Goal: Task Accomplishment & Management: Manage account settings

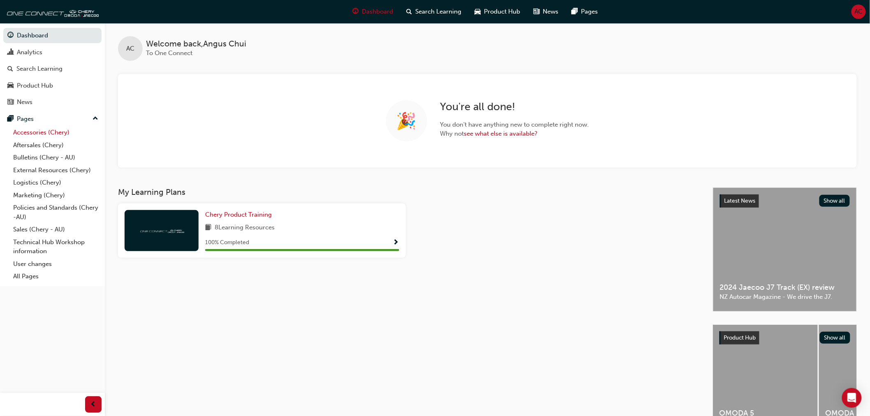
click at [60, 136] on link "Accessories (Chery)" at bounding box center [56, 132] width 92 height 13
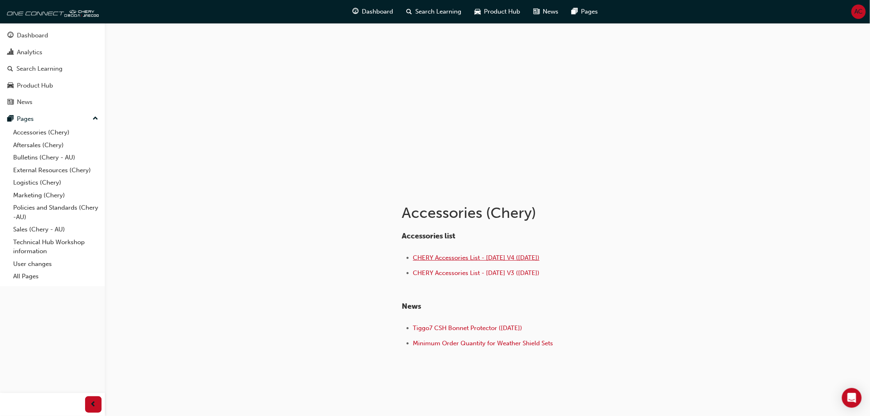
click at [540, 257] on span "CHERY Accessories List - Aug 25 V4 (25.08.25)" at bounding box center [476, 257] width 127 height 7
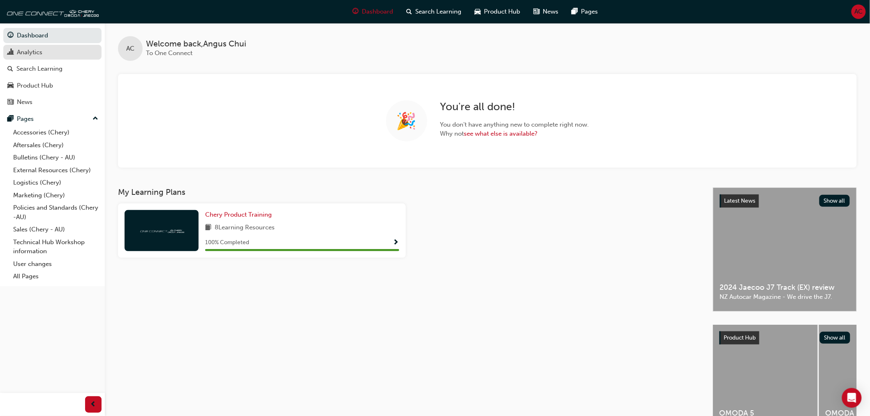
click at [48, 56] on div "Analytics" at bounding box center [52, 52] width 90 height 10
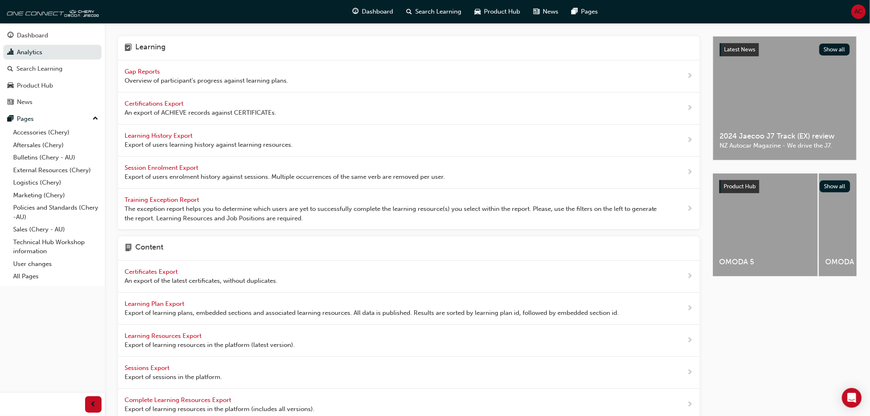
click at [146, 70] on span "Gap Reports" at bounding box center [143, 71] width 37 height 7
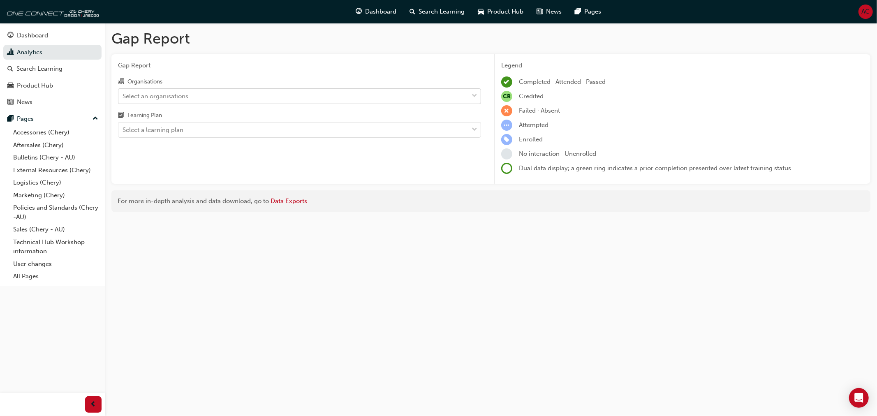
click at [303, 92] on div "Select an organisations" at bounding box center [293, 96] width 350 height 14
click at [123, 92] on input "Organisations Select an organisations" at bounding box center [123, 95] width 1 height 7
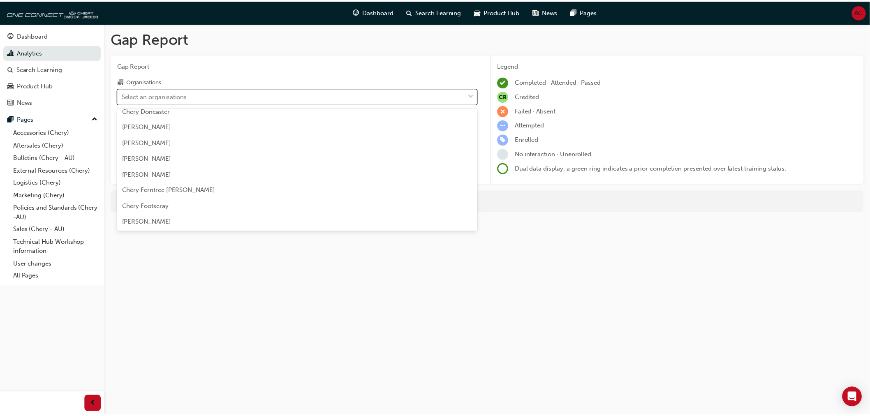
scroll to position [457, 0]
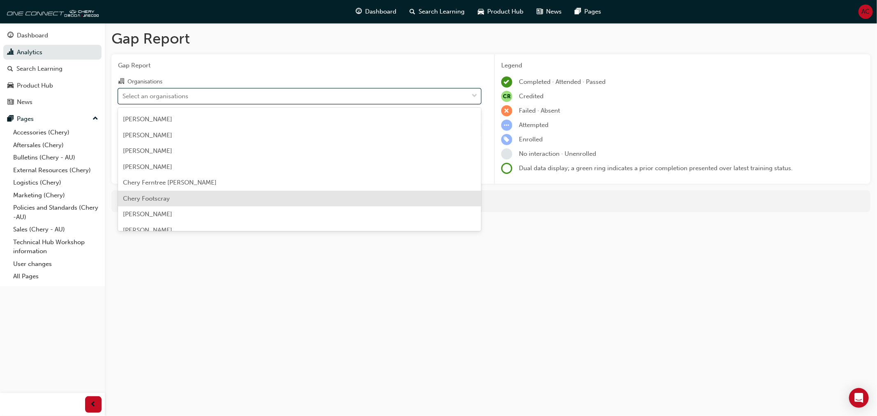
click at [203, 195] on div "Chery Footscray" at bounding box center [299, 199] width 363 height 16
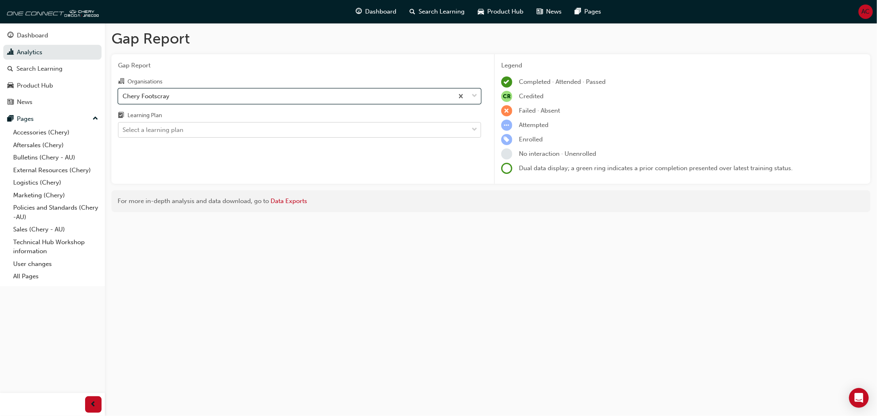
click at [231, 132] on div "Select a learning plan" at bounding box center [293, 130] width 350 height 14
click at [123, 132] on input "Learning Plan Select a learning plan" at bounding box center [123, 129] width 1 height 7
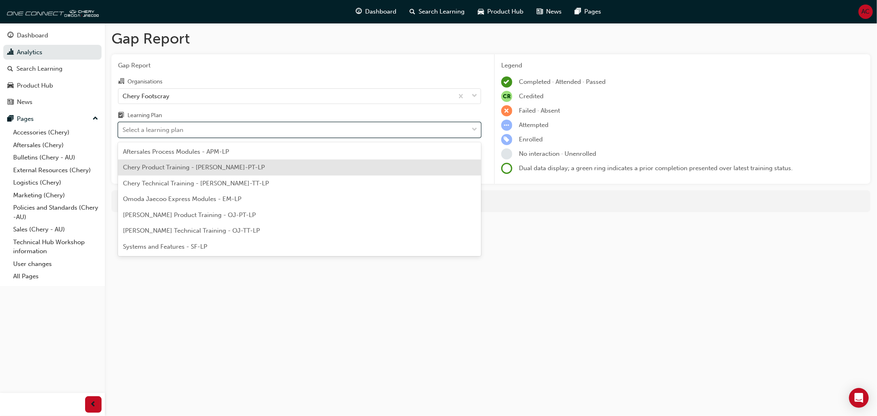
click at [227, 167] on span "Chery Product Training - CHAU-PT-LP" at bounding box center [194, 167] width 142 height 7
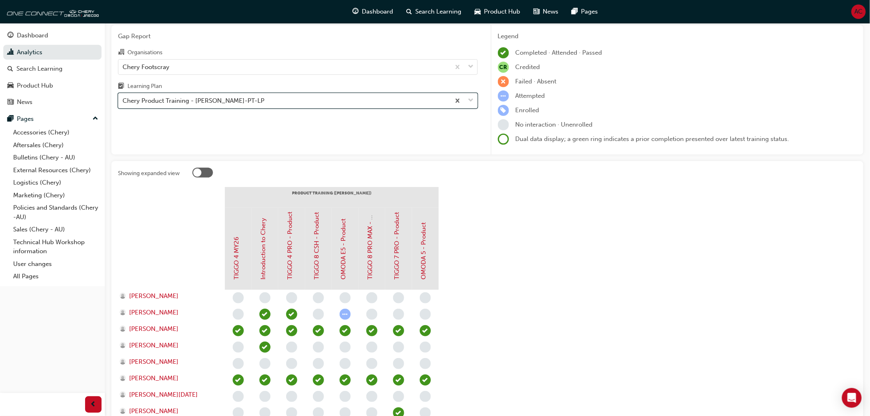
scroll to position [46, 0]
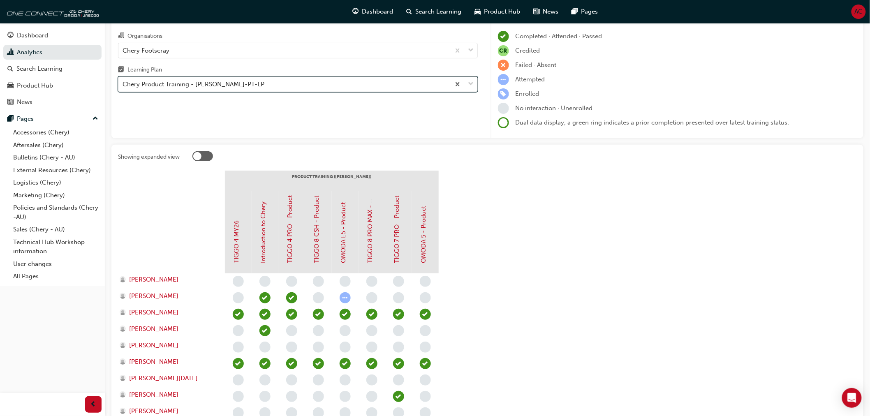
click at [328, 84] on div "Chery Product Training - CHAU-PT-LP" at bounding box center [284, 84] width 332 height 14
click at [123, 84] on input "Learning Plan option Chery Product Training - CHAU-PT-LP, selected. 0 results a…" at bounding box center [123, 84] width 1 height 7
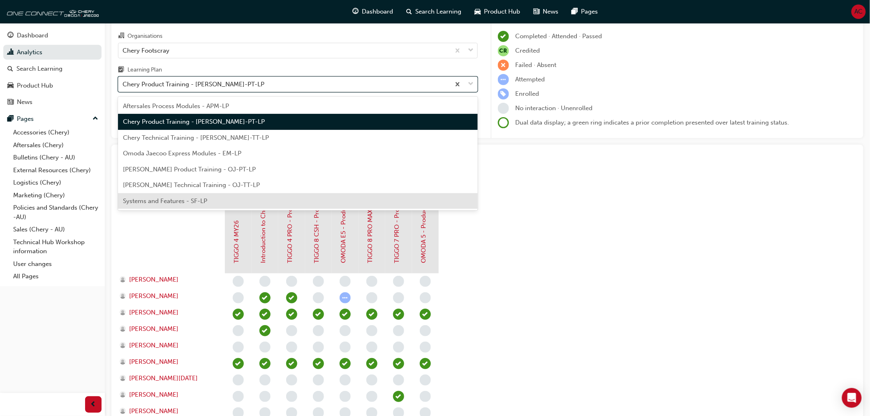
click at [273, 204] on div "Systems and Features - SF-LP" at bounding box center [298, 201] width 360 height 16
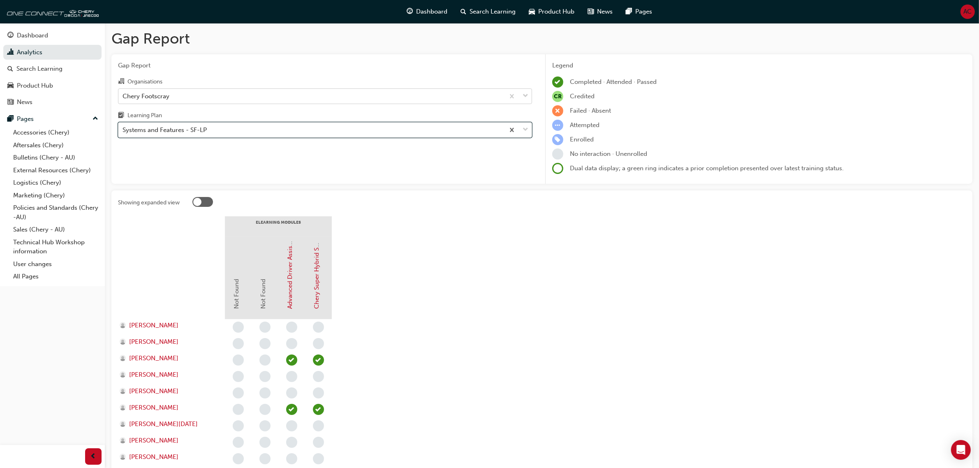
click at [312, 99] on div "Chery Footscray" at bounding box center [311, 96] width 386 height 14
click at [123, 99] on input "Organisations Chery Footscray" at bounding box center [123, 95] width 1 height 7
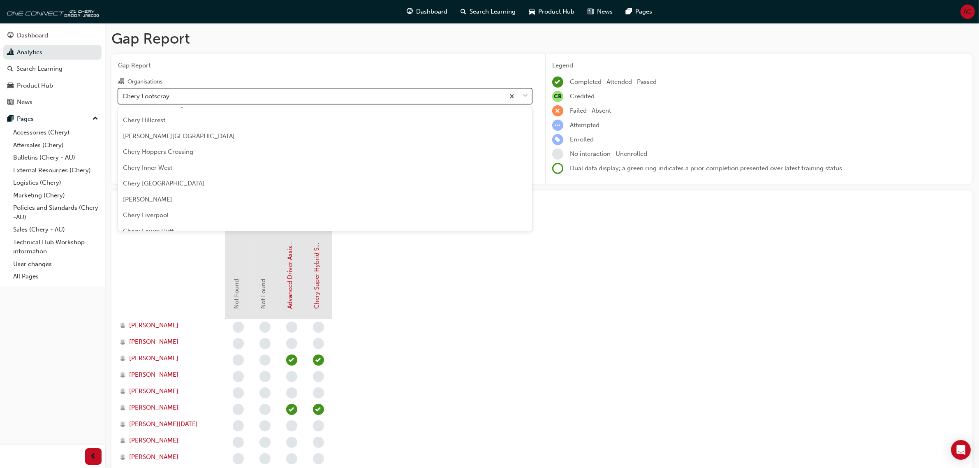
scroll to position [694, 0]
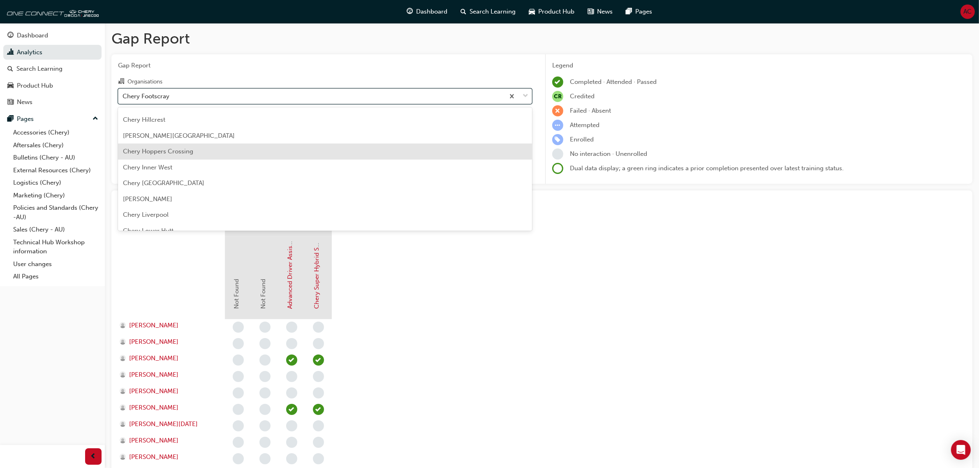
click at [304, 154] on div "Chery Hoppers Crossing" at bounding box center [325, 152] width 414 height 16
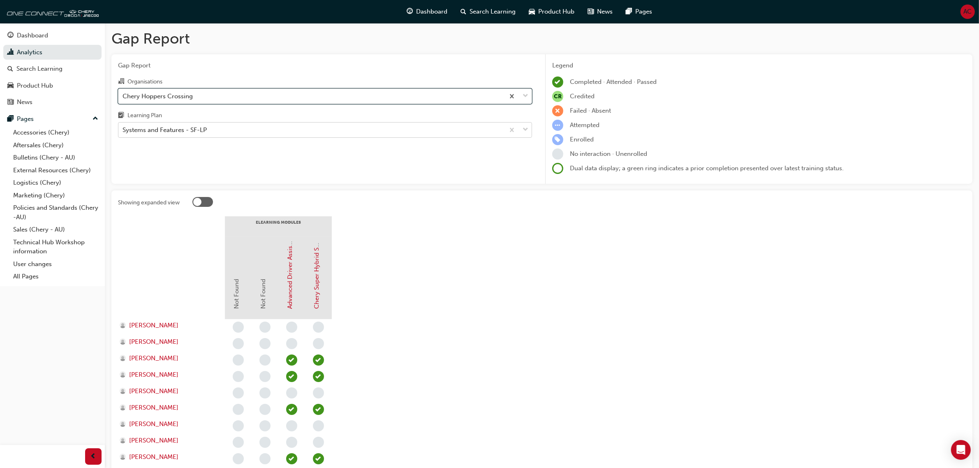
click at [269, 127] on div "Systems and Features - SF-LP" at bounding box center [311, 130] width 386 height 14
click at [123, 127] on input "Learning Plan Systems and Features - SF-LP" at bounding box center [123, 129] width 1 height 7
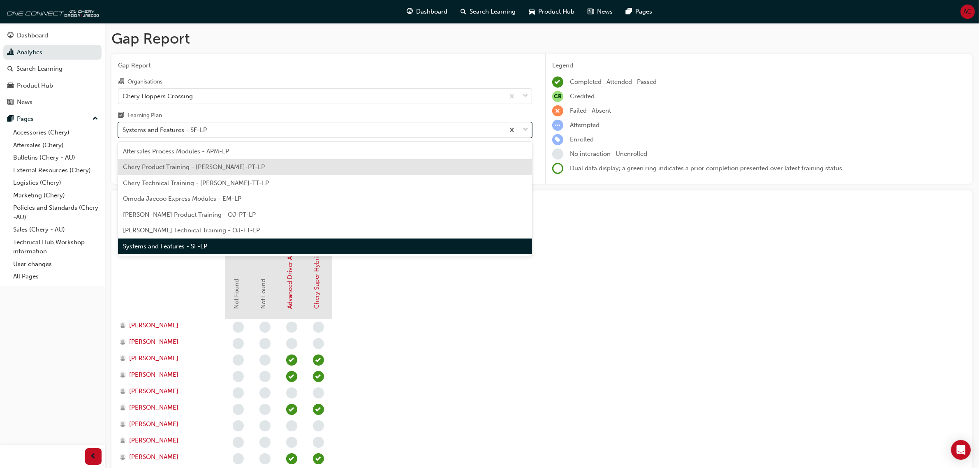
click at [274, 165] on div "Chery Product Training - CHAU-PT-LP" at bounding box center [325, 167] width 414 height 16
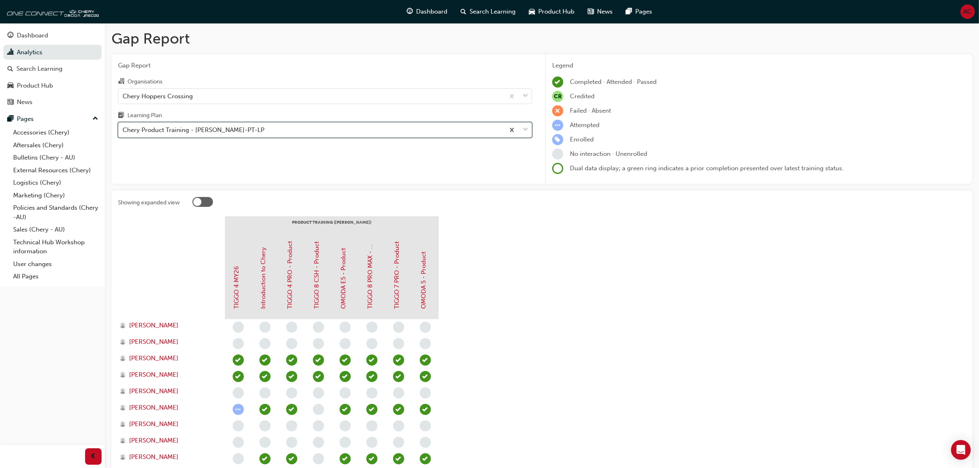
click at [332, 119] on div "Learning Plan" at bounding box center [325, 117] width 414 height 12
click at [123, 126] on input "Learning Plan option Chery Product Training - CHAU-PT-LP, selected. 0 results a…" at bounding box center [123, 129] width 1 height 7
click at [334, 125] on div "Chery Product Training - CHAU-PT-LP" at bounding box center [311, 130] width 386 height 14
click at [123, 126] on input "Learning Plan option Chery Product Training - CHAU-PT-LP, selected. 0 results a…" at bounding box center [123, 129] width 1 height 7
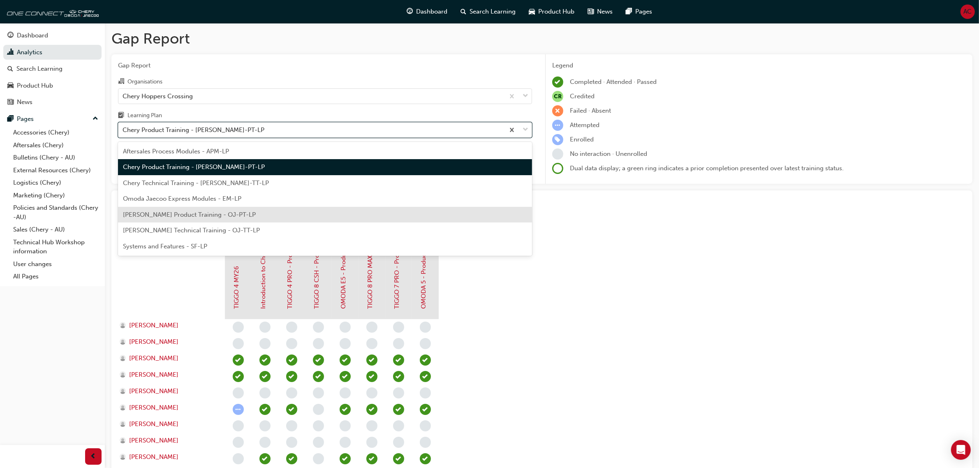
click at [630, 352] on section "PRODUCT TRAINING (CHAU) TIGGO 4 MY26 Introduction to Chery TIGGO 4 PRO - Produc…" at bounding box center [542, 374] width 848 height 317
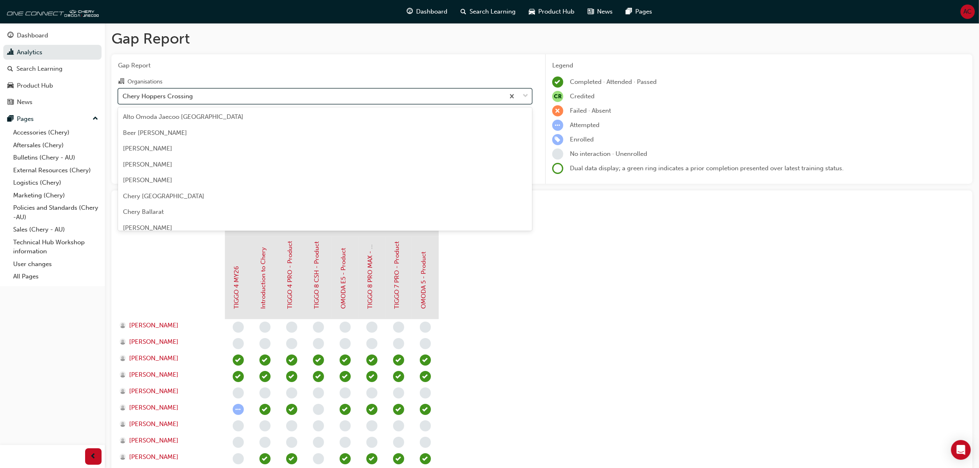
click at [291, 101] on div "Chery Hoppers Crossing" at bounding box center [311, 96] width 386 height 14
click at [123, 99] on input "Organisations option Chery Hoppers Crossing, selected. option Chery Hoppers Cro…" at bounding box center [123, 95] width 1 height 7
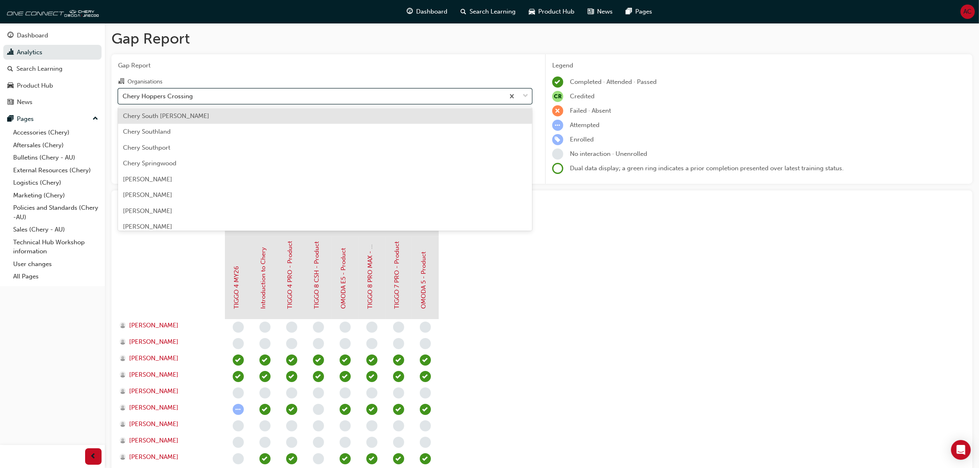
click at [272, 120] on div "Chery South Morang" at bounding box center [325, 116] width 414 height 16
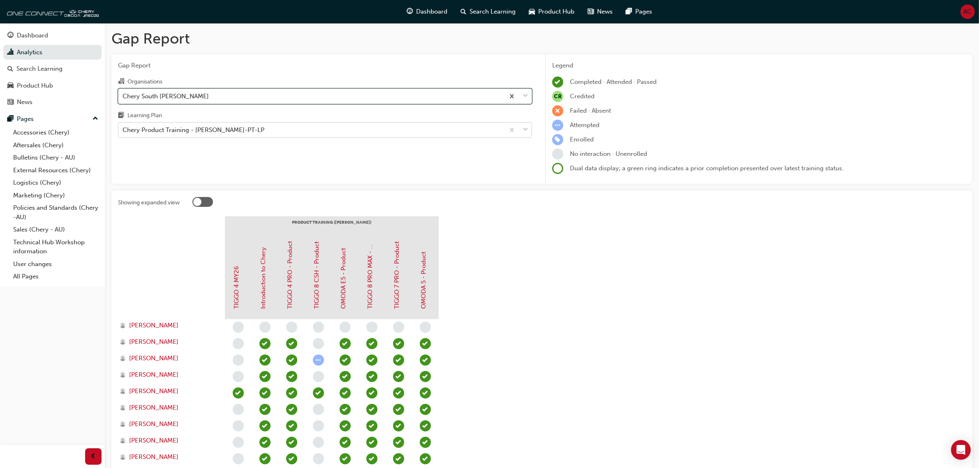
click at [349, 134] on div "Chery Product Training - CHAU-PT-LP" at bounding box center [311, 130] width 386 height 14
click at [123, 133] on input "Learning Plan Chery Product Training - CHAU-PT-LP" at bounding box center [123, 129] width 1 height 7
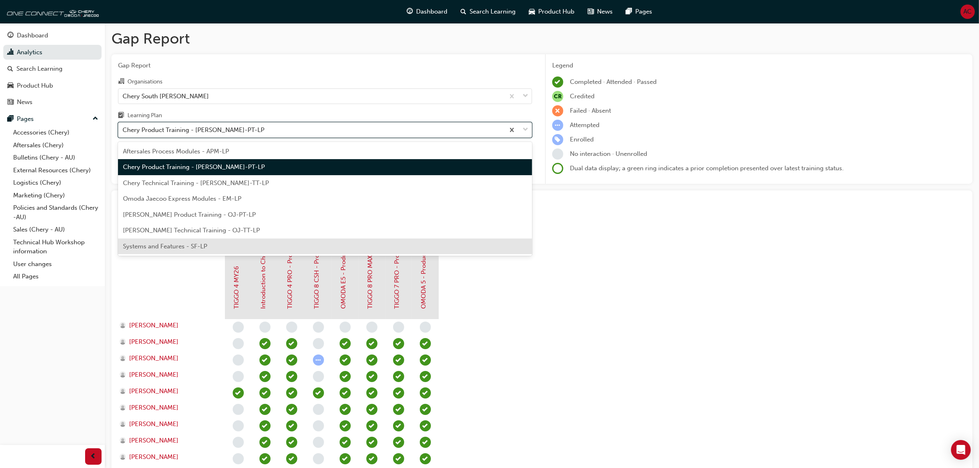
click at [294, 242] on div "Systems and Features - SF-LP" at bounding box center [325, 247] width 414 height 16
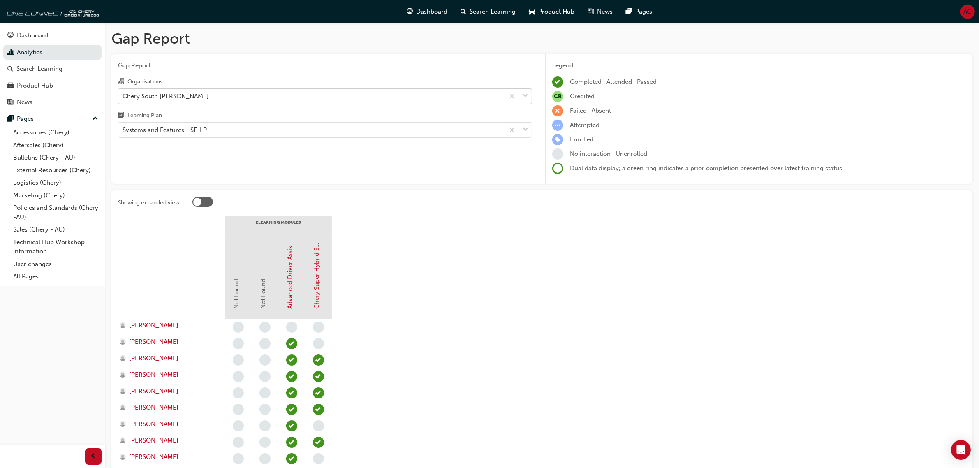
click at [309, 95] on div "Chery South Morang" at bounding box center [311, 96] width 386 height 14
click at [123, 95] on input "Organisations Chery South Morang" at bounding box center [123, 95] width 1 height 7
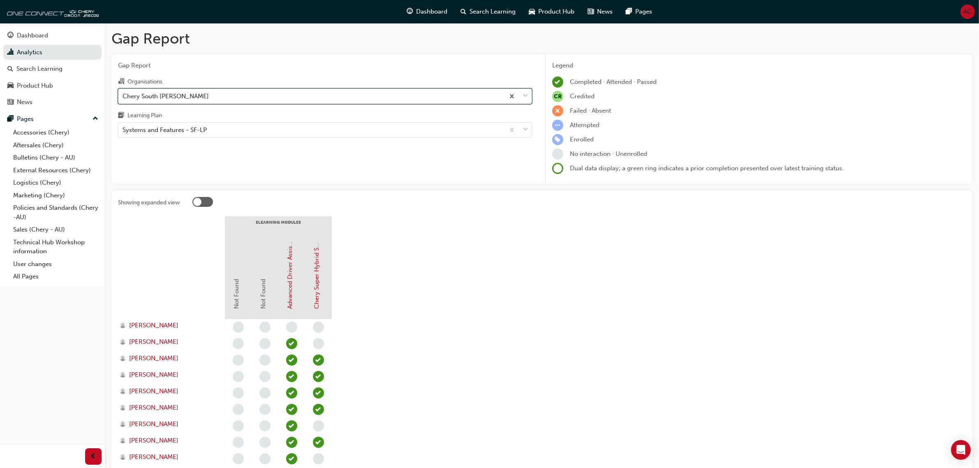
click at [311, 95] on div "Chery South Morang" at bounding box center [311, 96] width 386 height 14
click at [123, 95] on input "Organisations option Chery South Morang, selected. 0 results available. Select …" at bounding box center [123, 95] width 1 height 7
click at [333, 95] on div "Chery South Morang" at bounding box center [311, 96] width 386 height 14
click at [123, 95] on input "Organisations option Chery South Morang, selected. 0 results available. Select …" at bounding box center [123, 95] width 1 height 7
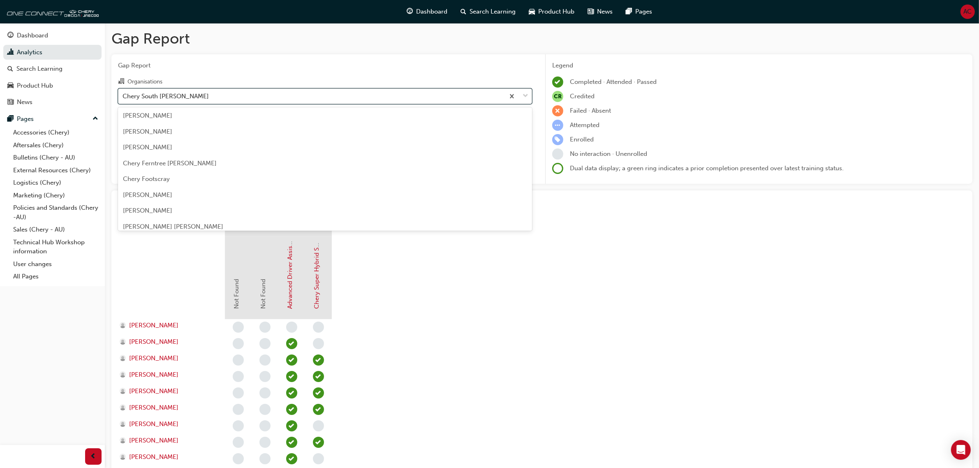
scroll to position [473, 0]
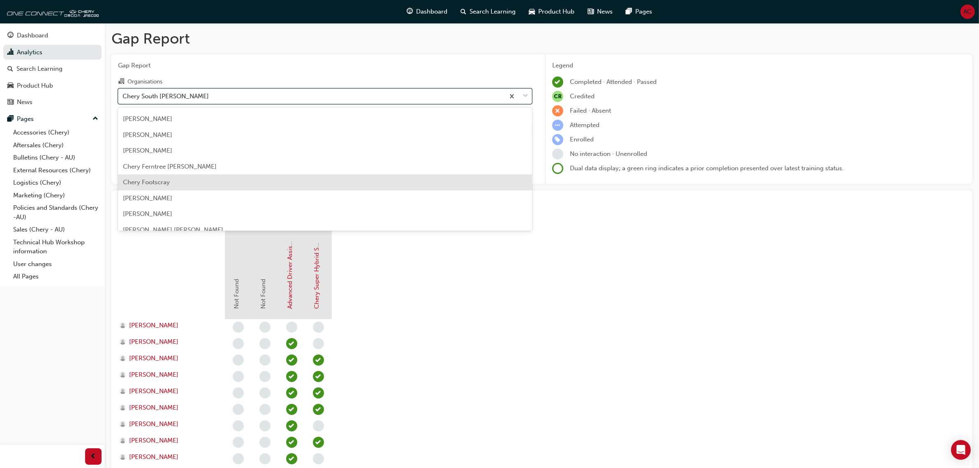
click at [293, 176] on div "Chery Footscray" at bounding box center [325, 182] width 414 height 16
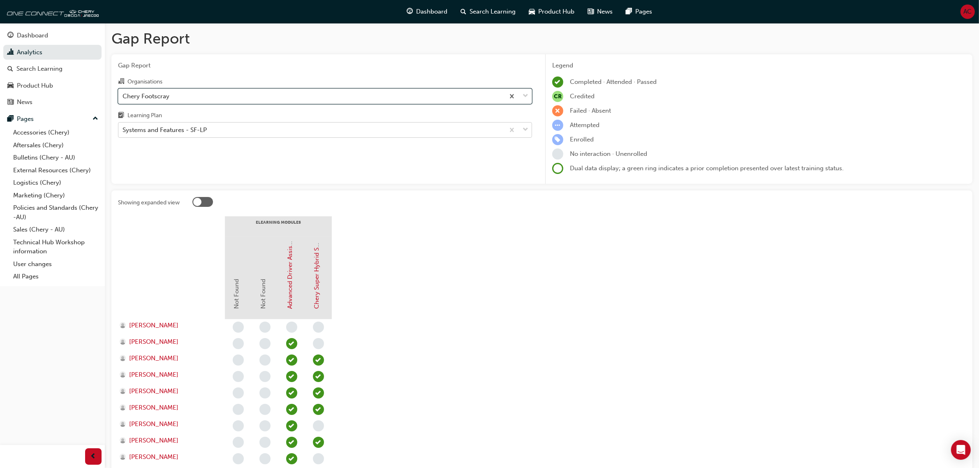
click at [307, 132] on div "Systems and Features - SF-LP" at bounding box center [311, 130] width 386 height 14
click at [123, 132] on input "Learning Plan Systems and Features - SF-LP" at bounding box center [123, 129] width 1 height 7
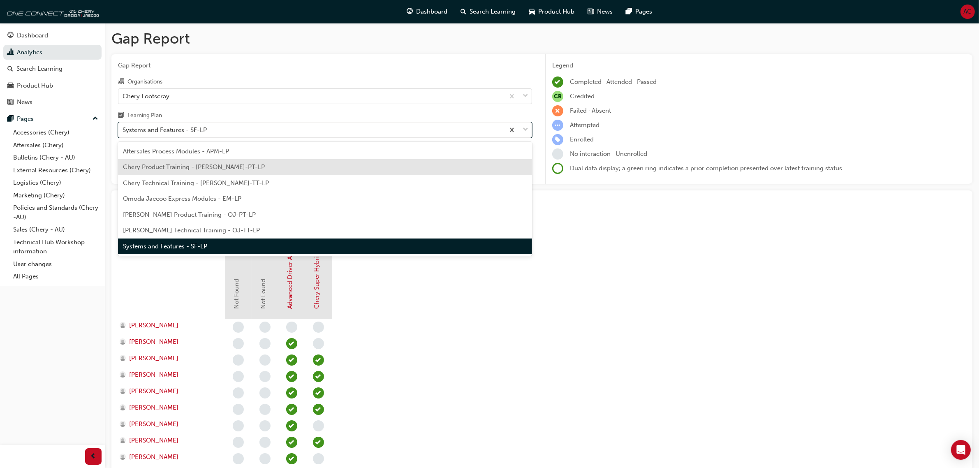
click at [301, 171] on div "Chery Product Training - CHAU-PT-LP" at bounding box center [325, 167] width 414 height 16
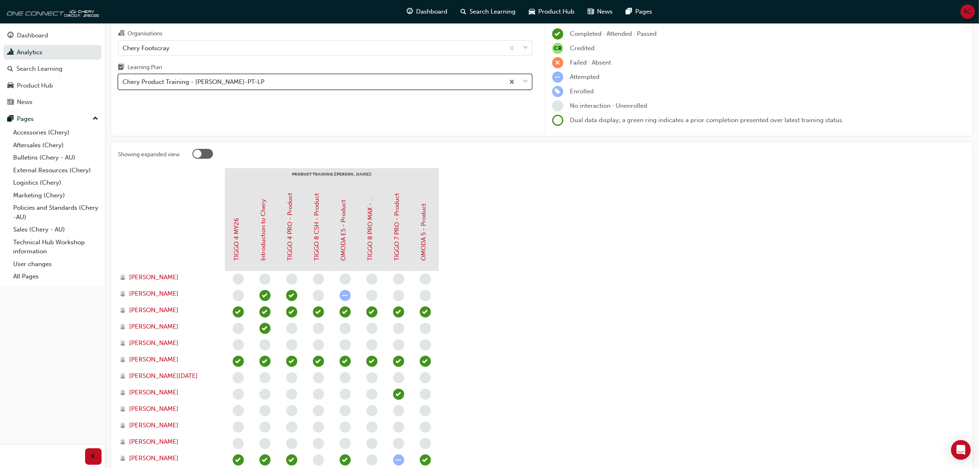
scroll to position [39, 0]
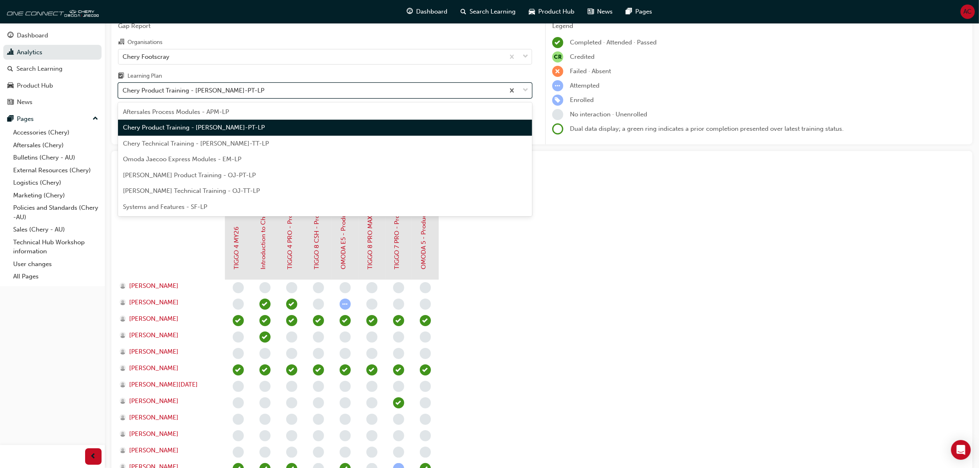
click at [260, 87] on div "Chery Product Training - CHAU-PT-LP" at bounding box center [311, 91] width 386 height 14
click at [123, 87] on input "Learning Plan option Chery Product Training - CHAU-PT-LP, selected. option Cher…" at bounding box center [123, 90] width 1 height 7
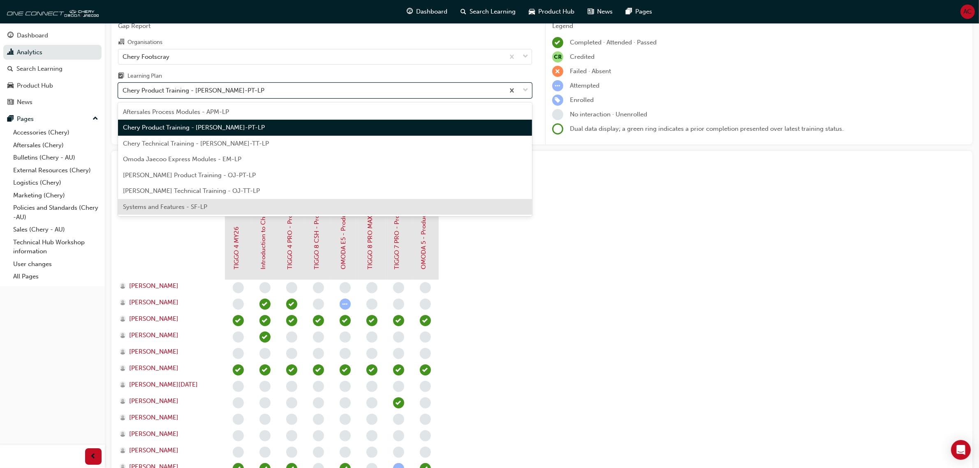
click at [268, 207] on div "Systems and Features - SF-LP" at bounding box center [325, 207] width 414 height 16
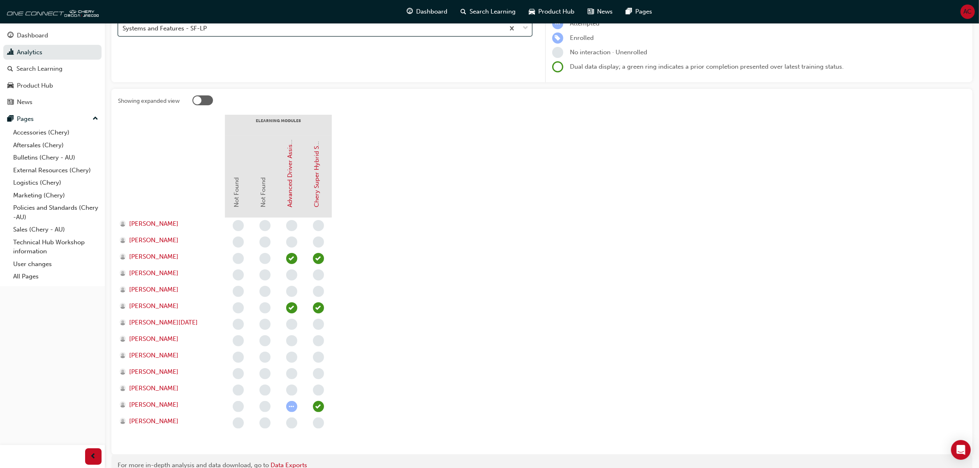
scroll to position [103, 0]
click at [290, 407] on span "learningRecordVerb_ATTEMPT-icon" at bounding box center [291, 405] width 11 height 11
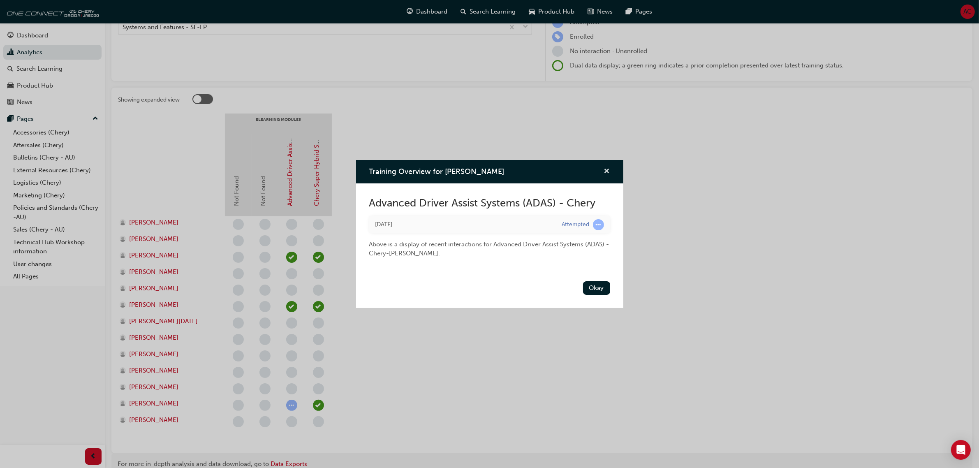
click at [604, 168] on button "Training Overview for Steven Marajanovic" at bounding box center [607, 172] width 6 height 10
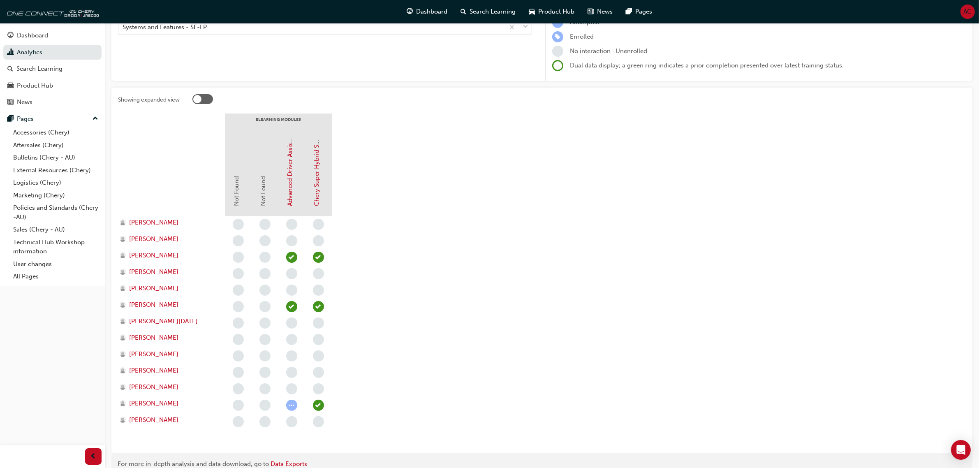
click at [295, 416] on span "learningRecordVerb_NONE-icon" at bounding box center [291, 421] width 11 height 11
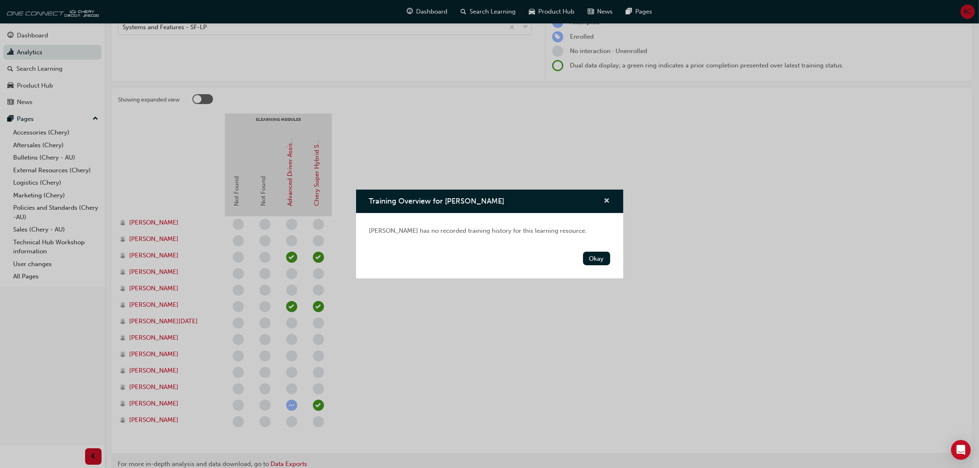
click at [605, 202] on span "cross-icon" at bounding box center [607, 201] width 6 height 7
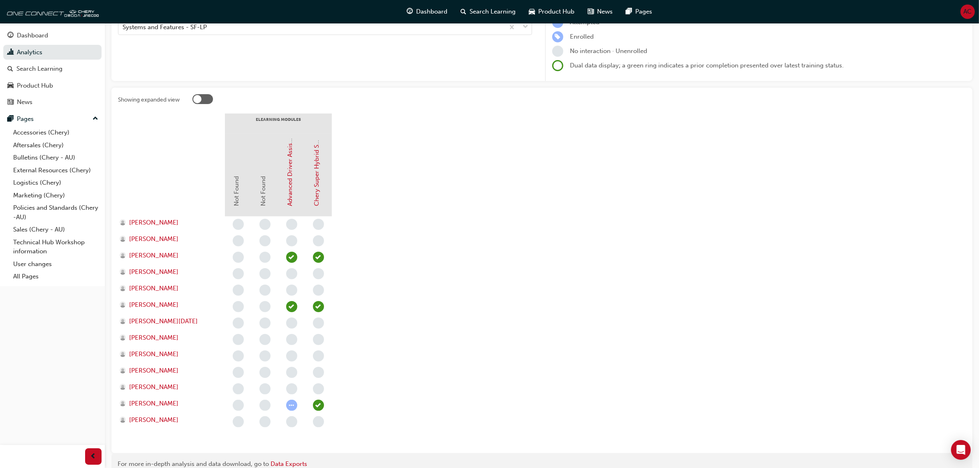
click at [320, 416] on span "learningRecordVerb_NONE-icon" at bounding box center [318, 421] width 11 height 11
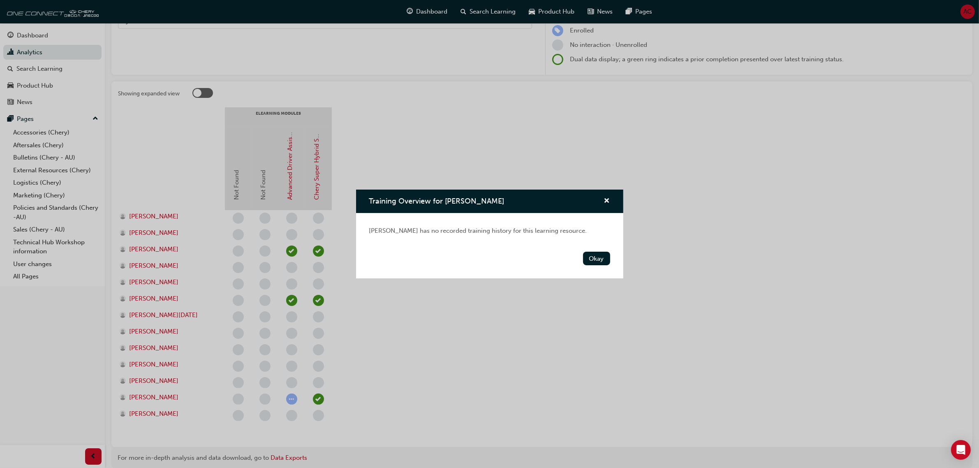
scroll to position [91, 0]
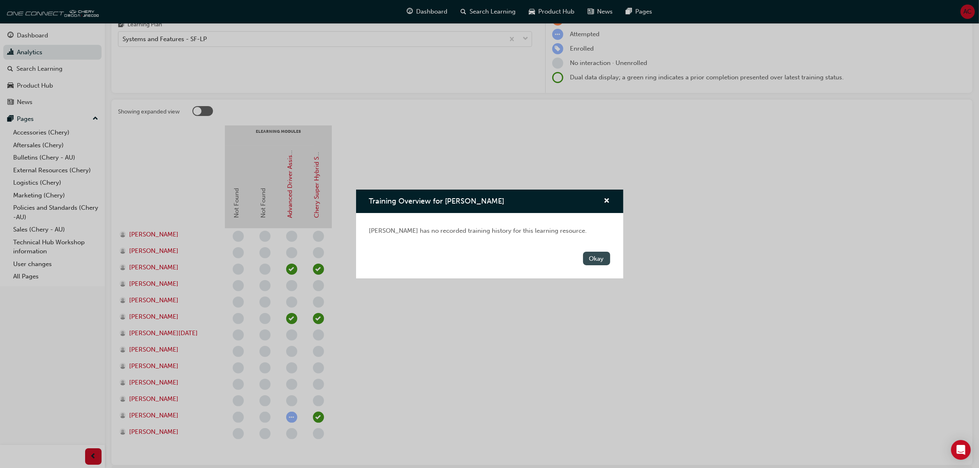
click at [591, 256] on button "Okay" at bounding box center [596, 259] width 27 height 14
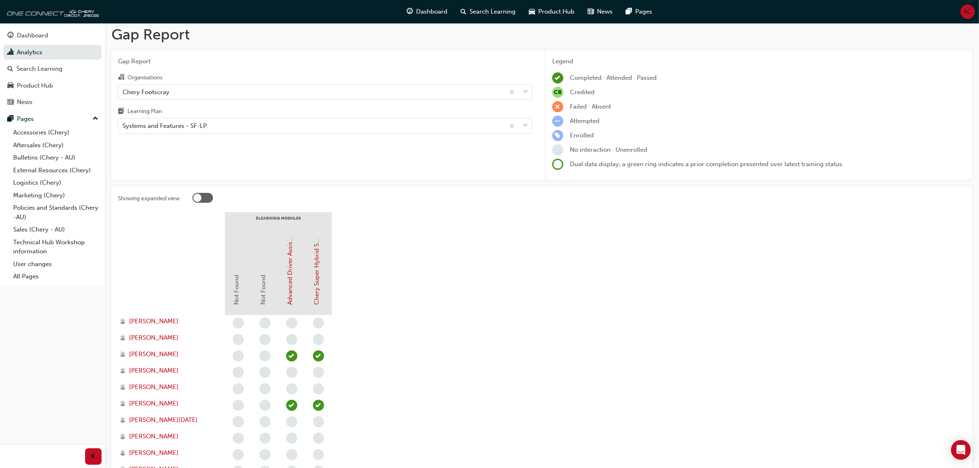
scroll to position [0, 0]
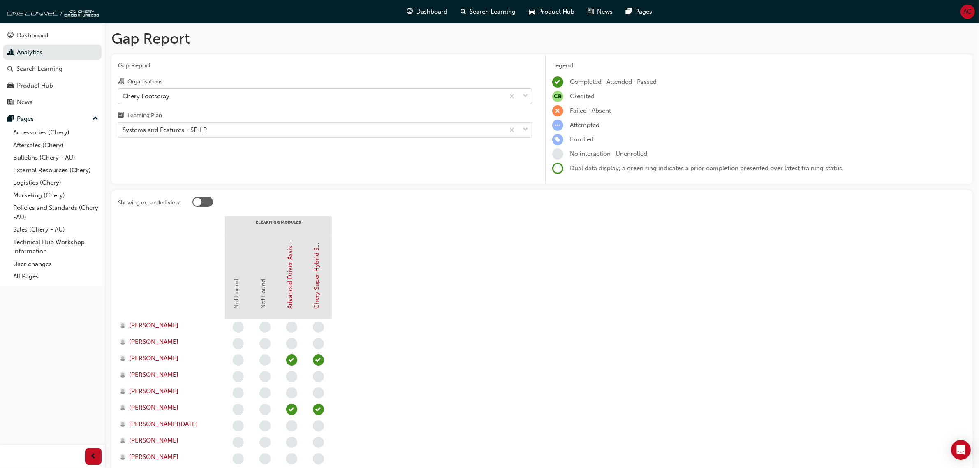
click at [283, 97] on div "Chery Footscray" at bounding box center [311, 96] width 386 height 14
click at [123, 97] on input "Organisations Chery Footscray" at bounding box center [123, 95] width 1 height 7
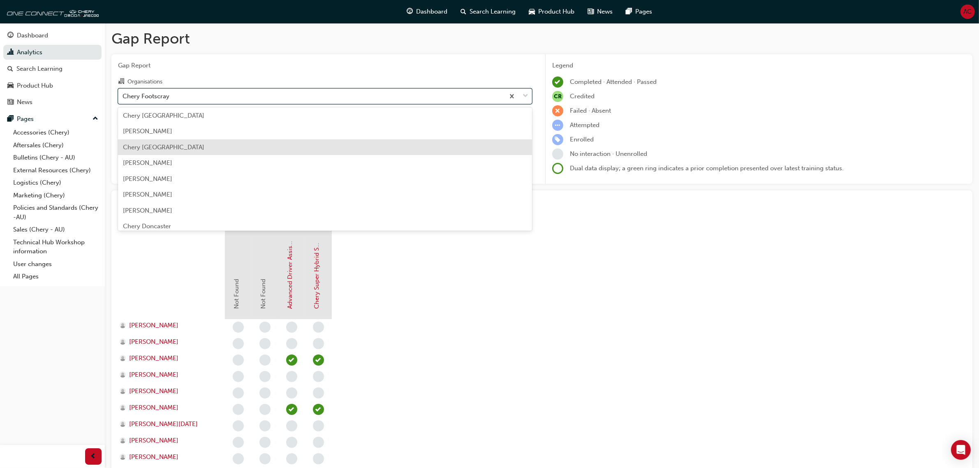
scroll to position [283, 0]
click at [253, 144] on div "Chery Chadstone" at bounding box center [325, 151] width 414 height 16
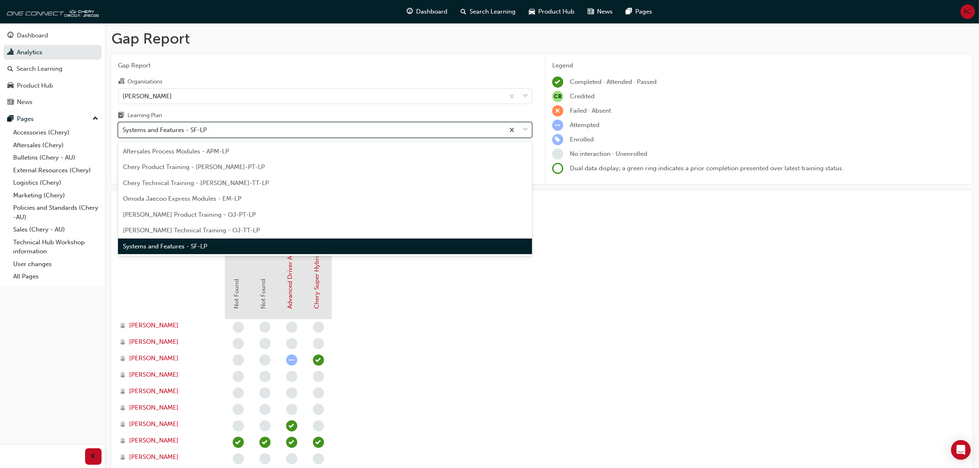
click at [266, 134] on div "Systems and Features - SF-LP" at bounding box center [311, 130] width 386 height 14
click at [123, 133] on input "Learning Plan option Systems and Features - SF-LP, selected. option Systems and…" at bounding box center [123, 129] width 1 height 7
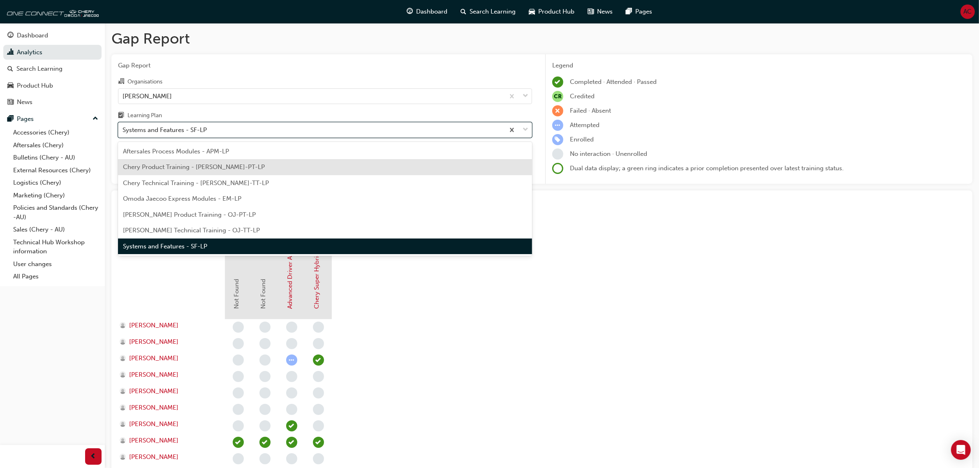
click at [254, 169] on div "Chery Product Training - CHAU-PT-LP" at bounding box center [325, 167] width 414 height 16
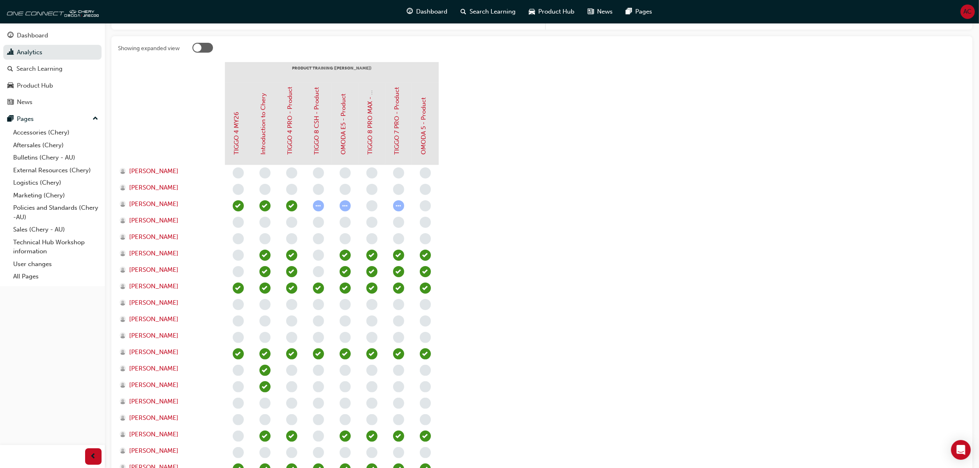
scroll to position [206, 0]
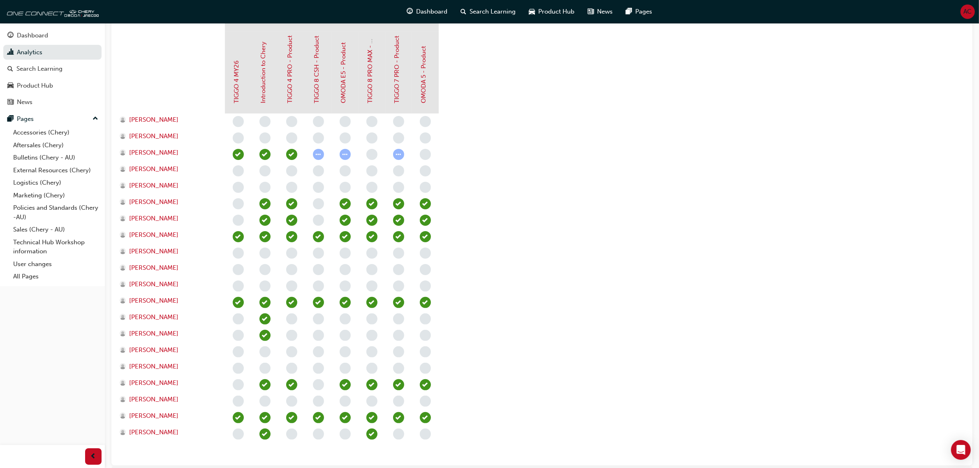
click at [536, 298] on section "PRODUCT TRAINING (CHAU) TIGGO 4 MY26 Introduction to Chery TIGGO 4 PRO - Produc…" at bounding box center [542, 235] width 848 height 448
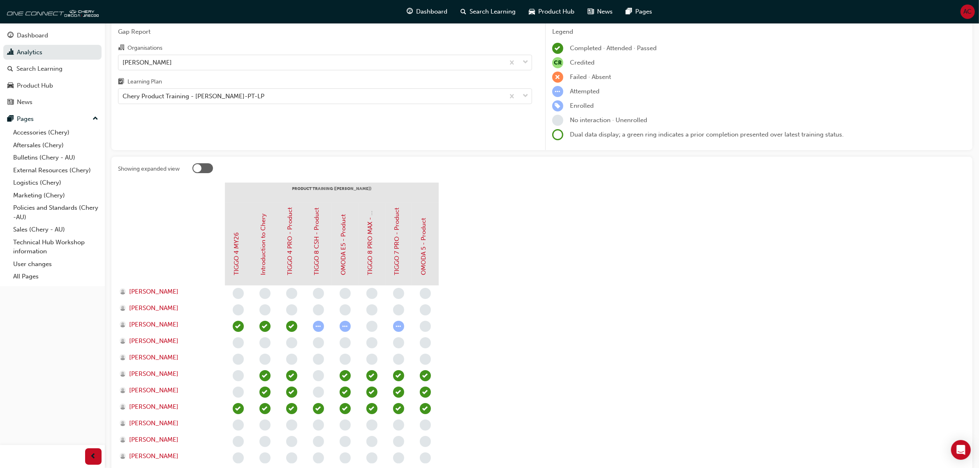
scroll to position [0, 0]
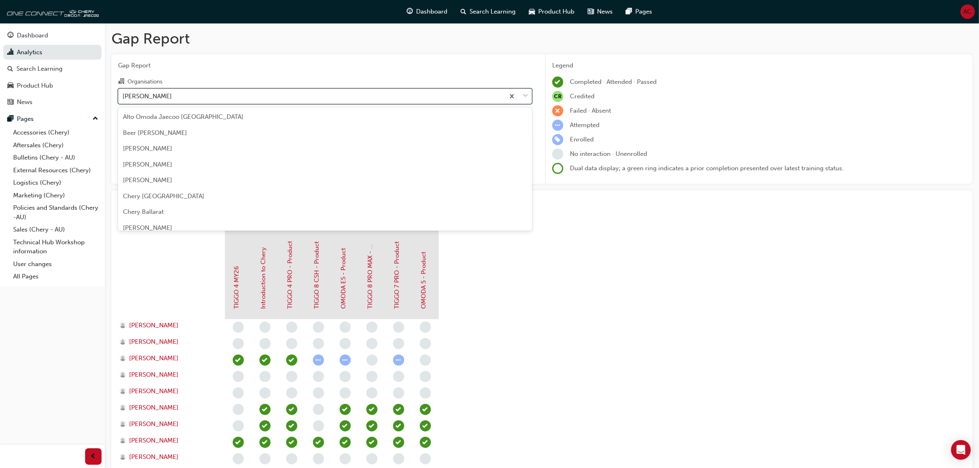
click at [223, 98] on div "Chery Chadstone" at bounding box center [311, 96] width 386 height 14
click at [123, 98] on input "Organisations option Chery Chadstone, selected. option Chery Chadstone focused,…" at bounding box center [123, 95] width 1 height 7
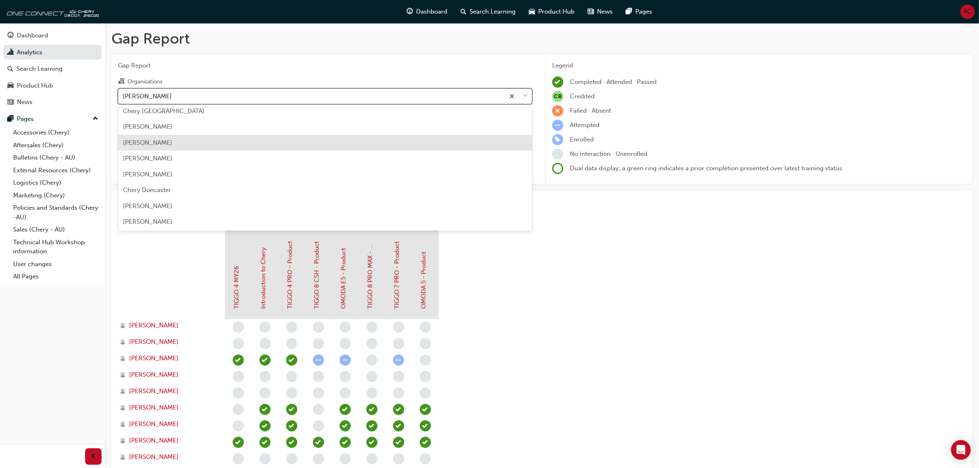
click at [215, 144] on div "Chery Dandenong" at bounding box center [325, 143] width 414 height 16
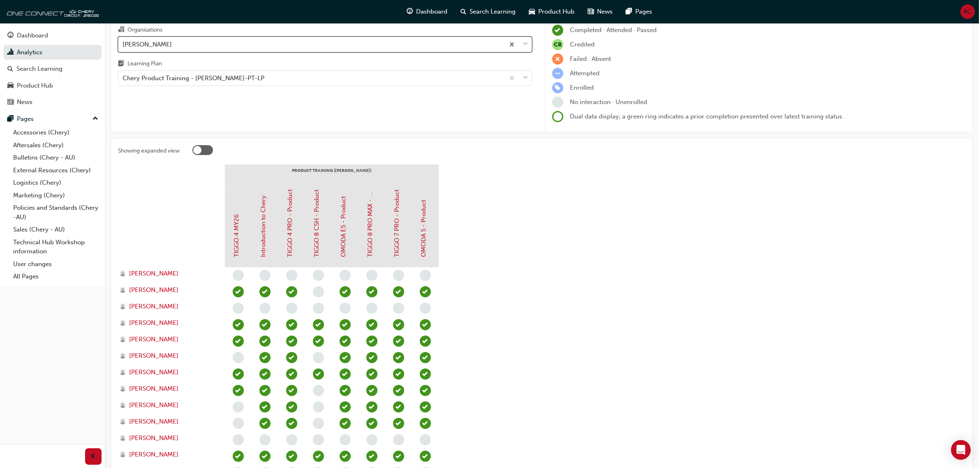
scroll to position [51, 0]
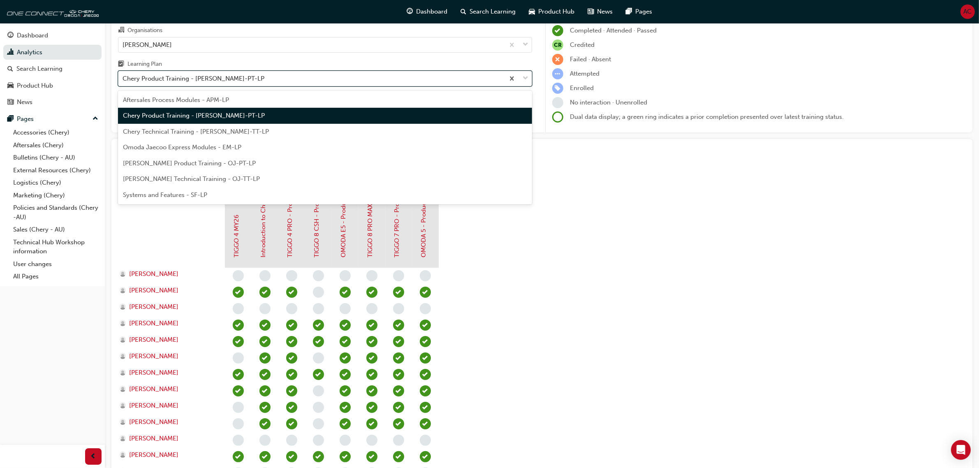
click at [250, 78] on div "Chery Product Training - CHAU-PT-LP" at bounding box center [311, 79] width 386 height 14
click at [123, 78] on input "Learning Plan option Chery Product Training - CHAU-PT-LP, selected. option Cher…" at bounding box center [123, 78] width 1 height 7
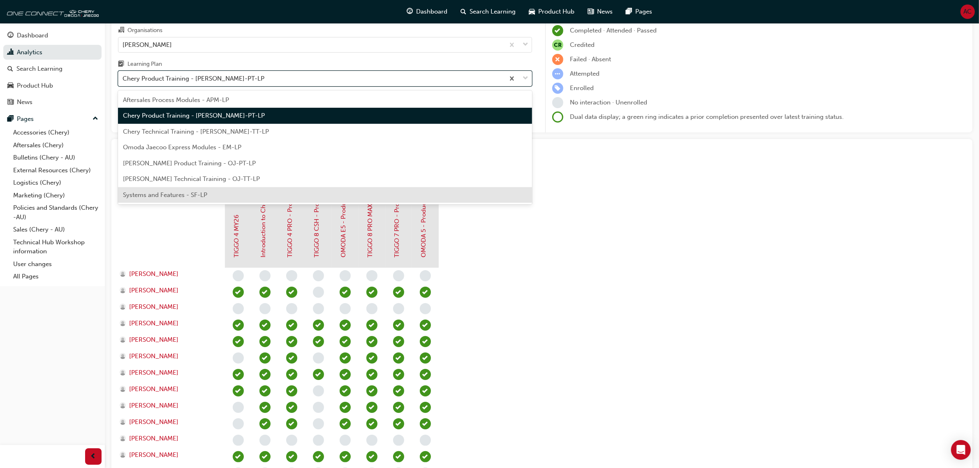
click at [264, 194] on div "Systems and Features - SF-LP" at bounding box center [325, 195] width 414 height 16
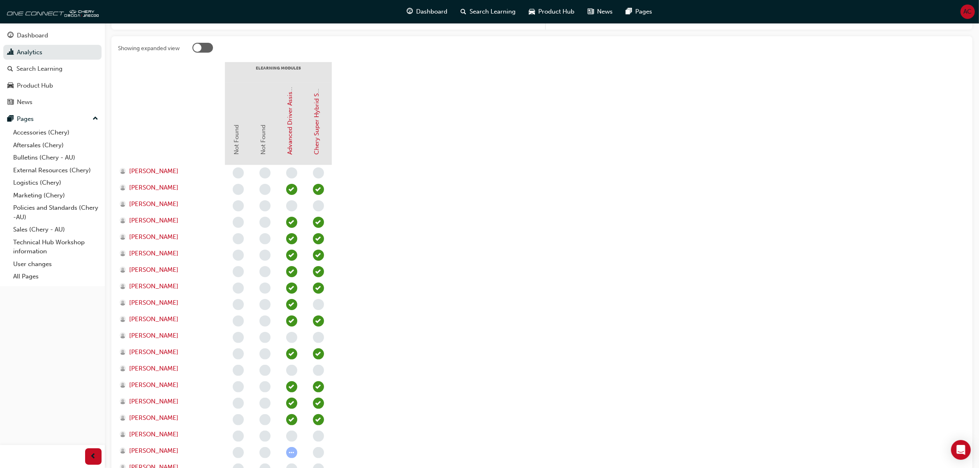
scroll to position [206, 0]
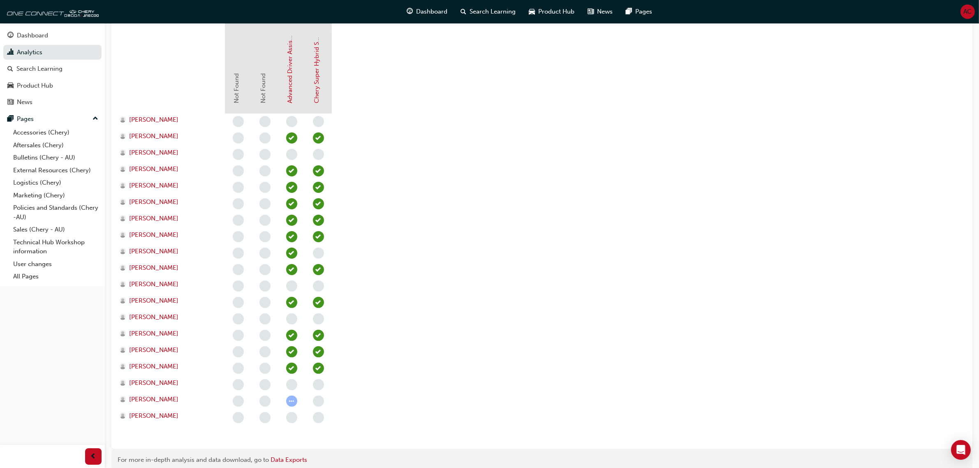
click at [435, 168] on section "eLearning Modules Not Found Not Found Advanced Driver Assist Systems (ADAS) - C…" at bounding box center [542, 227] width 848 height 432
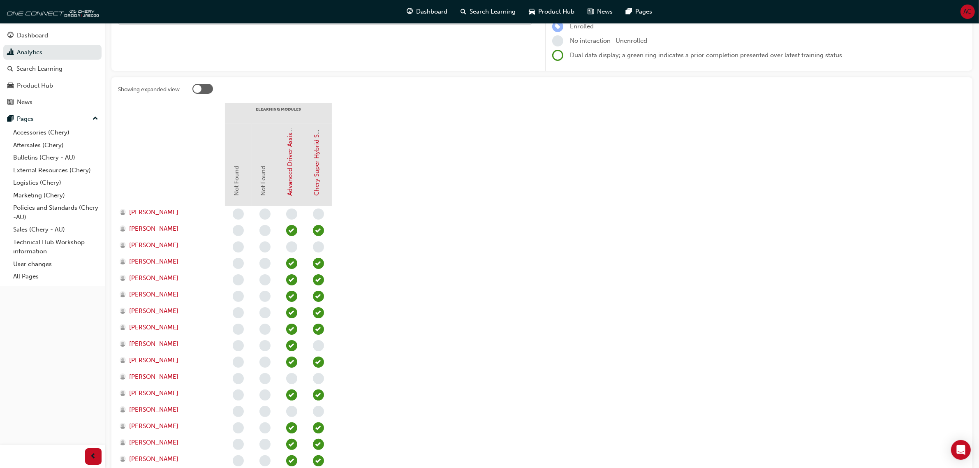
scroll to position [0, 0]
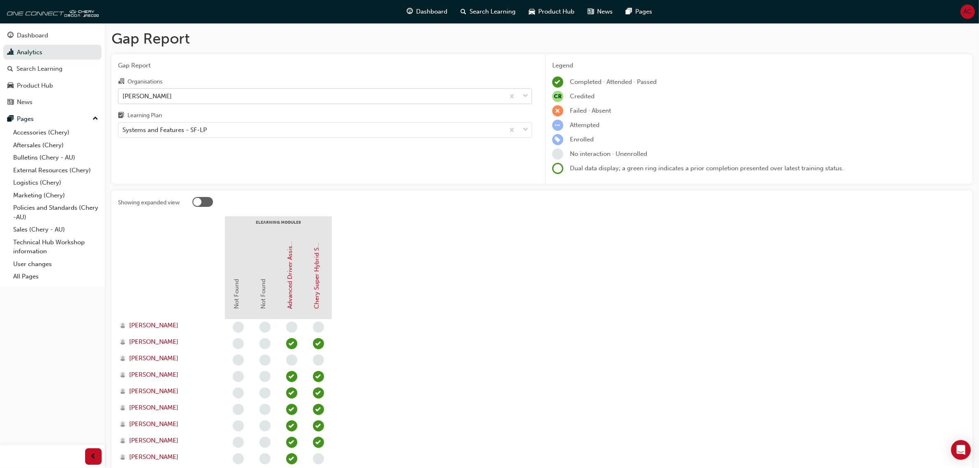
click at [278, 97] on div "Chery Dandenong" at bounding box center [311, 96] width 386 height 14
click at [123, 97] on input "Organisations Chery Dandenong" at bounding box center [123, 95] width 1 height 7
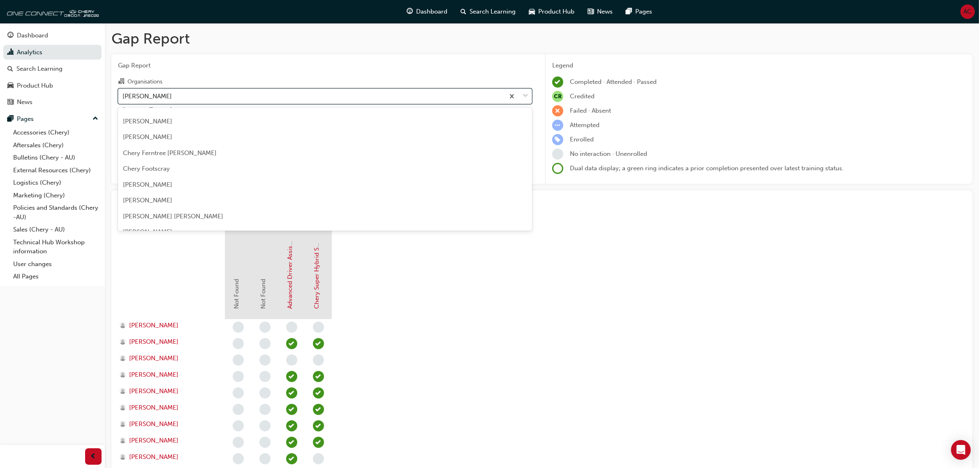
scroll to position [500, 0]
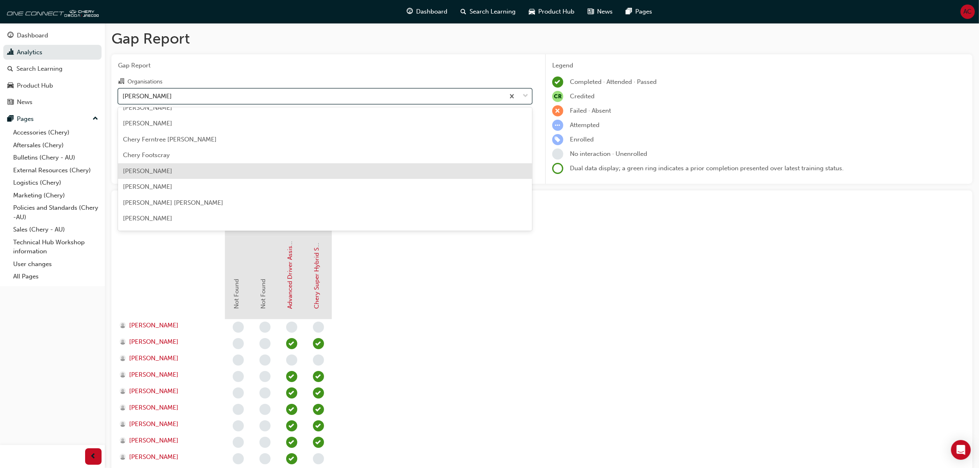
click at [253, 171] on div "Chery Geelong" at bounding box center [325, 171] width 414 height 16
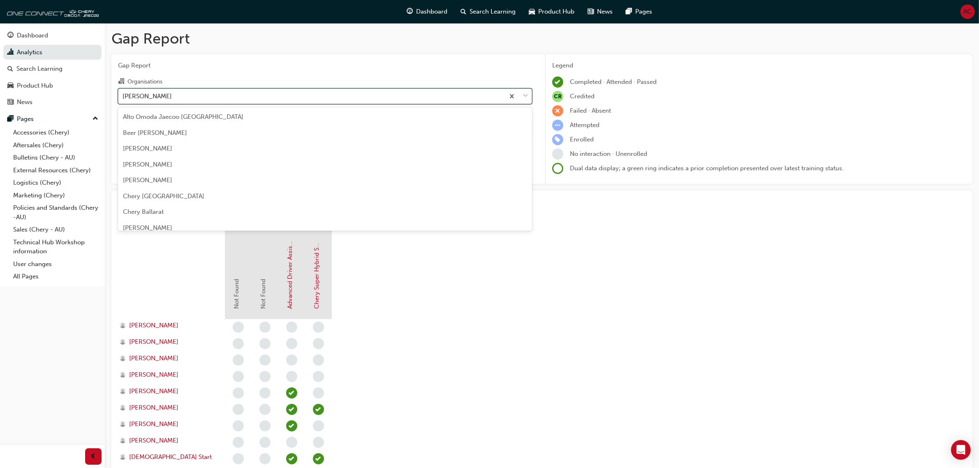
click at [285, 98] on div "Chery Geelong" at bounding box center [311, 96] width 386 height 14
click at [123, 98] on input "Organisations option Chery Geelong, selected. option Chery Geelong focused, 36 …" at bounding box center [123, 95] width 1 height 7
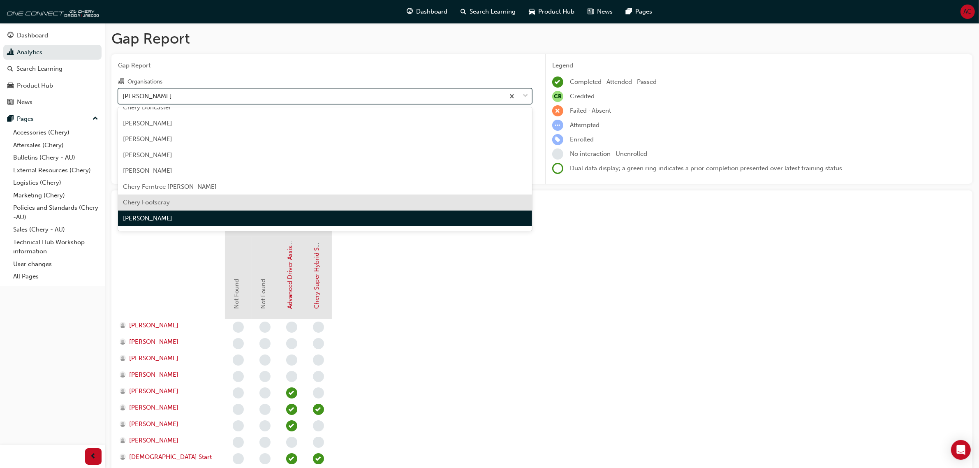
click at [671, 401] on section "eLearning Modules Not Found Not Found Advanced Driver Assist Systems (ADAS) - C…" at bounding box center [542, 374] width 848 height 317
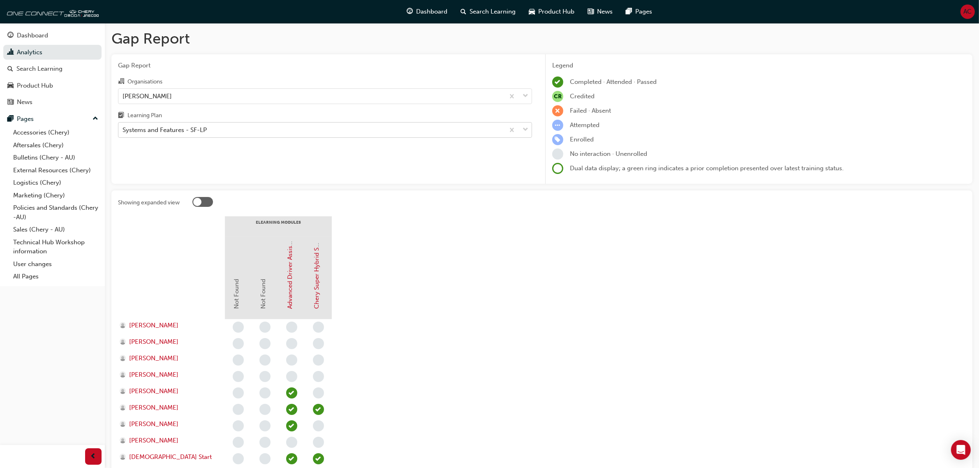
click at [255, 133] on div "Systems and Features - SF-LP" at bounding box center [311, 130] width 386 height 14
click at [123, 133] on input "Learning Plan Systems and Features - SF-LP" at bounding box center [123, 129] width 1 height 7
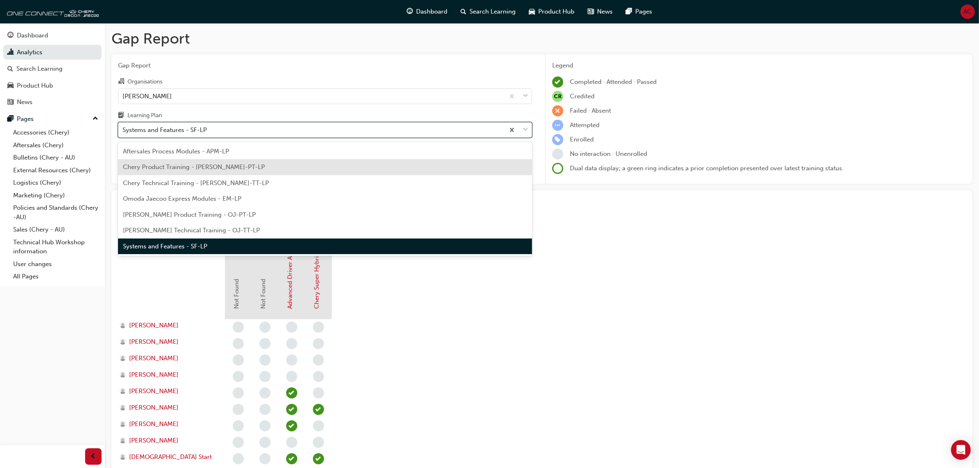
click at [254, 167] on div "Chery Product Training - CHAU-PT-LP" at bounding box center [325, 167] width 414 height 16
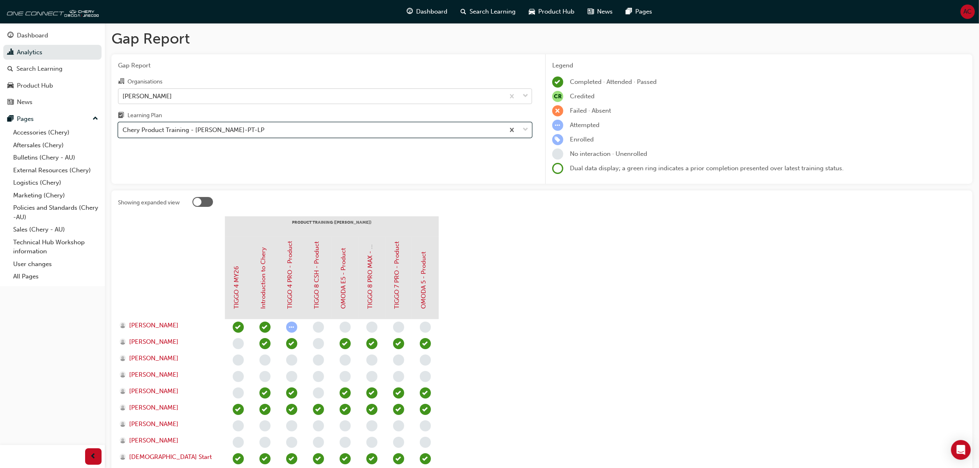
click at [286, 97] on div "Chery Geelong" at bounding box center [311, 96] width 386 height 14
click at [123, 97] on input "Organisations Chery Geelong" at bounding box center [123, 95] width 1 height 7
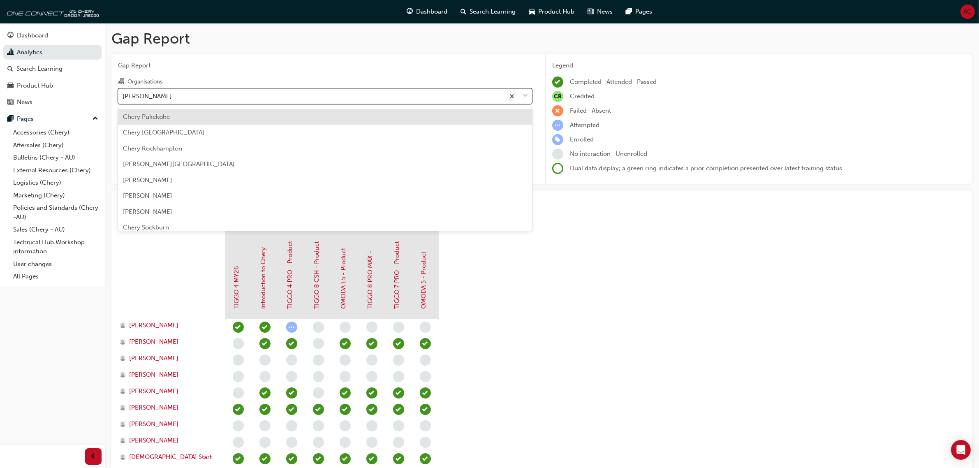
scroll to position [1234, 0]
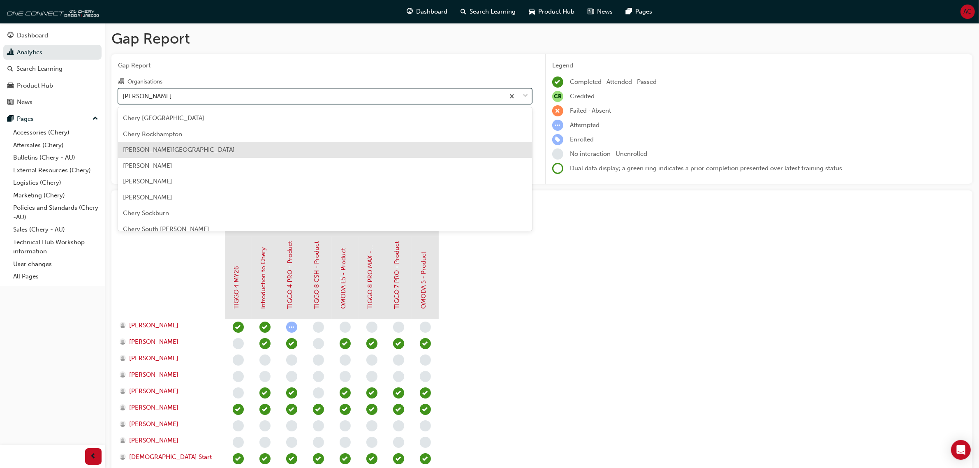
click at [278, 155] on div "Chery Roxburgh Park" at bounding box center [325, 150] width 414 height 16
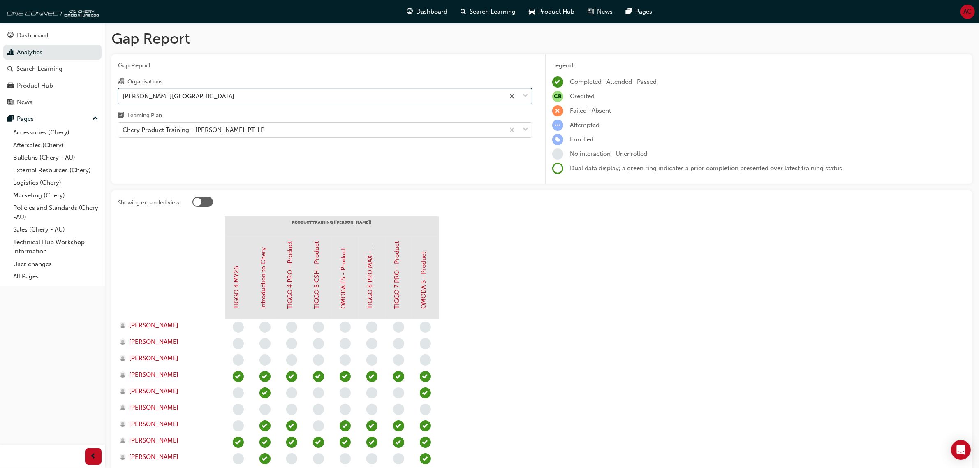
click at [390, 138] on div "Chery Product Training - CHAU-PT-LP" at bounding box center [325, 130] width 414 height 16
click at [123, 133] on input "Learning Plan Chery Product Training - CHAU-PT-LP" at bounding box center [123, 129] width 1 height 7
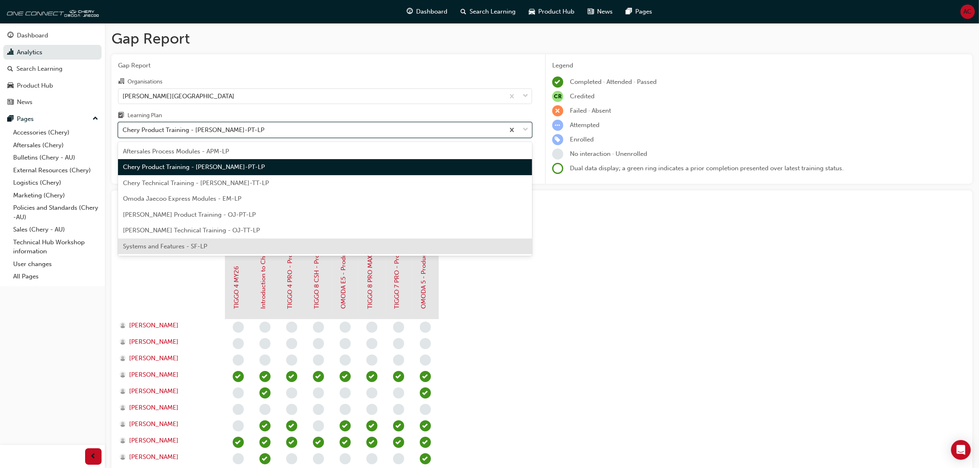
click at [290, 250] on div "Systems and Features - SF-LP" at bounding box center [325, 247] width 414 height 16
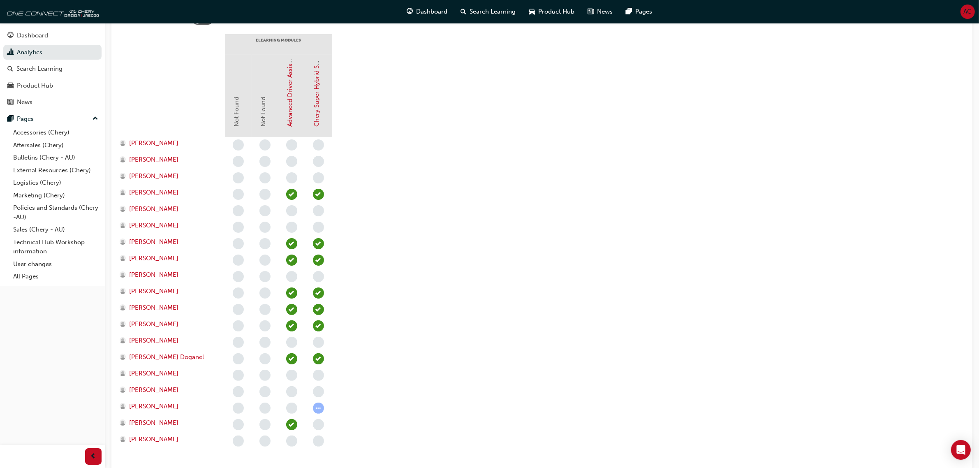
scroll to position [206, 0]
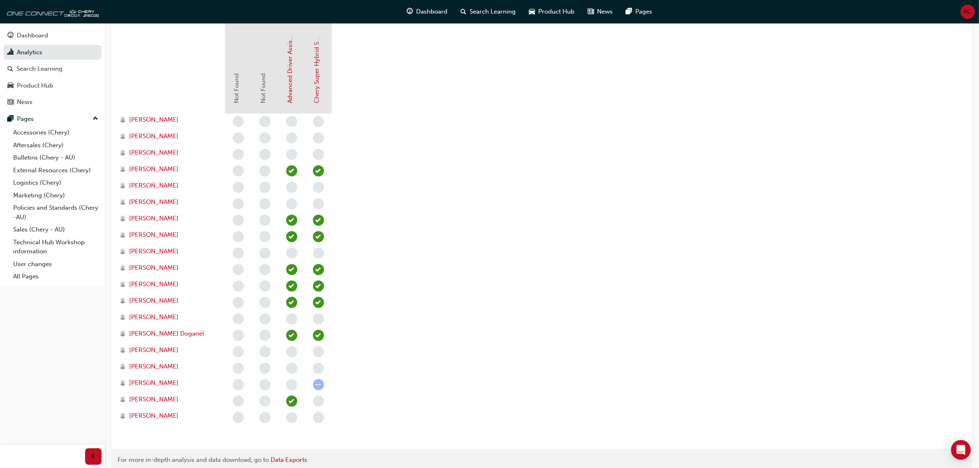
click at [354, 71] on div "Not Found Not Found Advanced Driver Assist Systems (ADAS) - Chery Chery Super H…" at bounding box center [292, 72] width 134 height 82
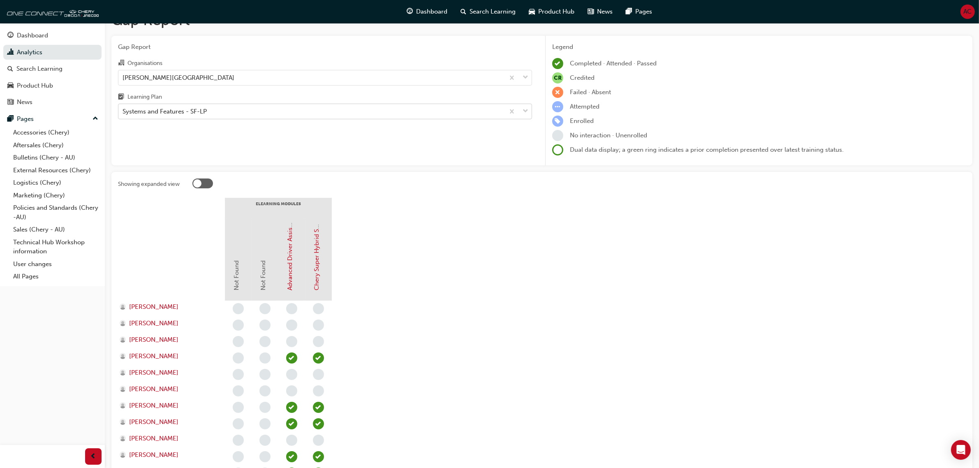
scroll to position [0, 0]
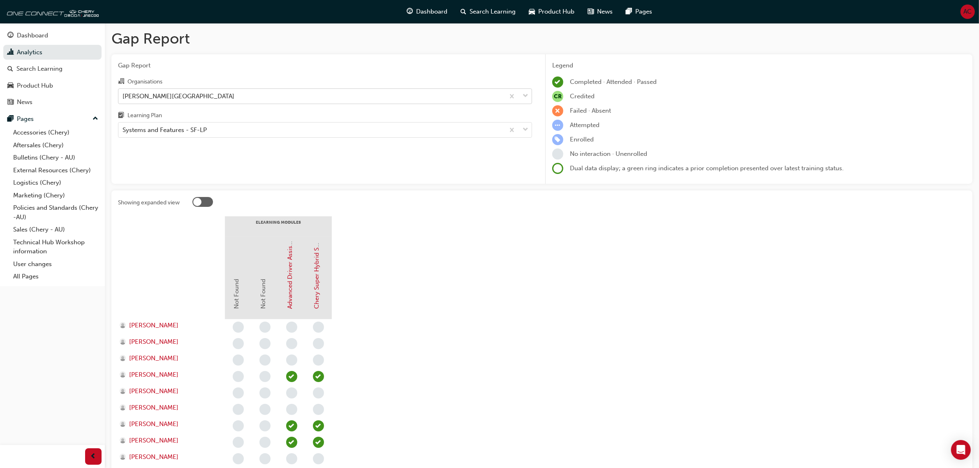
click at [307, 99] on div "Chery Roxburgh Park" at bounding box center [311, 96] width 386 height 14
click at [123, 99] on input "Organisations Chery Roxburgh Park" at bounding box center [123, 95] width 1 height 7
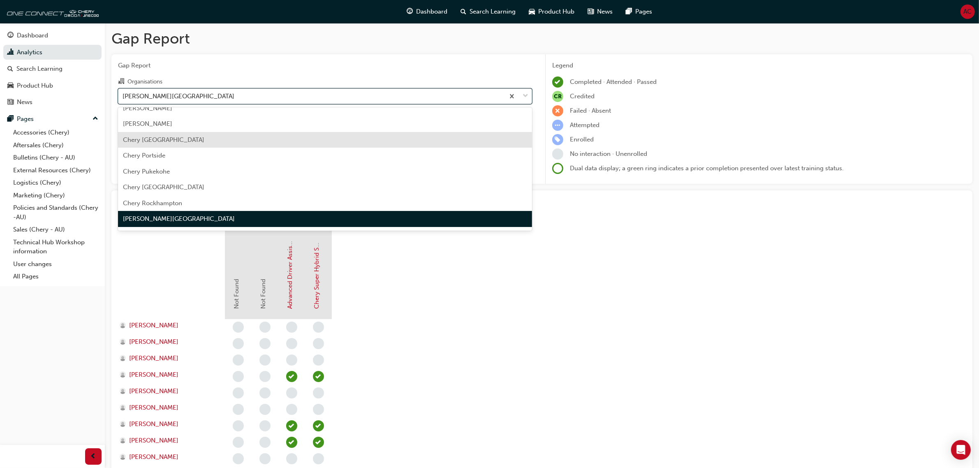
scroll to position [1216, 0]
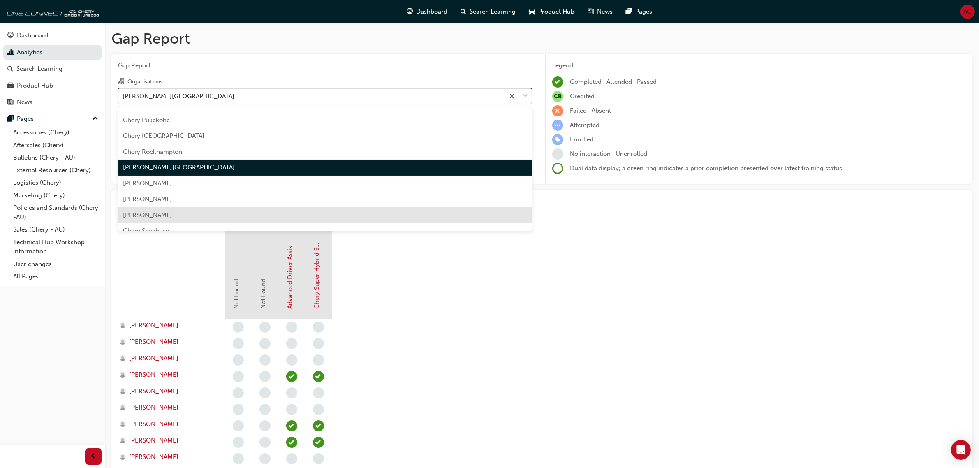
click at [312, 208] on div "Chery Shepparton" at bounding box center [325, 215] width 414 height 16
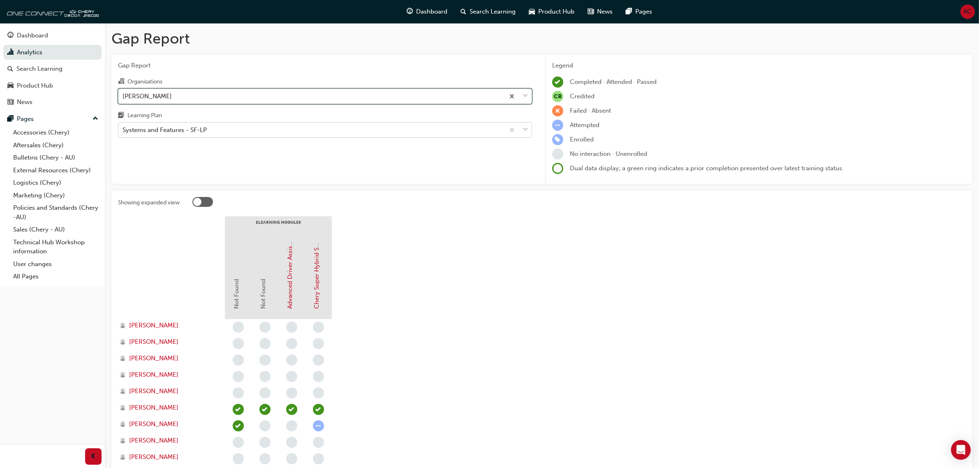
click at [258, 135] on div "Systems and Features - SF-LP" at bounding box center [311, 130] width 386 height 14
click at [123, 133] on input "Learning Plan Systems and Features - SF-LP" at bounding box center [123, 129] width 1 height 7
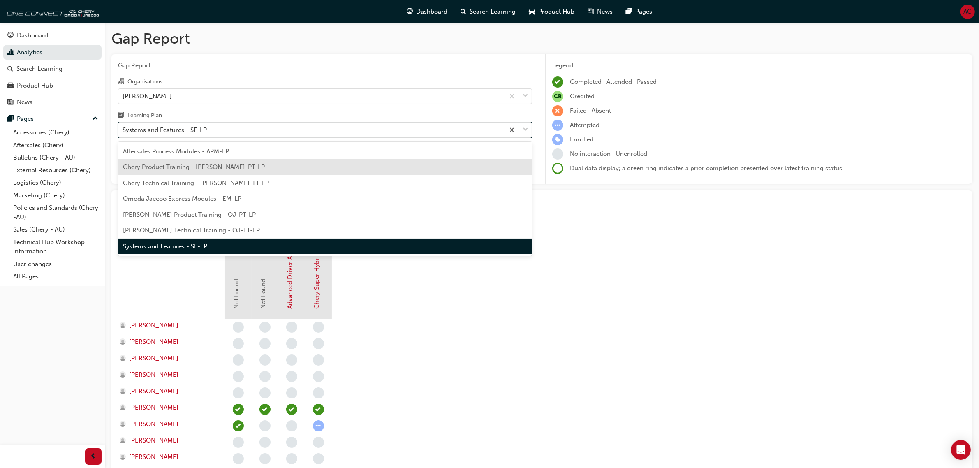
click at [264, 170] on div "Chery Product Training - CHAU-PT-LP" at bounding box center [325, 167] width 414 height 16
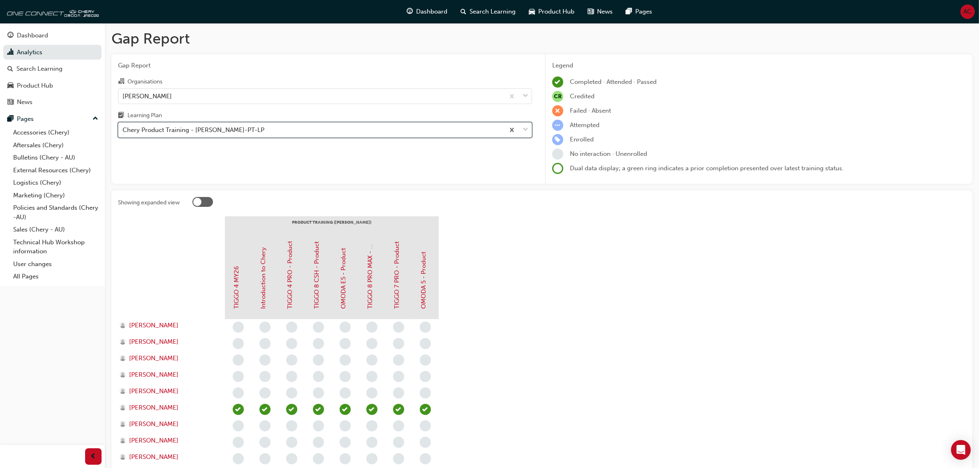
scroll to position [51, 0]
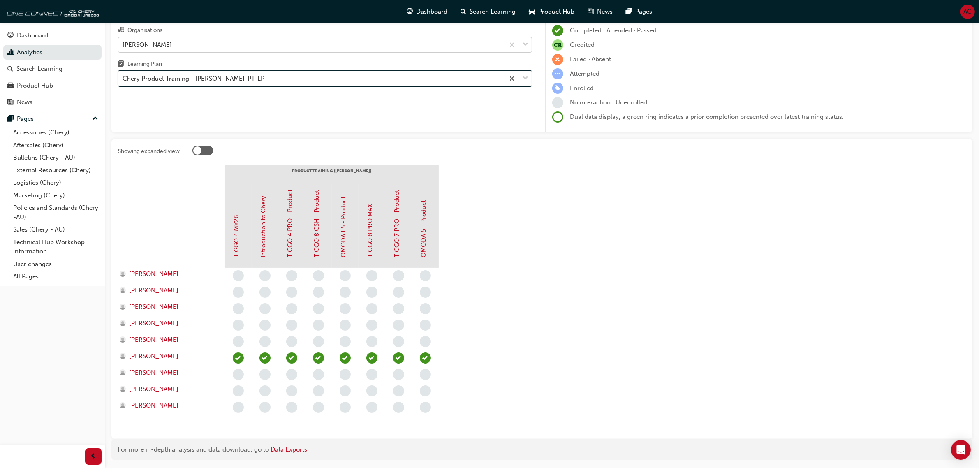
click at [337, 41] on div "Chery Shepparton" at bounding box center [311, 44] width 386 height 14
click at [123, 41] on input "Organisations Chery Shepparton" at bounding box center [123, 44] width 1 height 7
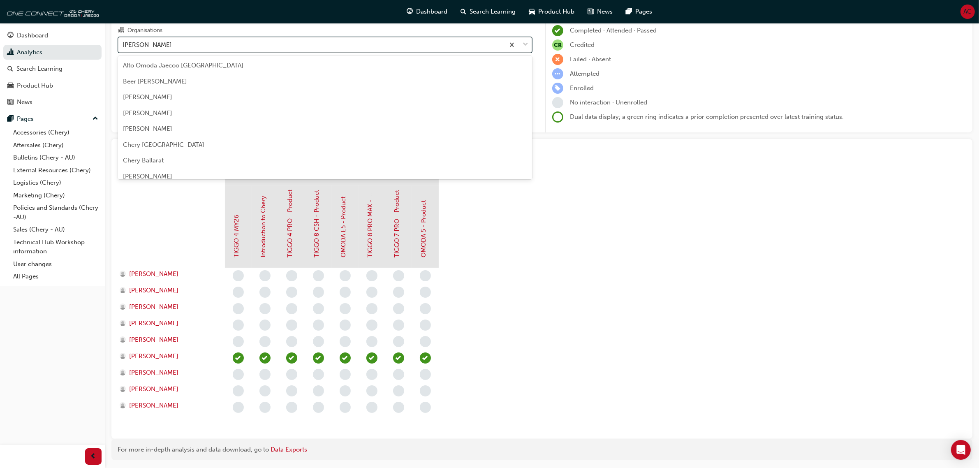
scroll to position [1213, 0]
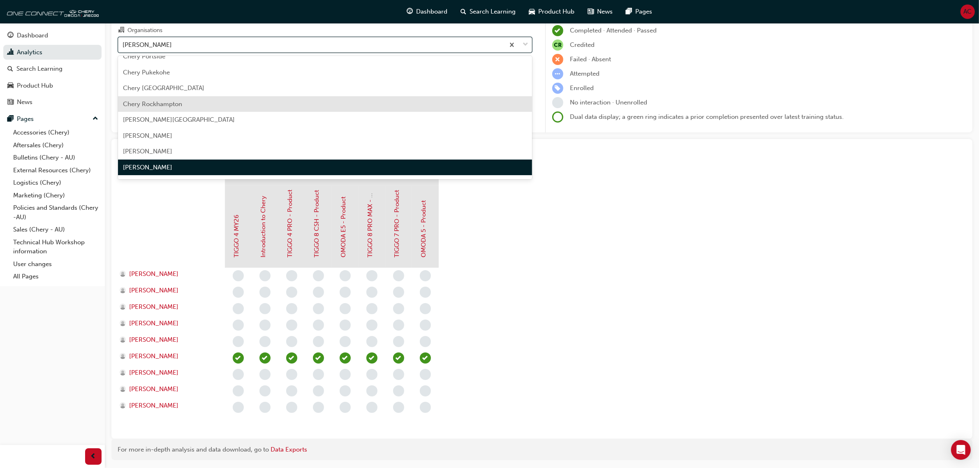
click at [792, 311] on section "PRODUCT TRAINING (CHAU) TIGGO 4 MY26 Introduction to Chery TIGGO 4 PRO - Produc…" at bounding box center [542, 298] width 848 height 267
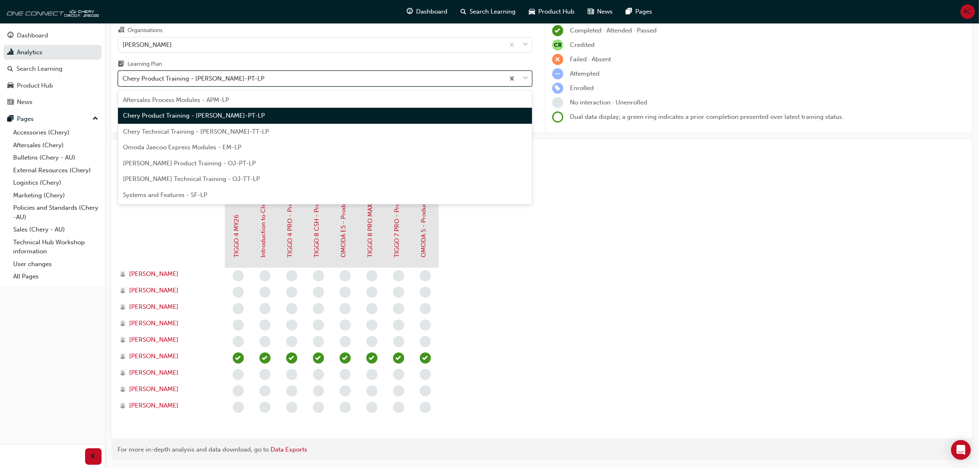
click at [333, 81] on div "Chery Product Training - CHAU-PT-LP" at bounding box center [311, 79] width 386 height 14
click at [123, 81] on input "Learning Plan option Chery Product Training - CHAU-PT-LP, selected. option Cher…" at bounding box center [123, 78] width 1 height 7
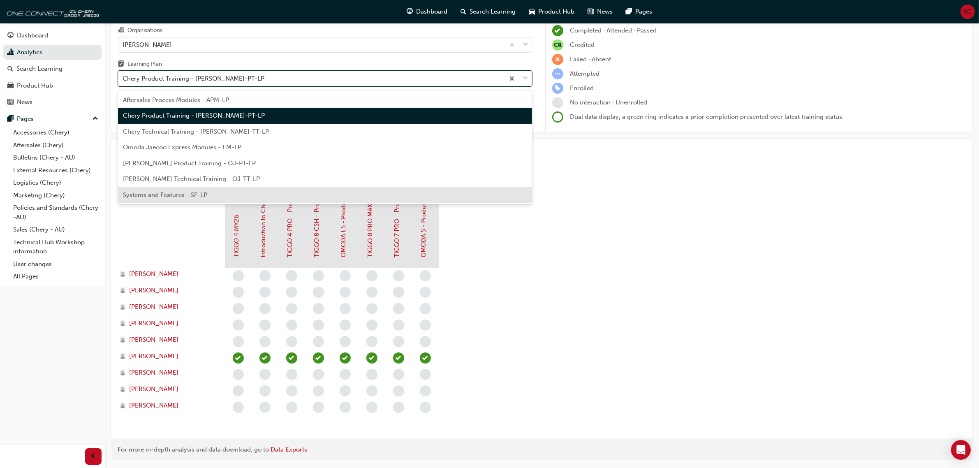
click at [315, 196] on div "Systems and Features - SF-LP" at bounding box center [325, 195] width 414 height 16
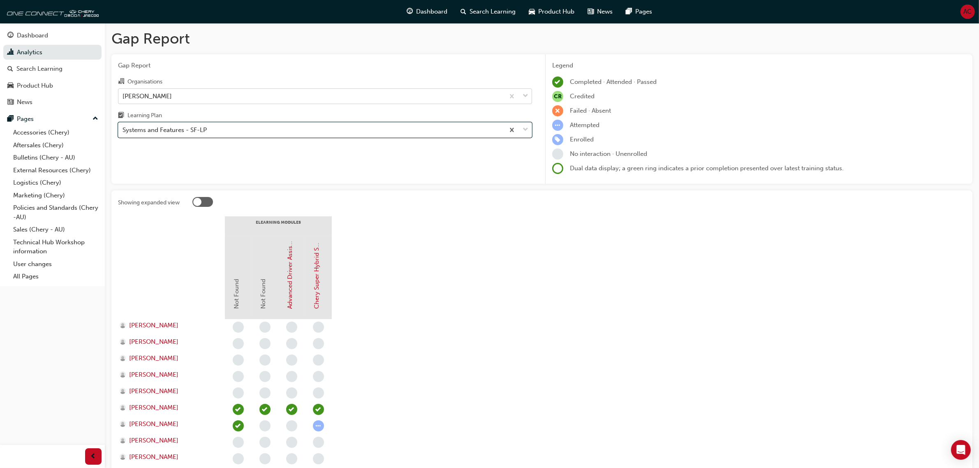
click at [316, 99] on div "Chery Shepparton" at bounding box center [311, 96] width 386 height 14
click at [123, 99] on input "Organisations Chery Shepparton" at bounding box center [123, 95] width 1 height 7
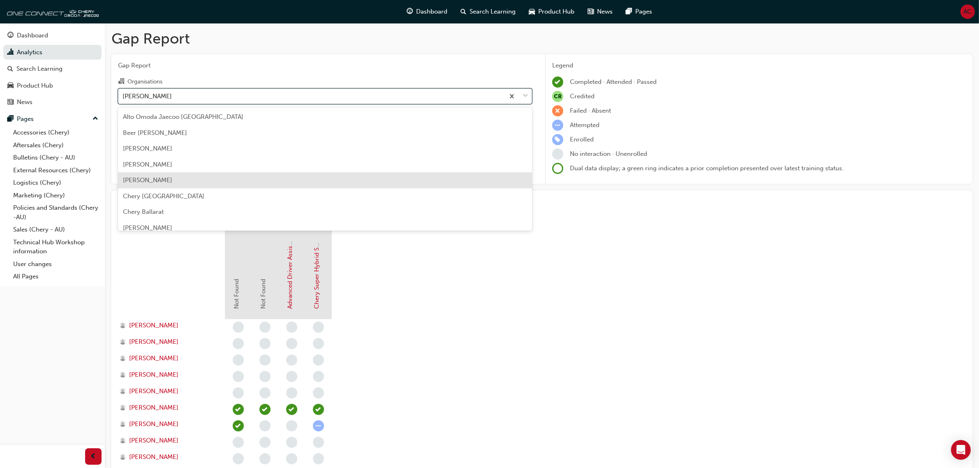
click at [243, 188] on div "Chery Albury" at bounding box center [325, 180] width 414 height 16
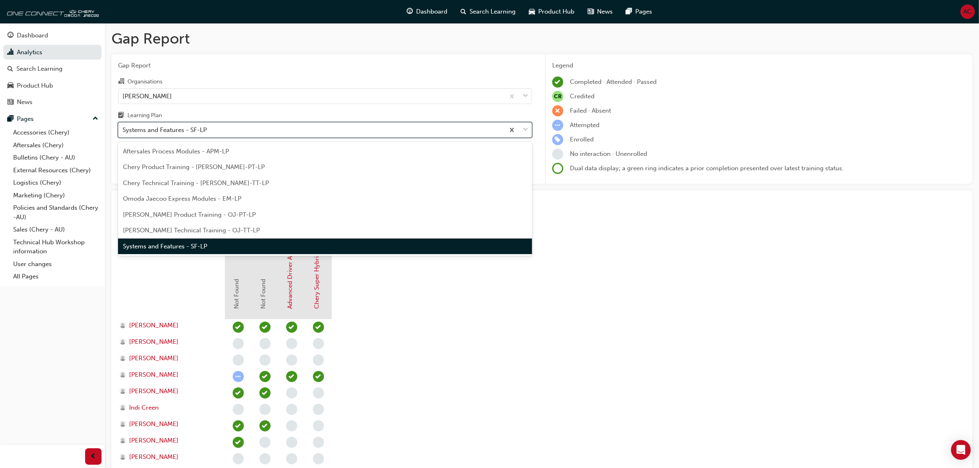
click at [322, 131] on div "Systems and Features - SF-LP" at bounding box center [311, 130] width 386 height 14
click at [123, 131] on input "Learning Plan option Systems and Features - SF-LP, selected. option Systems and…" at bounding box center [123, 129] width 1 height 7
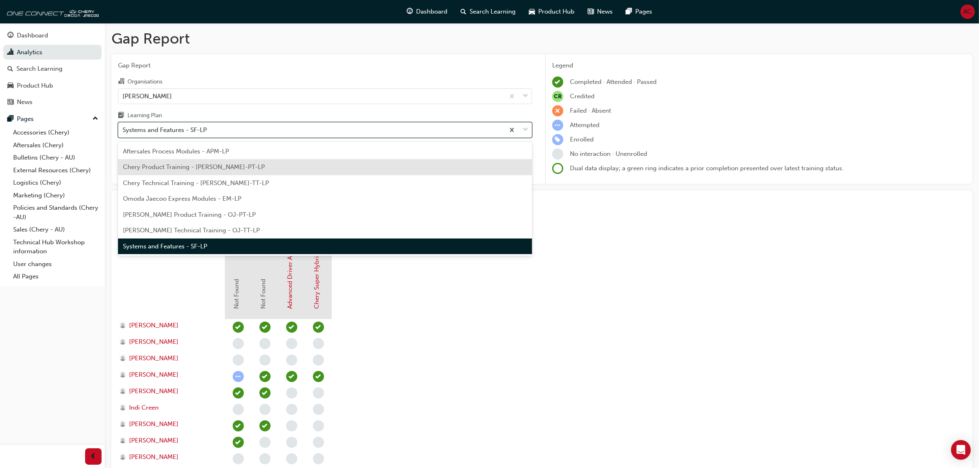
click at [304, 172] on div "Chery Product Training - CHAU-PT-LP" at bounding box center [325, 167] width 414 height 16
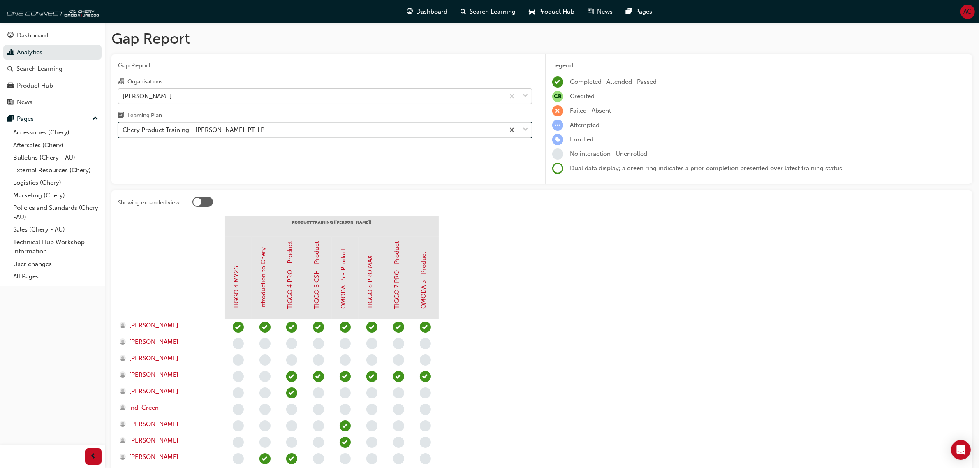
click at [230, 100] on div "Chery Albury" at bounding box center [311, 96] width 386 height 14
click at [123, 99] on input "Organisations Chery Albury" at bounding box center [123, 95] width 1 height 7
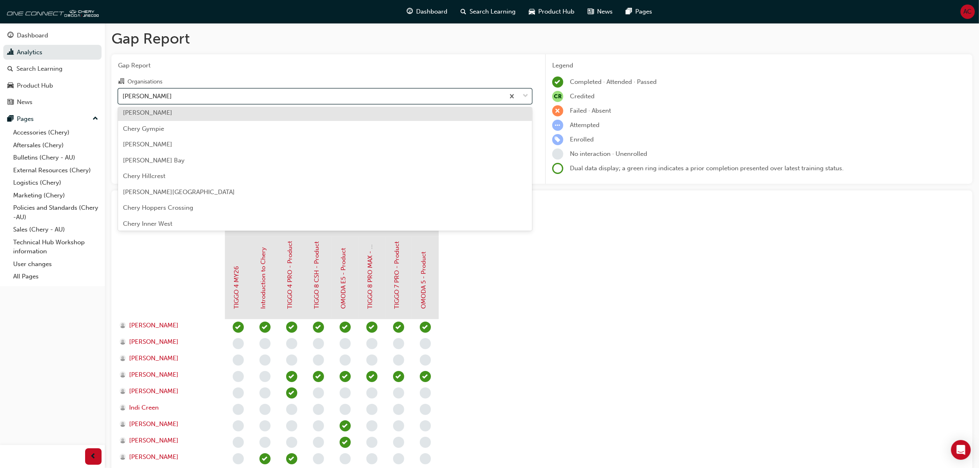
scroll to position [668, 0]
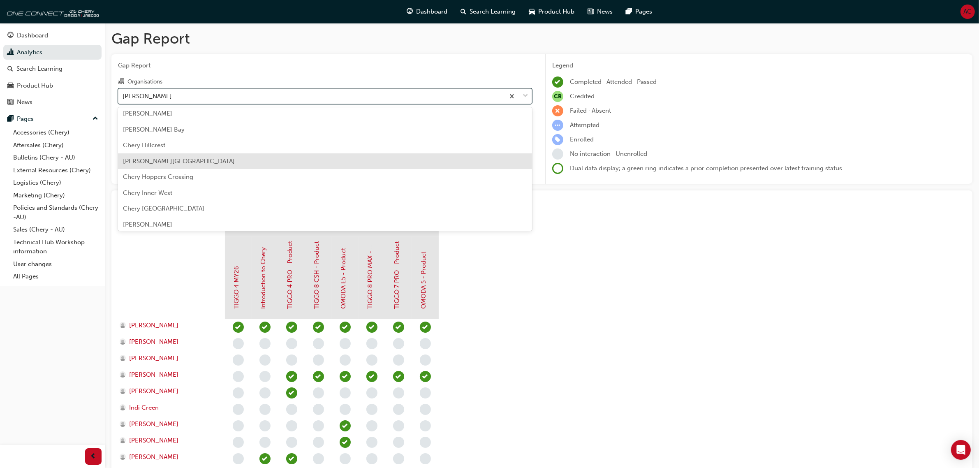
click at [239, 154] on div "Chery Hobart" at bounding box center [325, 161] width 414 height 16
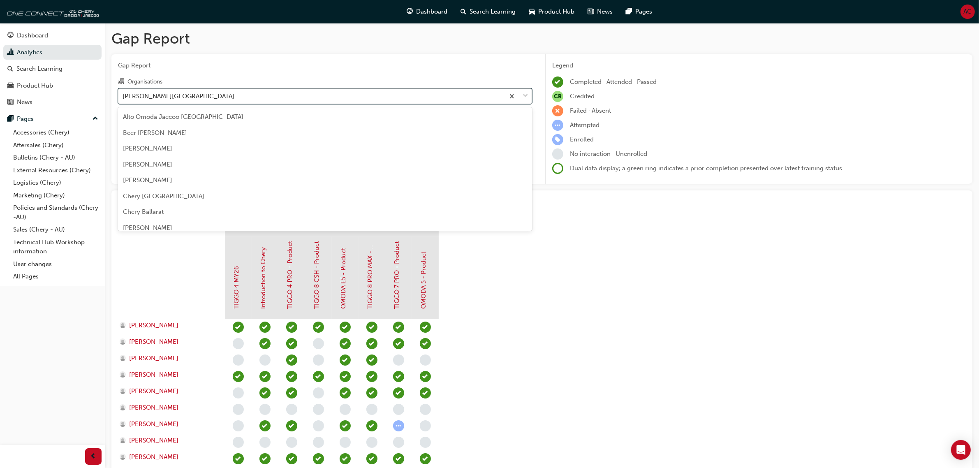
click at [269, 97] on div "Chery Hobart" at bounding box center [311, 96] width 386 height 14
click at [123, 97] on input "Organisations option Chery Hobart, selected. option Chery Hobart focused, 46 of…" at bounding box center [123, 95] width 1 height 7
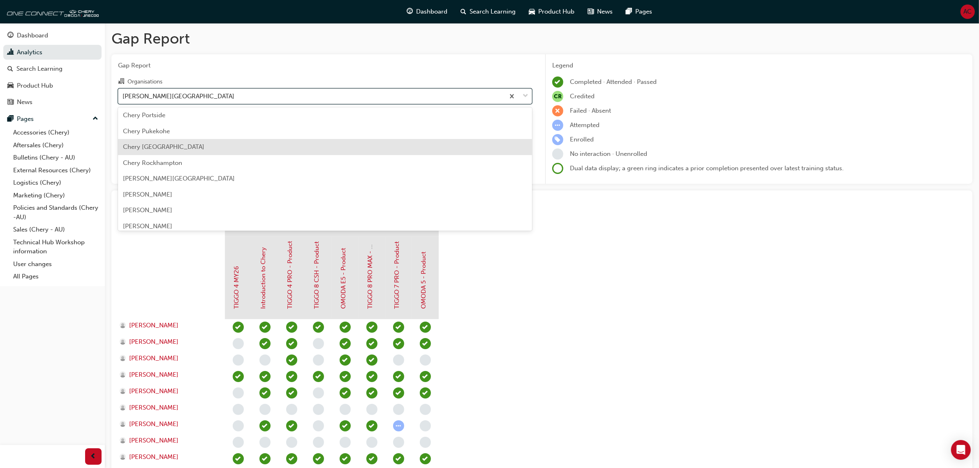
scroll to position [1228, 0]
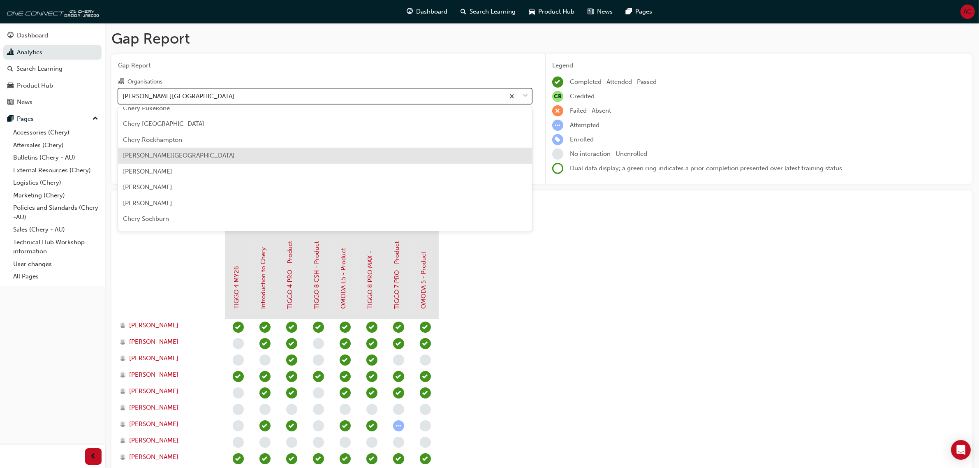
click at [278, 161] on div "Chery Roxburgh Park" at bounding box center [325, 156] width 414 height 16
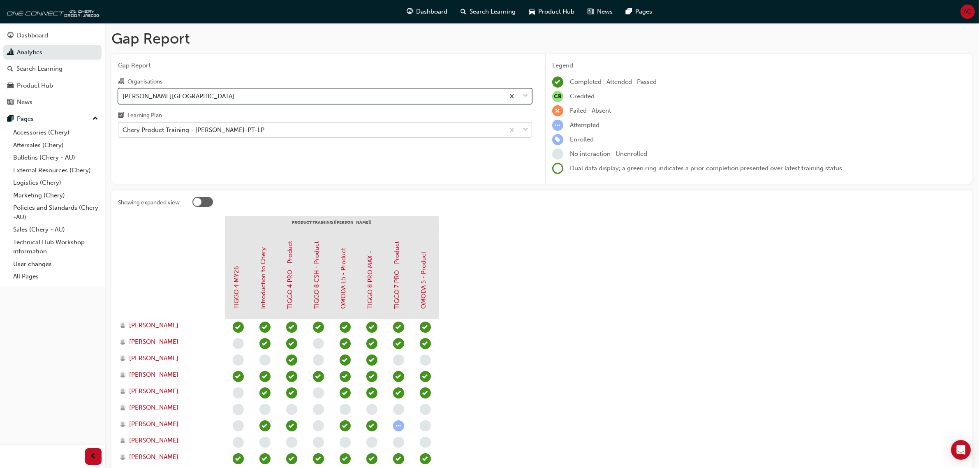
click at [342, 134] on div "Chery Product Training - CHAU-PT-LP" at bounding box center [311, 130] width 386 height 14
click at [123, 133] on input "Learning Plan Chery Product Training - CHAU-PT-LP" at bounding box center [123, 129] width 1 height 7
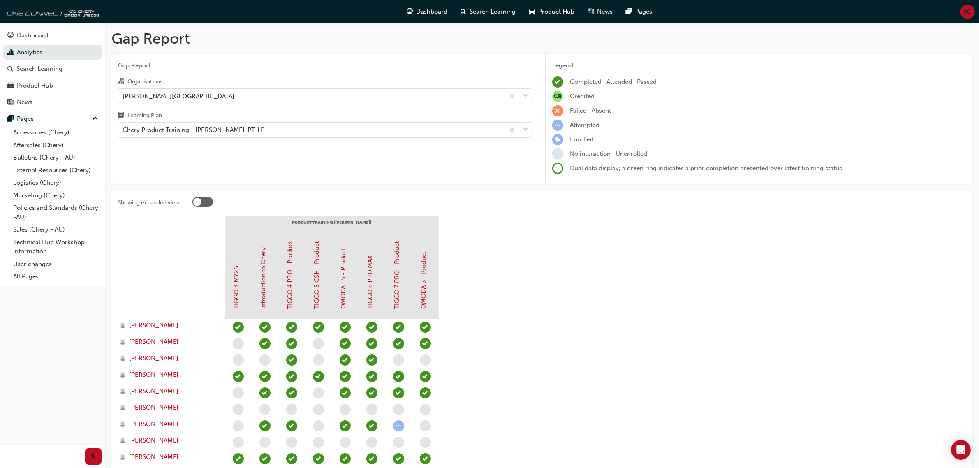
click at [581, 285] on section "PRODUCT TRAINING (CHAU) TIGGO 4 MY26 Introduction to Chery TIGGO 4 PRO - Produc…" at bounding box center [542, 391] width 848 height 350
click at [340, 131] on div "Chery Product Training - CHAU-PT-LP" at bounding box center [311, 130] width 386 height 14
click at [123, 131] on input "Learning Plan Chery Product Training - CHAU-PT-LP" at bounding box center [123, 129] width 1 height 7
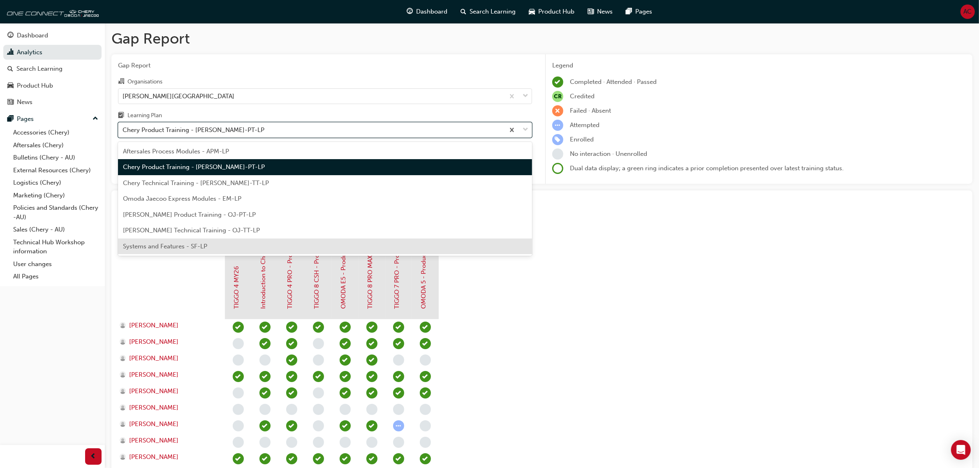
click at [225, 243] on div "Systems and Features - SF-LP" at bounding box center [325, 247] width 414 height 16
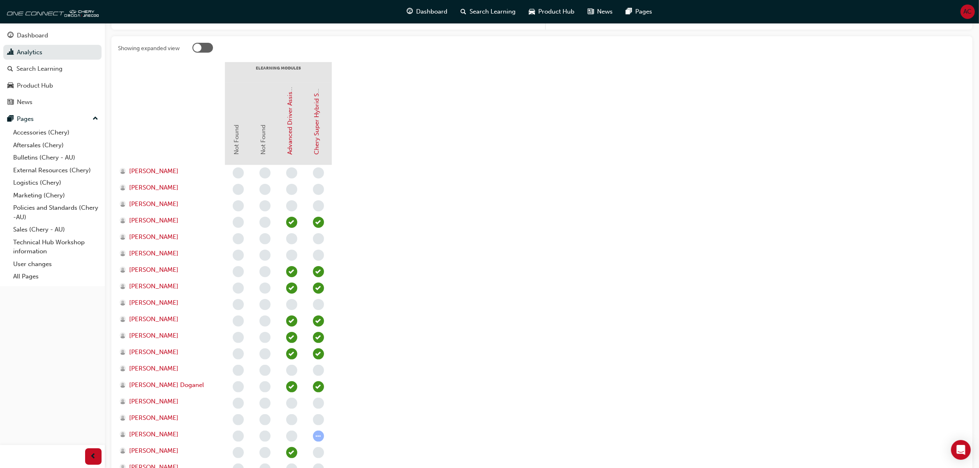
scroll to position [206, 0]
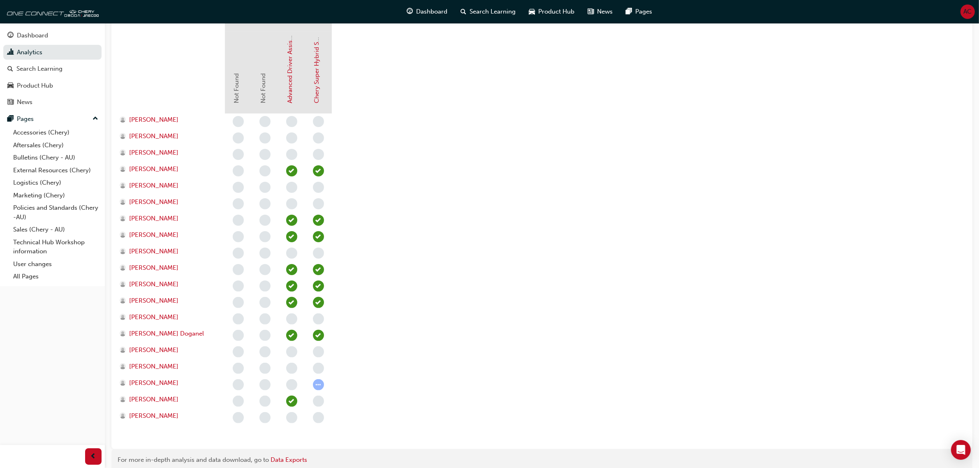
click at [462, 220] on section "eLearning Modules Not Found Not Found Advanced Driver Assist Systems (ADAS) - C…" at bounding box center [542, 227] width 848 height 432
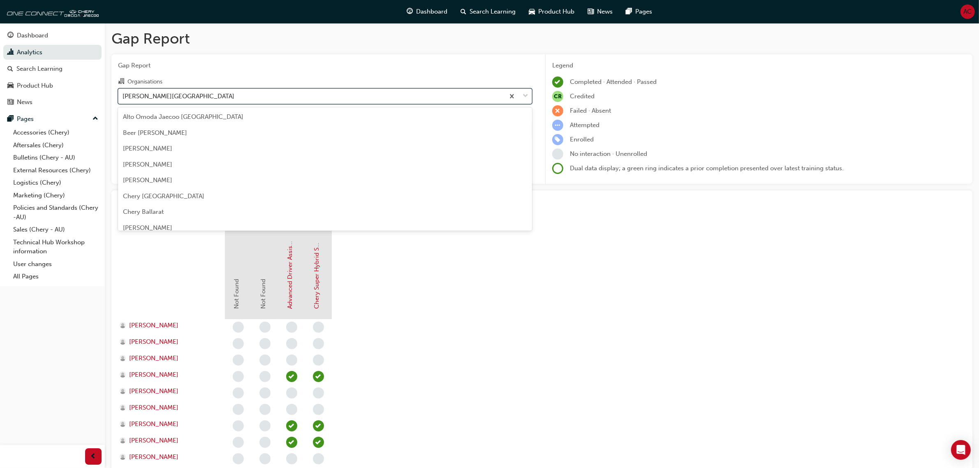
click at [260, 97] on div "Chery Roxburgh Park" at bounding box center [311, 96] width 386 height 14
click at [123, 97] on input "Organisations option Chery Roxburgh Park, selected. option Chery Roxburgh Park …" at bounding box center [123, 95] width 1 height 7
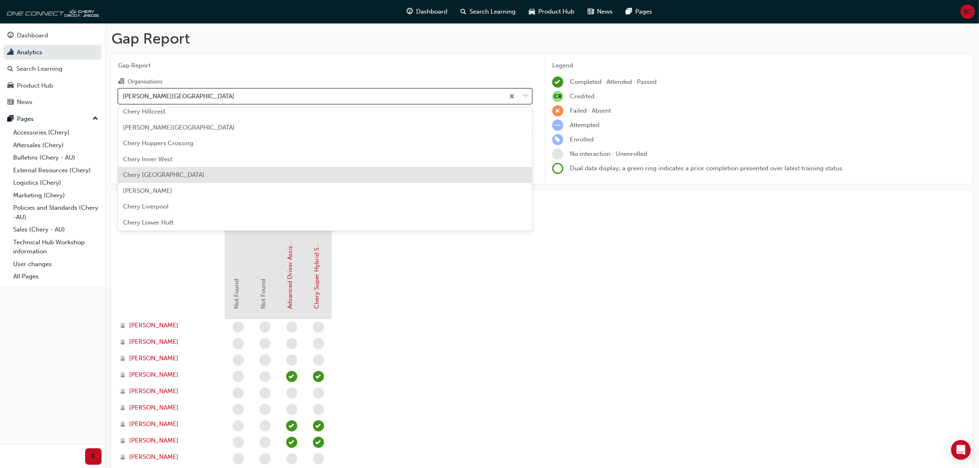
scroll to position [651, 0]
click at [235, 176] on div "Chery Hobart" at bounding box center [325, 179] width 414 height 16
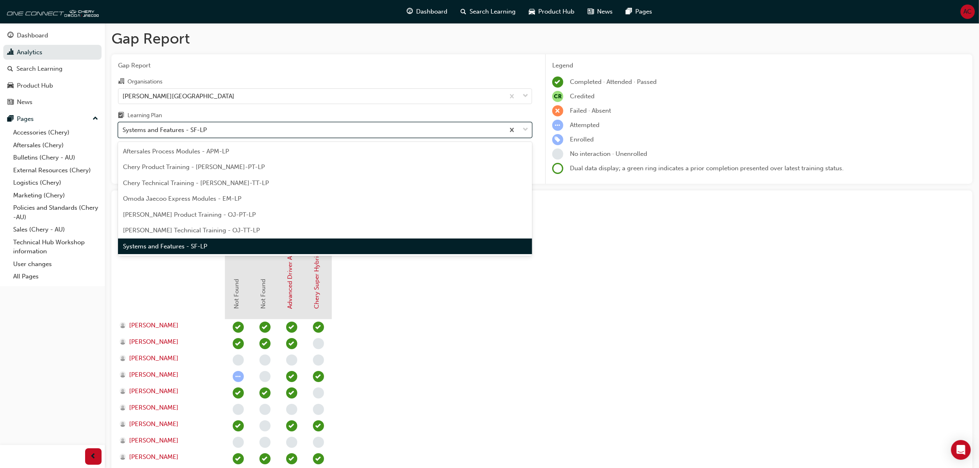
click at [295, 130] on div "Systems and Features - SF-LP" at bounding box center [311, 130] width 386 height 14
click at [123, 130] on input "Learning Plan option Systems and Features - SF-LP, selected. option Systems and…" at bounding box center [123, 129] width 1 height 7
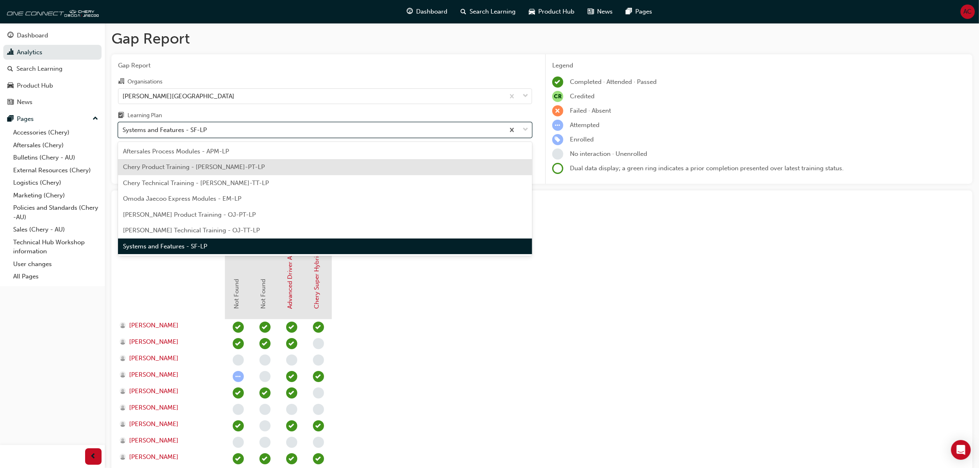
click at [282, 169] on div "Chery Product Training - CHAU-PT-LP" at bounding box center [325, 167] width 414 height 16
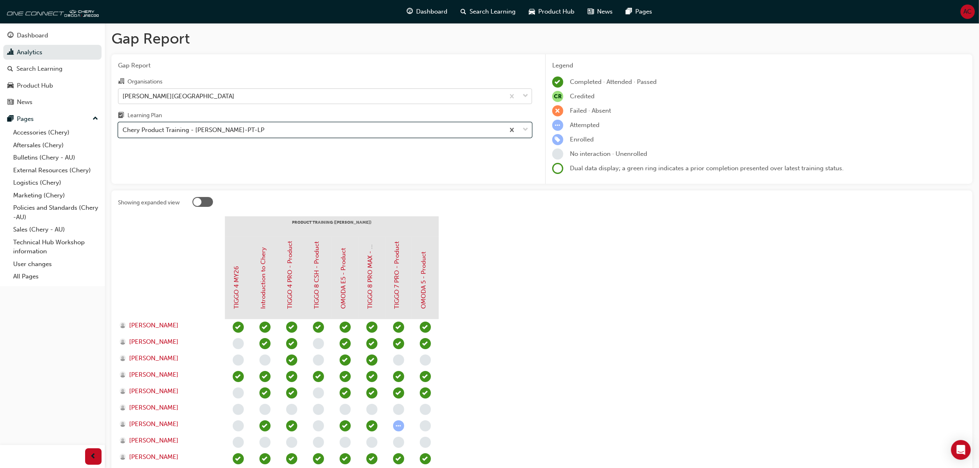
click at [302, 102] on div "Chery Hobart" at bounding box center [311, 96] width 386 height 14
click at [123, 99] on input "Organisations Chery Hobart" at bounding box center [123, 95] width 1 height 7
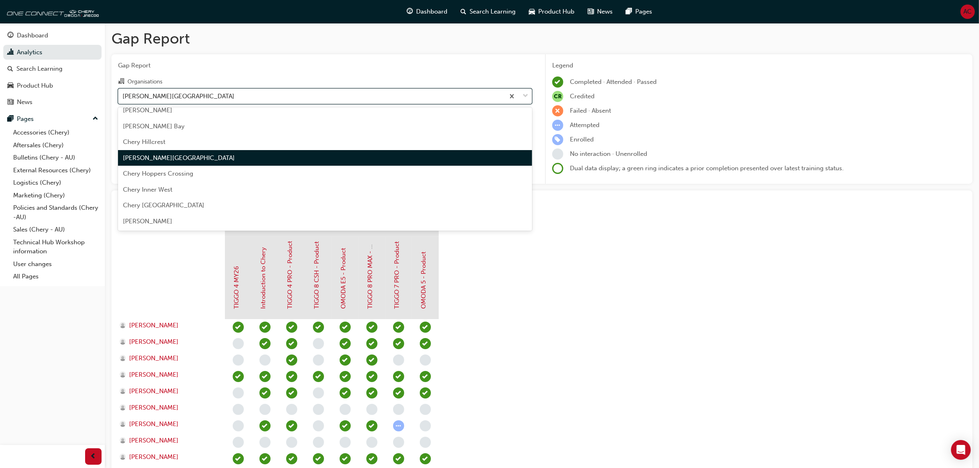
scroll to position [714, 0]
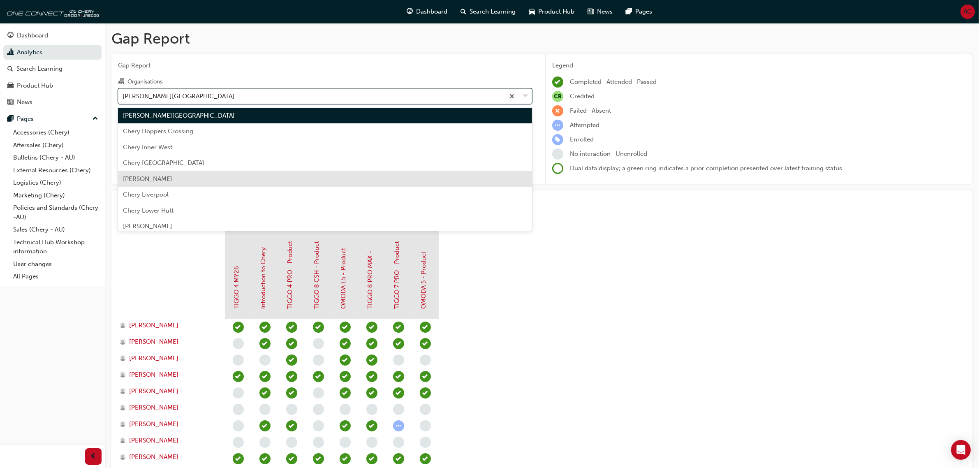
click at [301, 180] on div "Chery Launceston" at bounding box center [325, 179] width 414 height 16
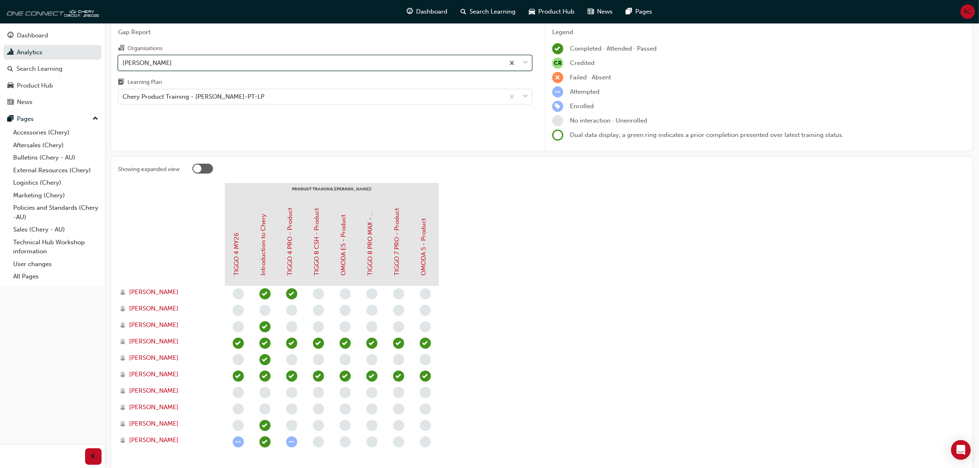
scroll to position [51, 0]
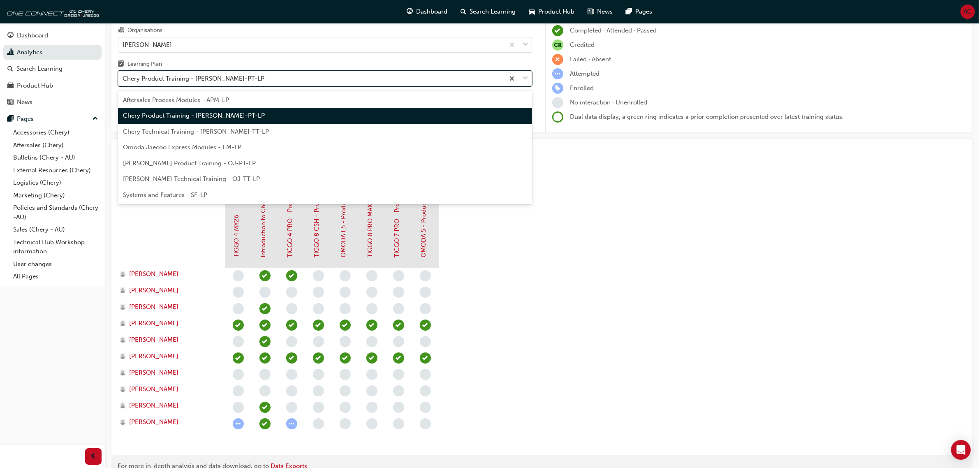
click at [401, 75] on div "Chery Product Training - CHAU-PT-LP" at bounding box center [311, 79] width 386 height 14
click at [123, 75] on input "Learning Plan option Chery Product Training - CHAU-PT-LP, selected. option Cher…" at bounding box center [123, 78] width 1 height 7
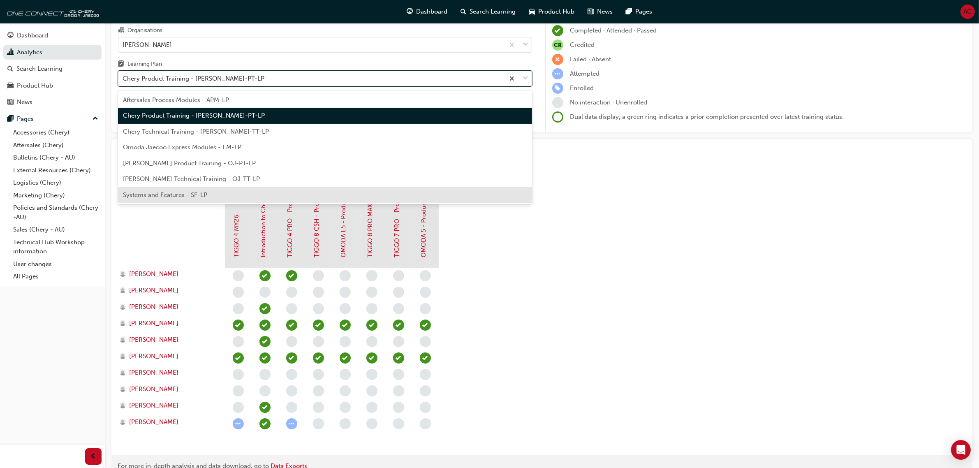
click at [296, 190] on div "Systems and Features - SF-LP" at bounding box center [325, 195] width 414 height 16
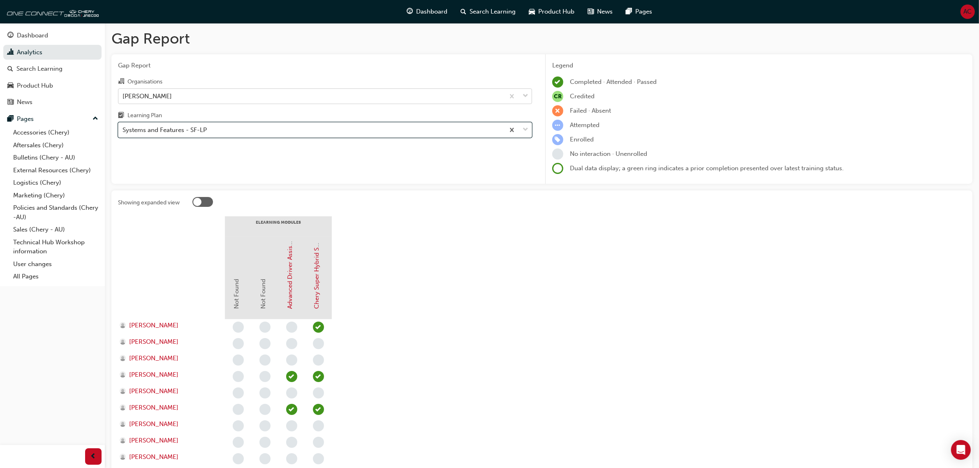
click at [314, 97] on div "Chery Launceston" at bounding box center [311, 96] width 386 height 14
click at [123, 97] on input "Organisations Chery Launceston" at bounding box center [123, 95] width 1 height 7
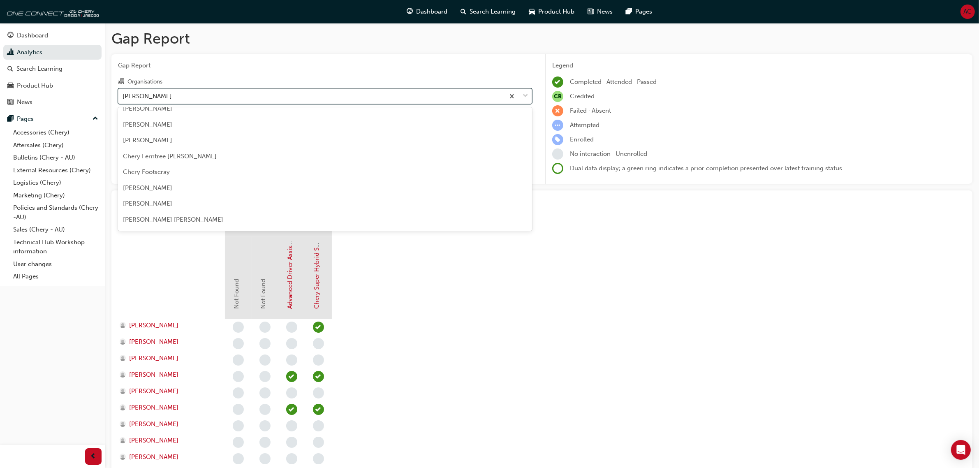
scroll to position [469, 0]
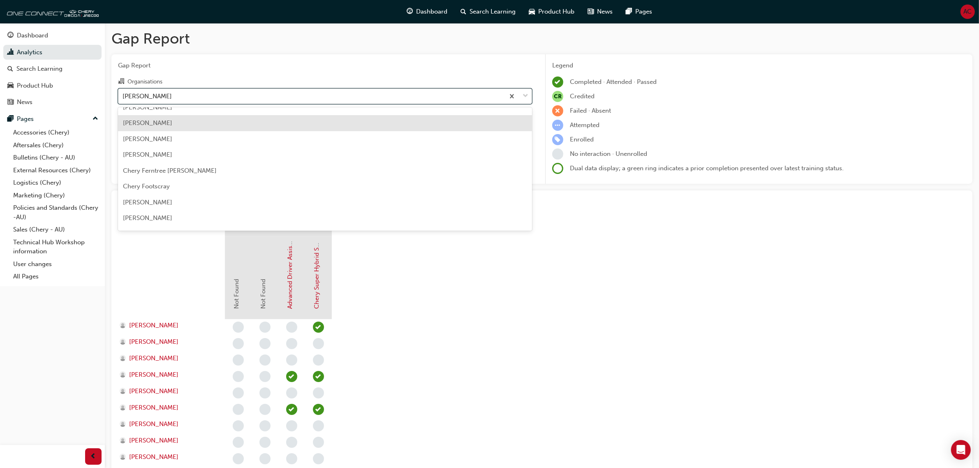
click at [295, 128] on div "Chery Echuca" at bounding box center [325, 123] width 414 height 16
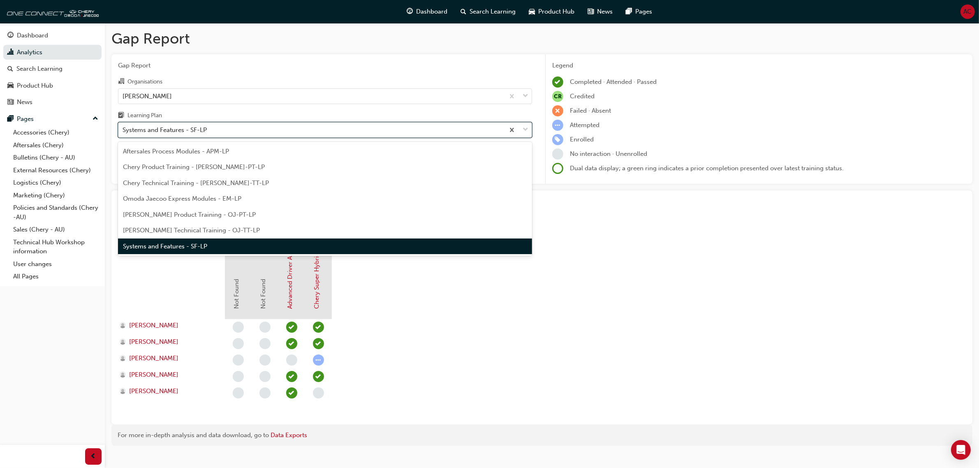
click at [324, 133] on div "Systems and Features - SF-LP" at bounding box center [311, 130] width 386 height 14
click at [123, 133] on input "Learning Plan option Systems and Features - SF-LP, selected. option Systems and…" at bounding box center [123, 129] width 1 height 7
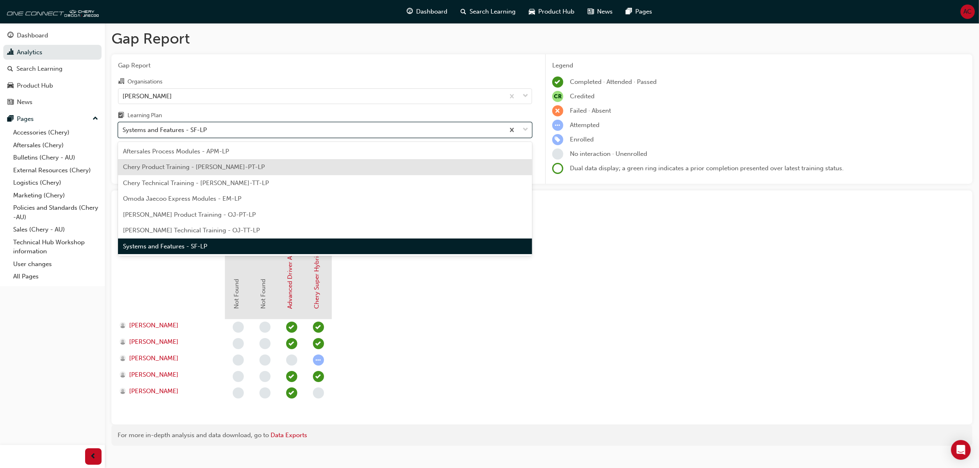
click at [270, 162] on div "Chery Product Training - CHAU-PT-LP" at bounding box center [325, 167] width 414 height 16
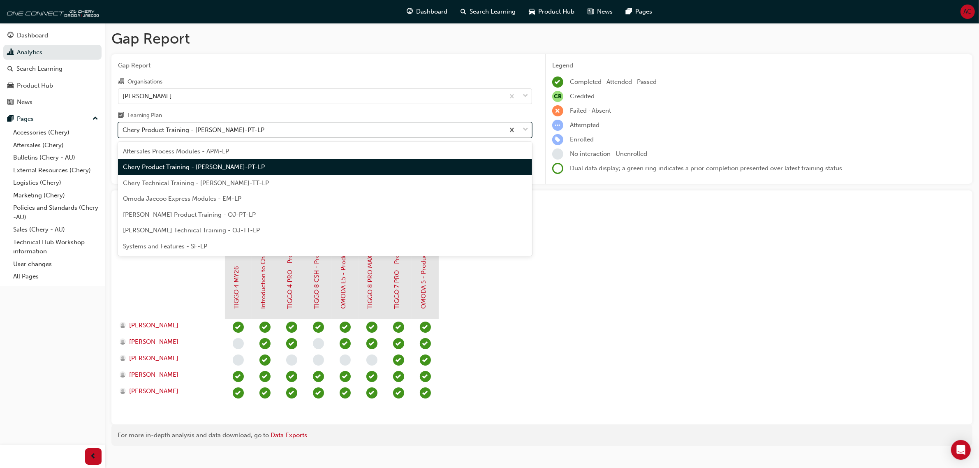
click at [300, 130] on div "Chery Product Training - CHAU-PT-LP" at bounding box center [311, 130] width 386 height 14
click at [123, 130] on input "Learning Plan option Chery Product Training - CHAU-PT-LP, selected. option Cher…" at bounding box center [123, 129] width 1 height 7
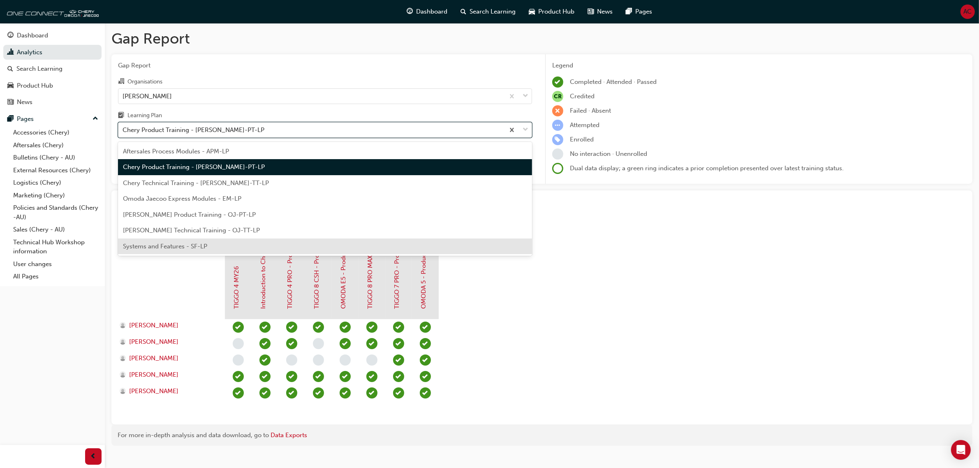
click at [264, 249] on div "Systems and Features - SF-LP" at bounding box center [325, 247] width 414 height 16
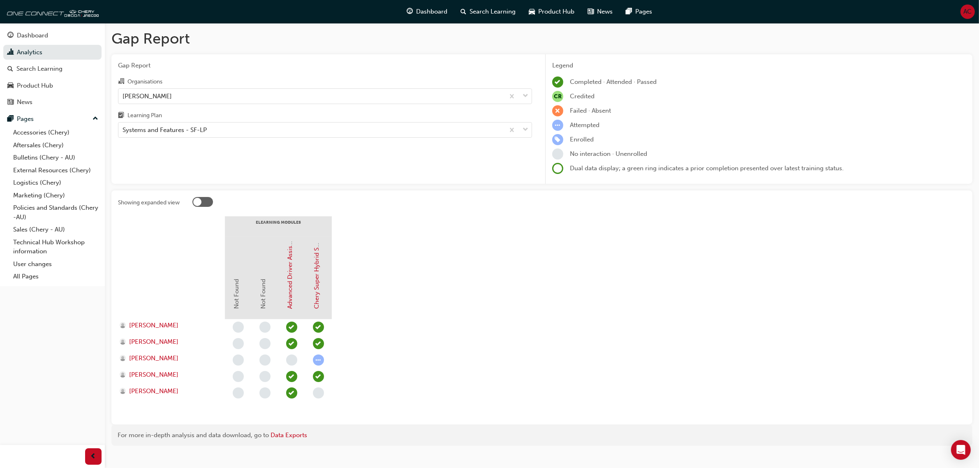
click at [493, 276] on section "eLearning Modules Not Found Not Found Advanced Driver Assist Systems (ADAS) - C…" at bounding box center [542, 317] width 848 height 202
click at [359, 99] on div "Chery Echuca" at bounding box center [311, 96] width 386 height 14
click at [123, 99] on input "Organisations Chery Echuca" at bounding box center [123, 95] width 1 height 7
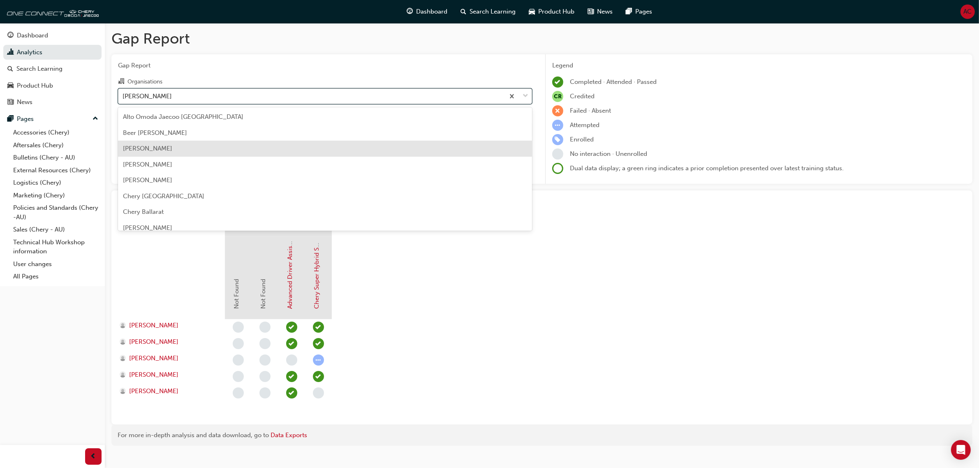
click at [305, 141] on div "Blackwell" at bounding box center [325, 149] width 414 height 16
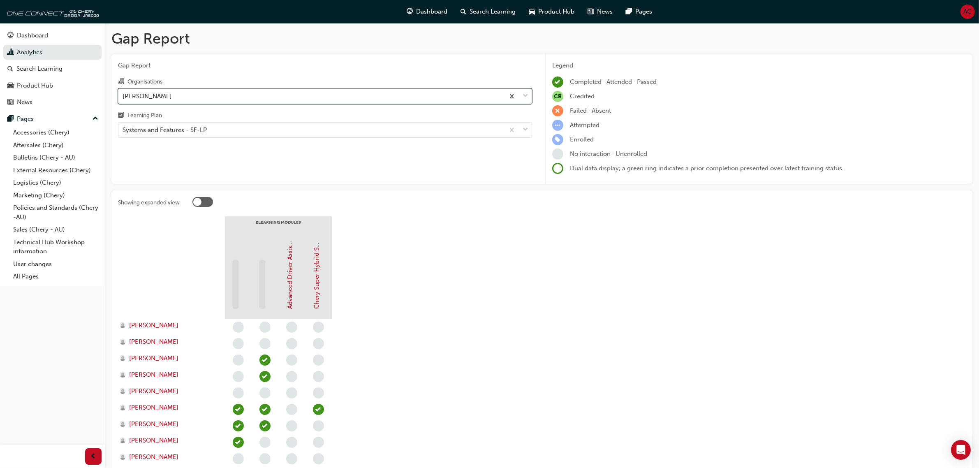
click at [281, 100] on div "Blackwell" at bounding box center [311, 96] width 386 height 14
click at [123, 99] on input "Organisations option Blackwell, selected. 0 results available. Select is focuse…" at bounding box center [123, 95] width 1 height 7
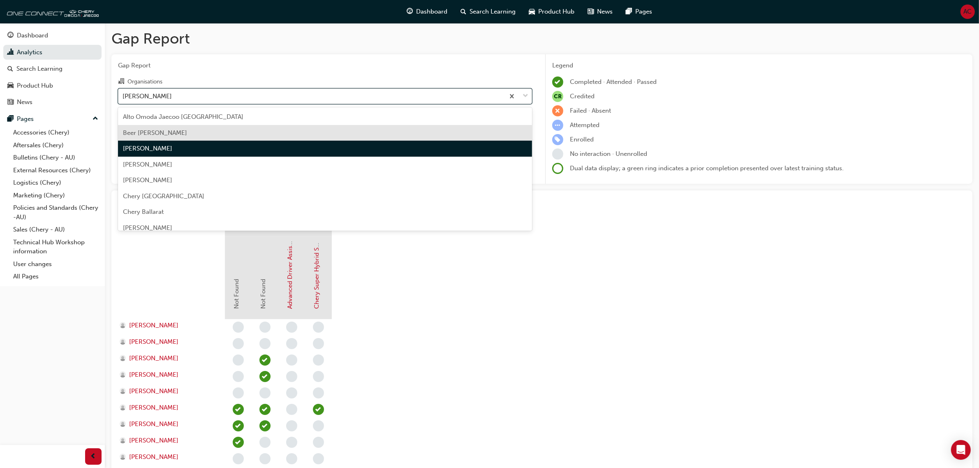
click at [271, 133] on div "Beer Chery Seymour" at bounding box center [325, 133] width 414 height 16
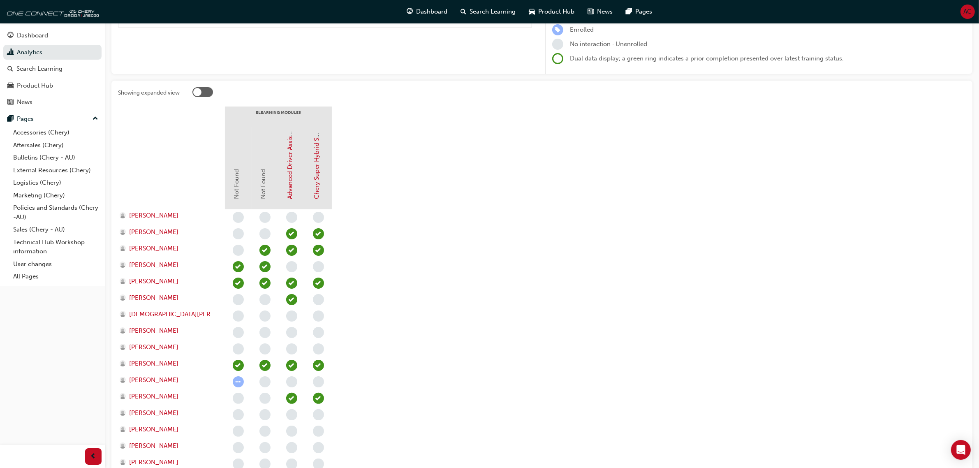
scroll to position [51, 0]
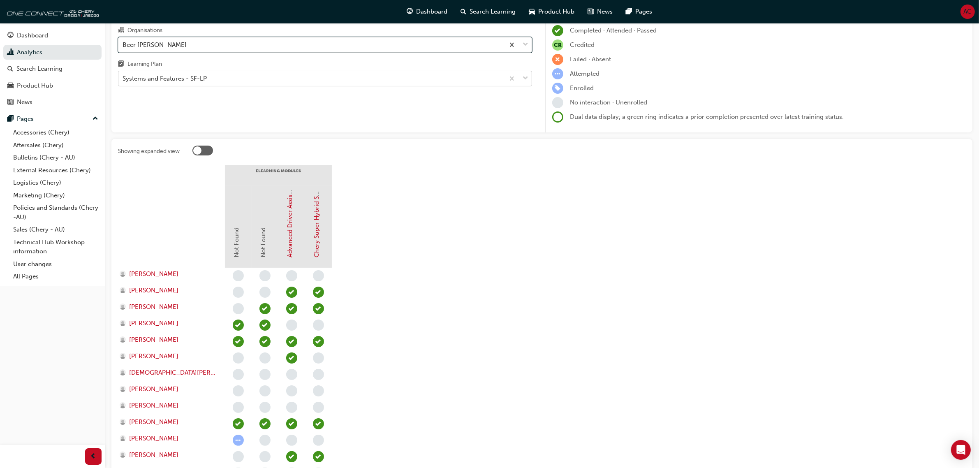
click at [281, 82] on div "Systems and Features - SF-LP" at bounding box center [311, 79] width 386 height 14
click at [123, 82] on input "Learning Plan Systems and Features - SF-LP" at bounding box center [123, 78] width 1 height 7
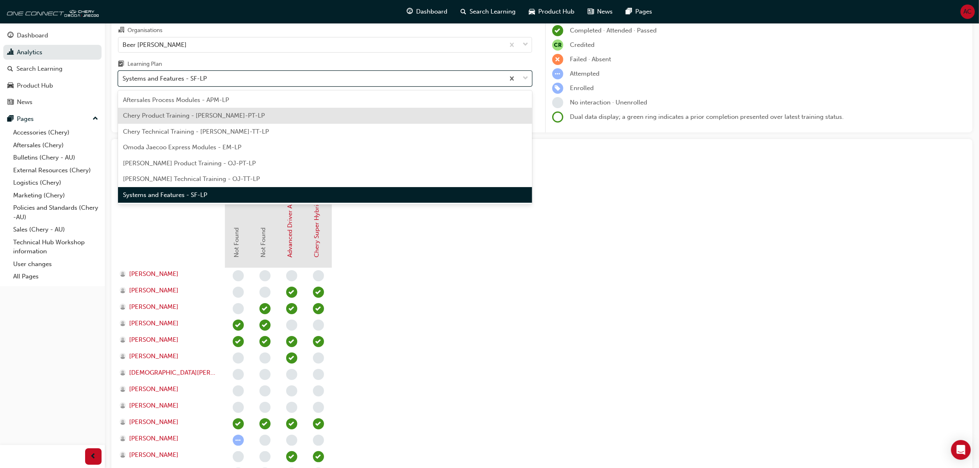
click at [283, 118] on div "Chery Product Training - CHAU-PT-LP" at bounding box center [325, 116] width 414 height 16
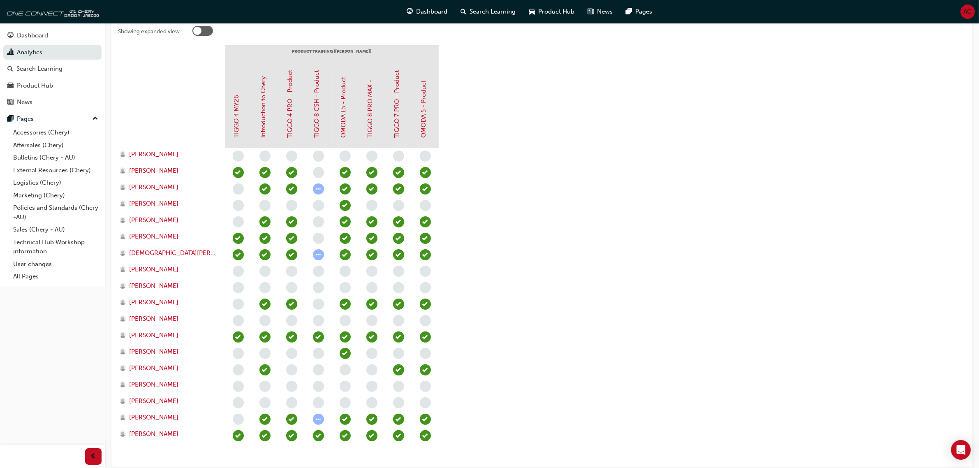
scroll to position [154, 0]
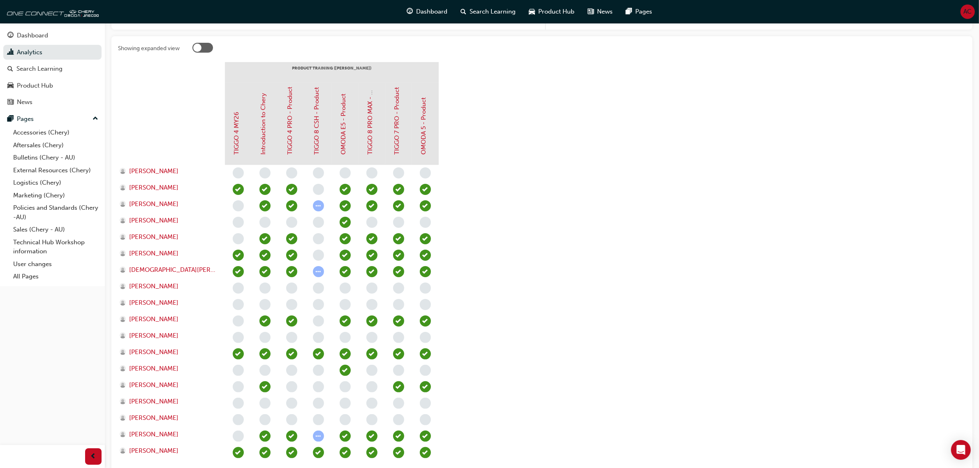
click at [624, 179] on section "PRODUCT TRAINING (CHAU) TIGGO 4 MY26 Introduction to Chery TIGGO 4 PRO - Produc…" at bounding box center [542, 269] width 848 height 415
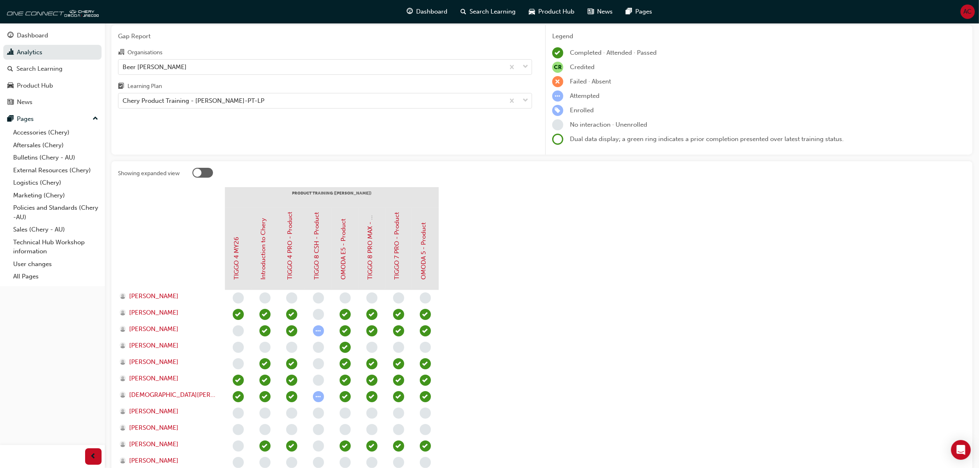
scroll to position [0, 0]
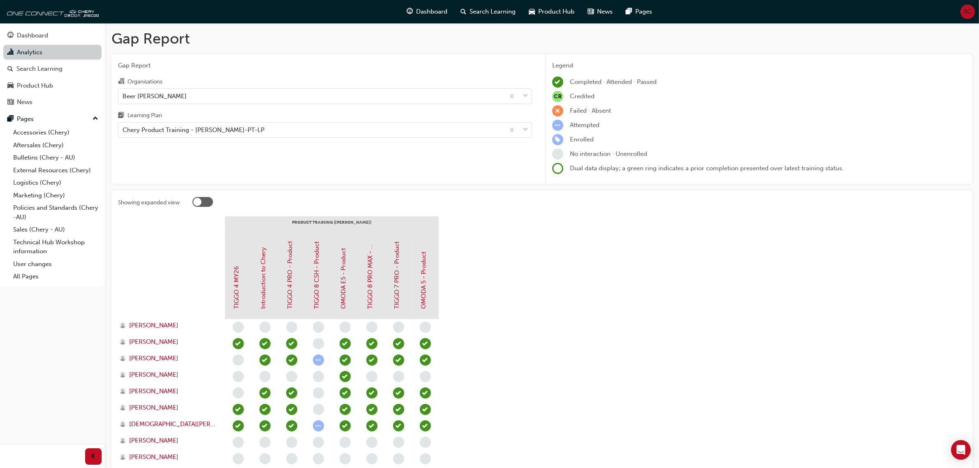
click at [51, 57] on link "Analytics" at bounding box center [52, 52] width 98 height 15
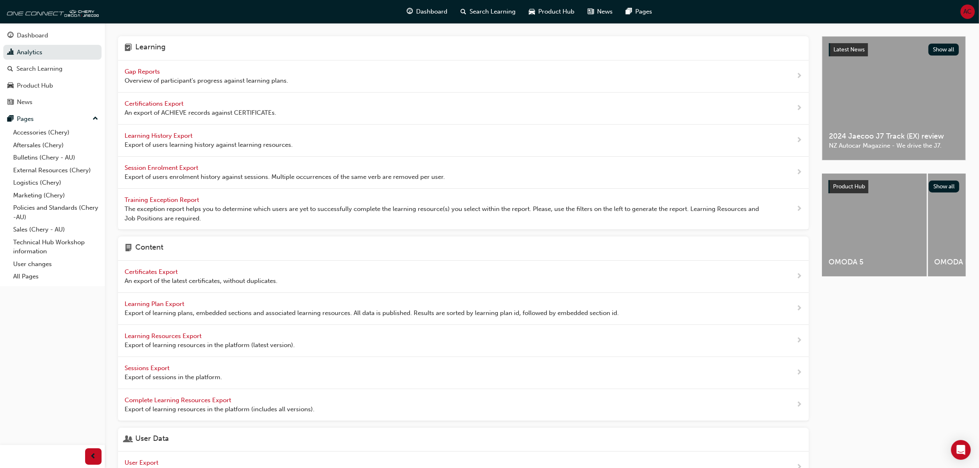
click at [142, 73] on span "Gap Reports" at bounding box center [143, 71] width 37 height 7
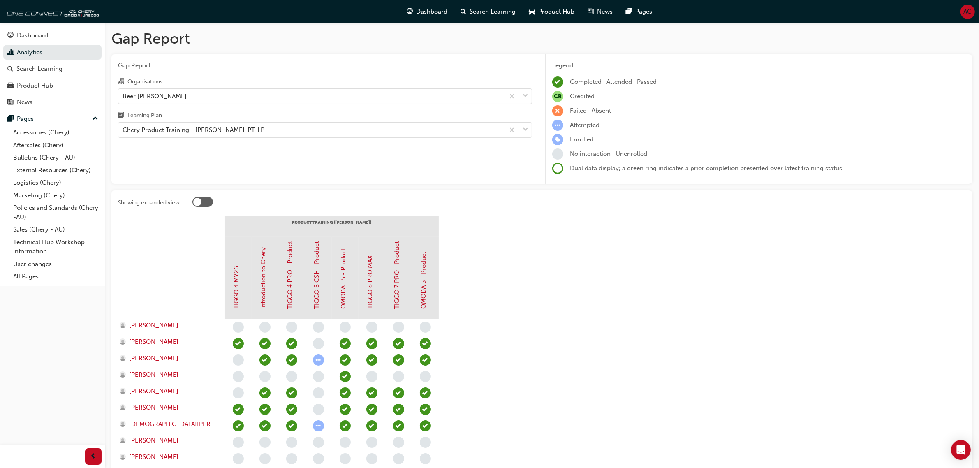
click at [877, 15] on span "AC" at bounding box center [968, 11] width 8 height 9
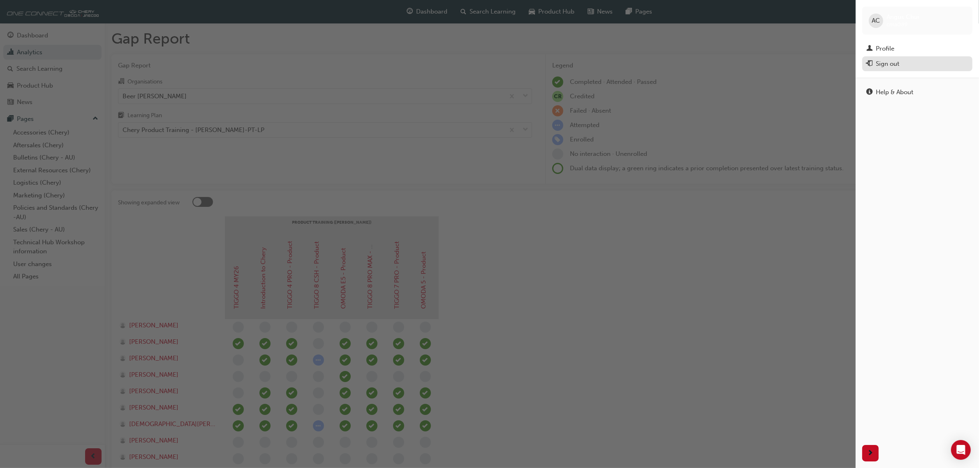
click at [875, 65] on div "Sign out" at bounding box center [918, 64] width 102 height 10
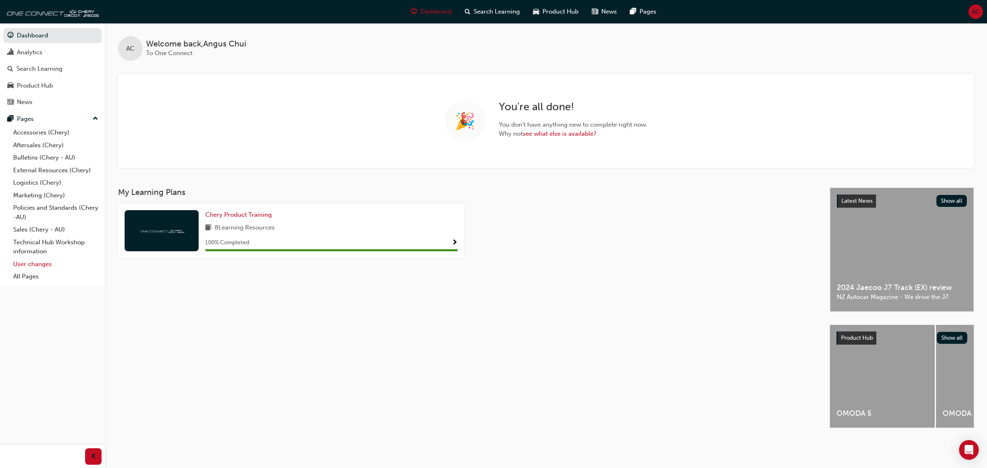
click at [33, 266] on link "User changes" at bounding box center [56, 264] width 92 height 13
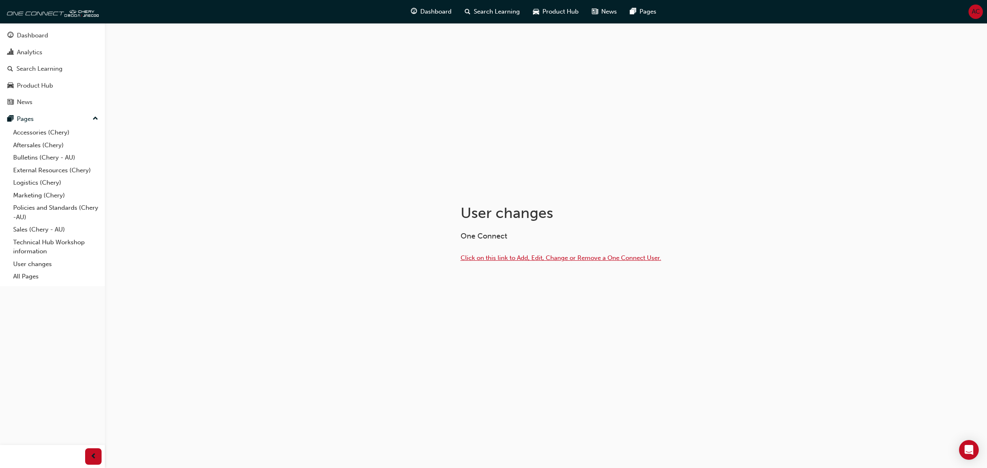
click at [501, 255] on span "Click on this link to Add, Edit, Change or Remove a One Connect User." at bounding box center [561, 257] width 201 height 7
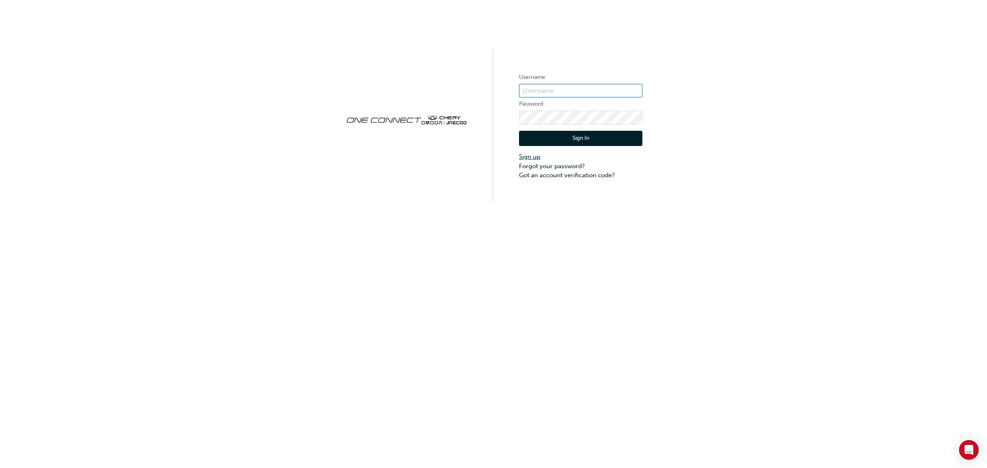
type input "cma089"
click at [527, 155] on link "Sign up" at bounding box center [580, 156] width 123 height 9
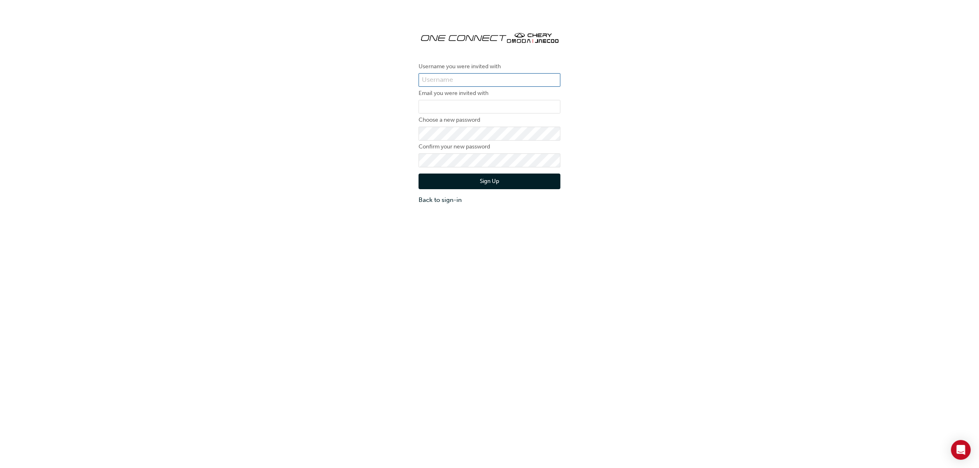
click at [480, 79] on input "text" at bounding box center [490, 80] width 142 height 14
type input "chau0849"
paste input "chris@echucaautogroup.com.au"
type input "chris@echucaautogroup.com.au"
click at [770, 112] on div "Username you were invited with chau0849 Email you were invited with chris@echuc…" at bounding box center [489, 115] width 979 height 192
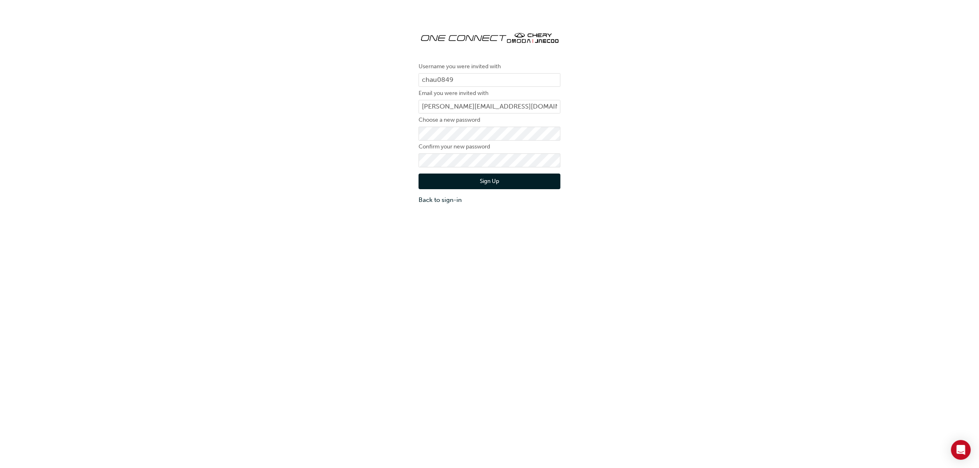
click at [497, 185] on button "Sign Up" at bounding box center [490, 182] width 142 height 16
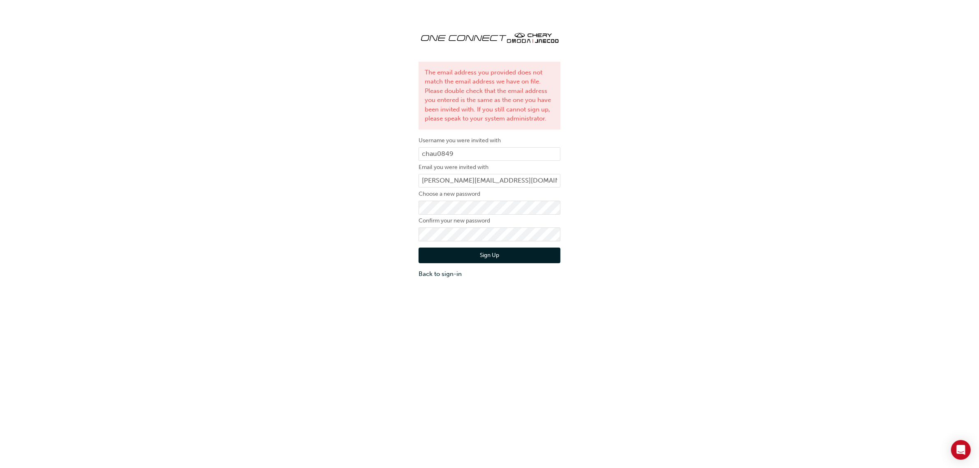
click at [608, 52] on div "The email address you provided does not match the email address we have on file…" at bounding box center [489, 152] width 979 height 266
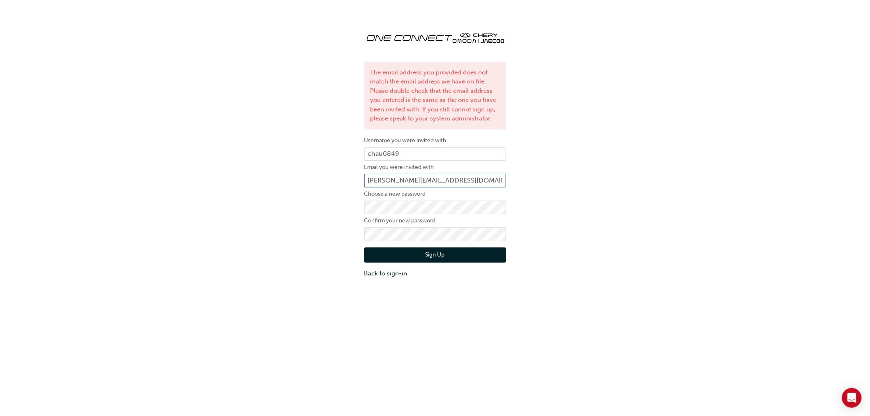
drag, startPoint x: 483, startPoint y: 181, endPoint x: 318, endPoint y: 174, distance: 165.1
click at [318, 174] on div "The email address you provided does not match the email address we have on file…" at bounding box center [435, 152] width 870 height 266
paste input "kia"
type input "chris@echucakia.com.au"
click at [442, 260] on button "Sign Up" at bounding box center [435, 256] width 142 height 16
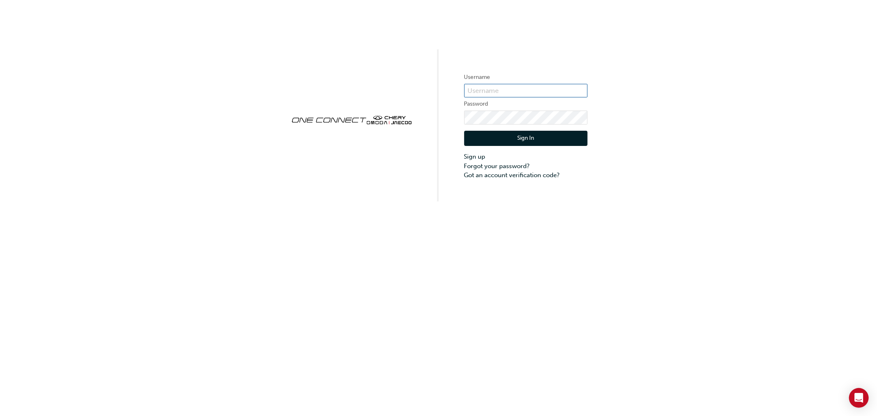
type input "cma089"
click at [490, 166] on link "Forgot your password?" at bounding box center [525, 166] width 123 height 9
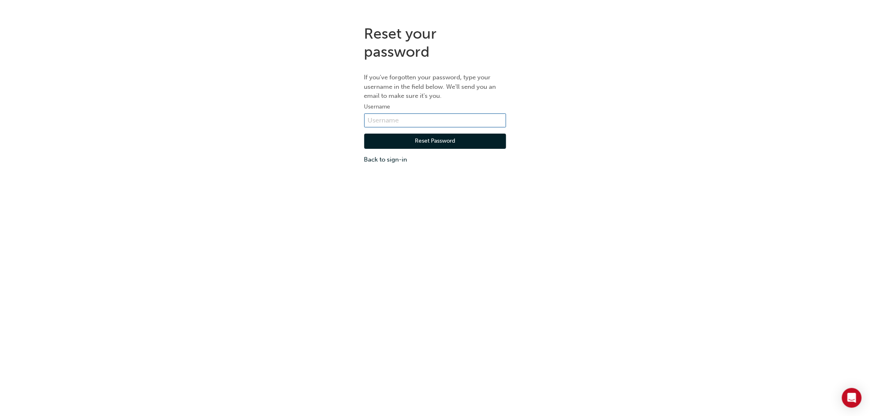
click at [411, 118] on input "text" at bounding box center [435, 121] width 142 height 14
paste input "chau0849"
type input "chau0849"
click at [439, 142] on button "Reset Password" at bounding box center [435, 142] width 142 height 16
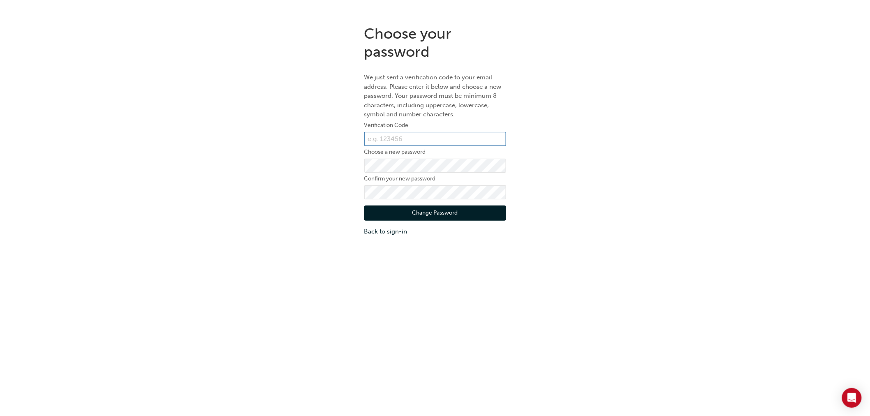
click at [396, 137] on input "text" at bounding box center [435, 139] width 142 height 14
paste input "433464"
type input "433464"
click at [618, 241] on div "Choose your password We just sent a verification code to your email address. Pl…" at bounding box center [435, 131] width 870 height 224
click at [446, 216] on button "Change Password" at bounding box center [435, 214] width 142 height 16
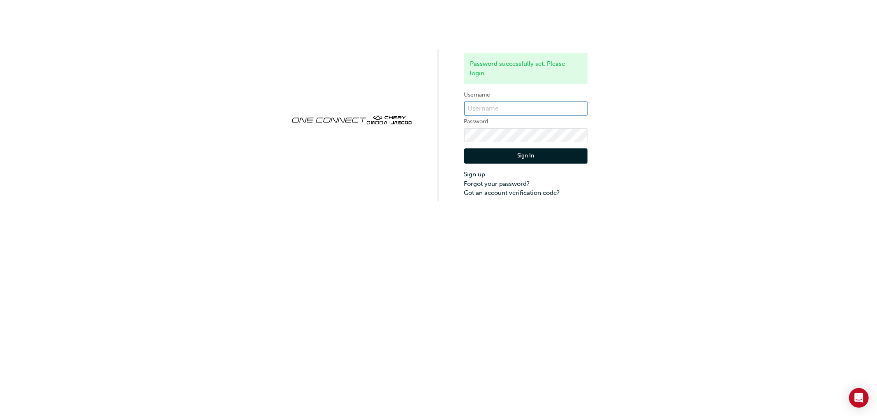
type input "cma089"
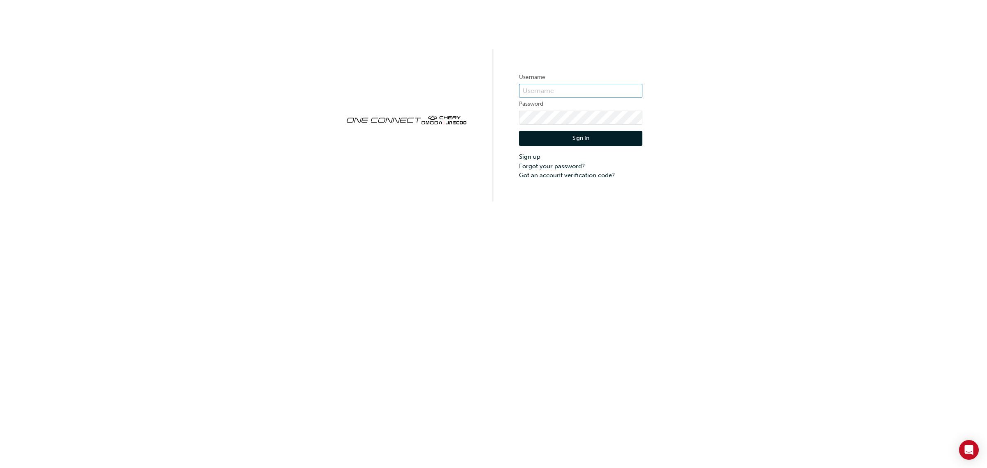
type input "cma089"
click at [597, 140] on button "Sign In" at bounding box center [580, 139] width 123 height 16
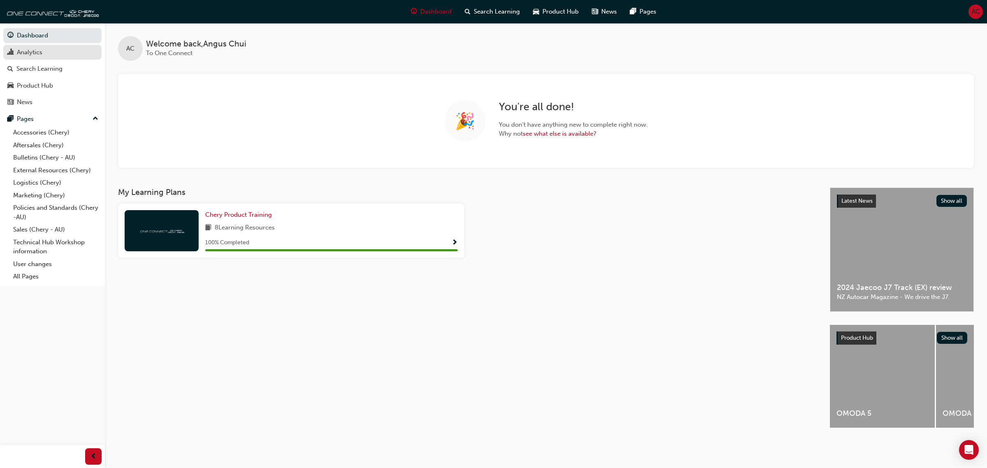
click at [27, 52] on div "Analytics" at bounding box center [30, 52] width 26 height 9
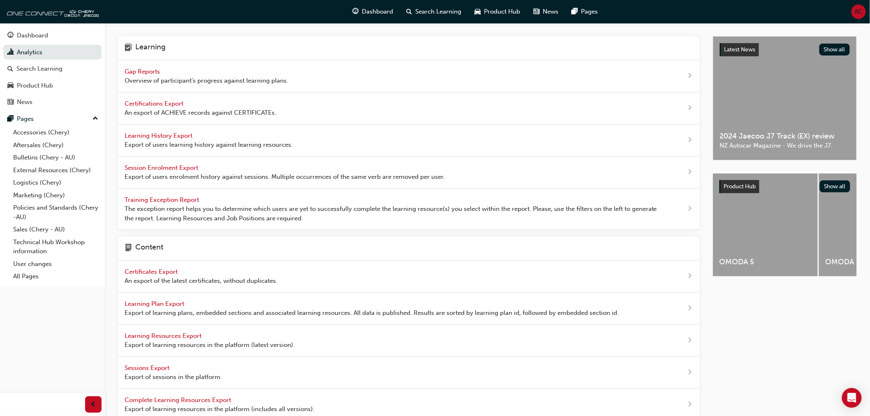
click at [157, 72] on span "Gap Reports" at bounding box center [143, 71] width 37 height 7
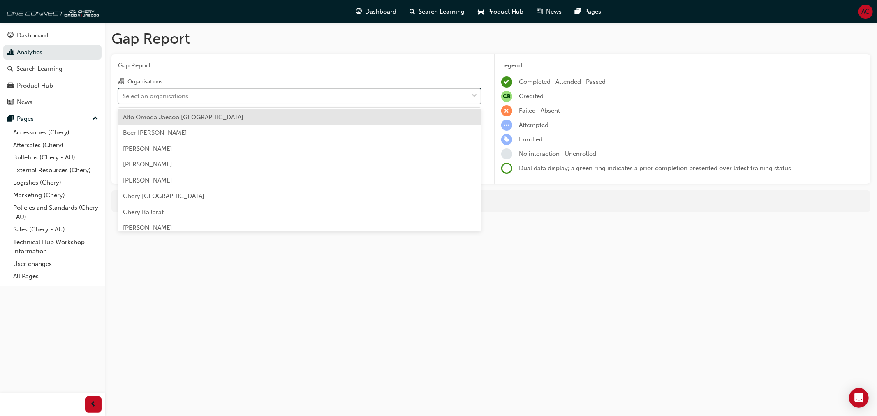
click at [272, 96] on div "Select an organisations" at bounding box center [293, 96] width 350 height 14
click at [123, 96] on input "Organisations option Alto Omoda Jaecoo Pennant Hills focused, 1 of 157. 157 res…" at bounding box center [123, 95] width 1 height 7
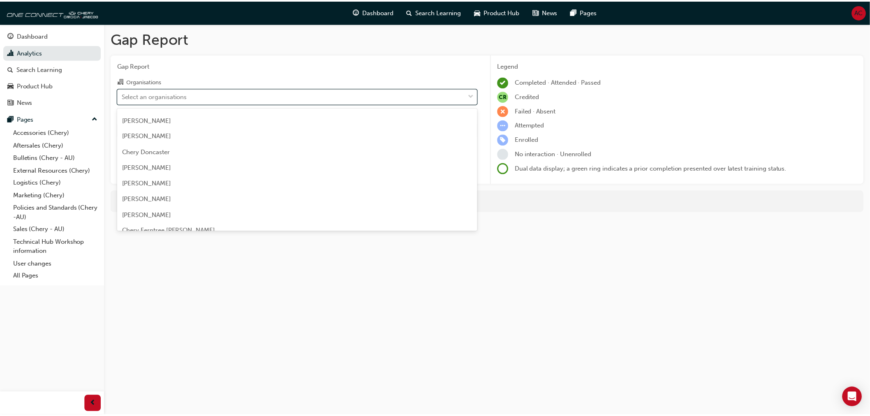
scroll to position [411, 0]
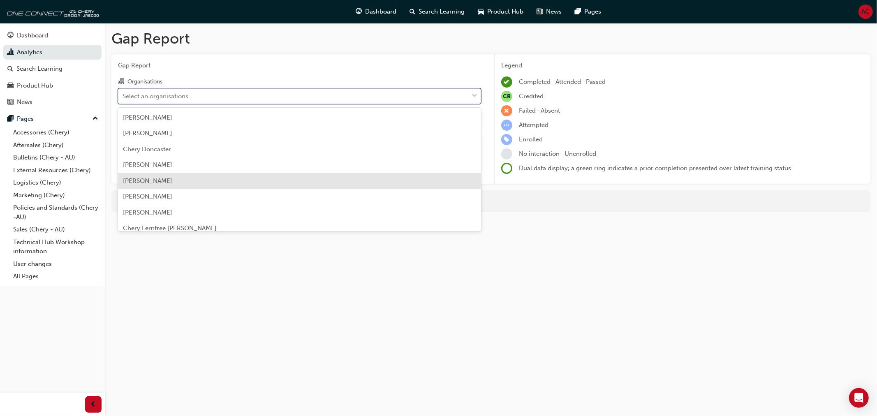
click at [237, 176] on div "Chery Echuca" at bounding box center [299, 181] width 363 height 16
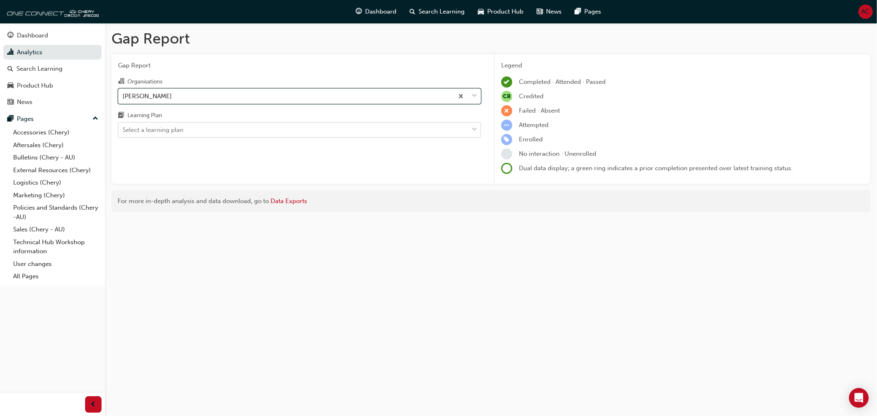
click at [241, 130] on div "Select a learning plan" at bounding box center [293, 130] width 350 height 14
click at [123, 130] on input "Learning Plan Select a learning plan" at bounding box center [123, 129] width 1 height 7
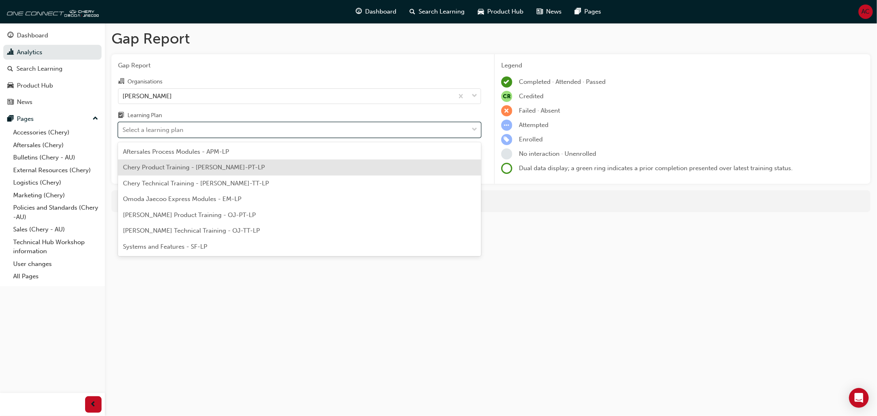
click at [234, 165] on div "Chery Product Training - CHAU-PT-LP" at bounding box center [299, 168] width 363 height 16
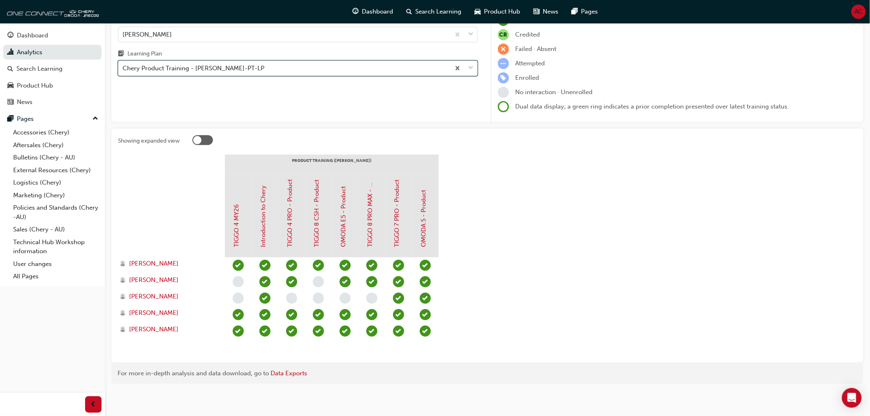
scroll to position [63, 0]
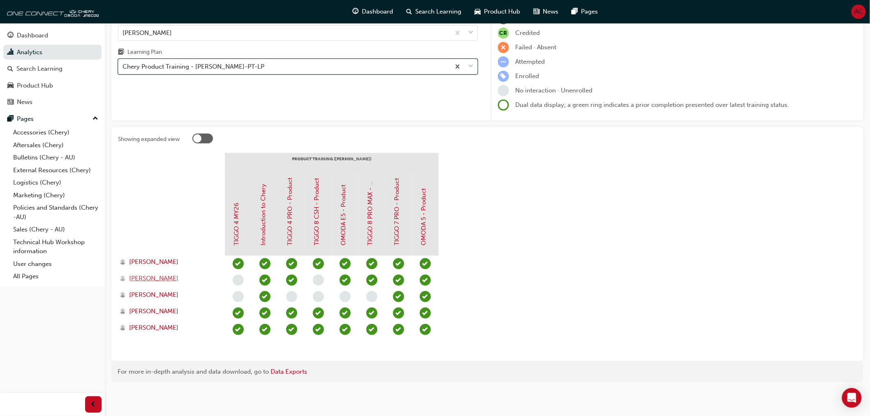
click at [147, 280] on span "Chris Johns" at bounding box center [153, 278] width 49 height 9
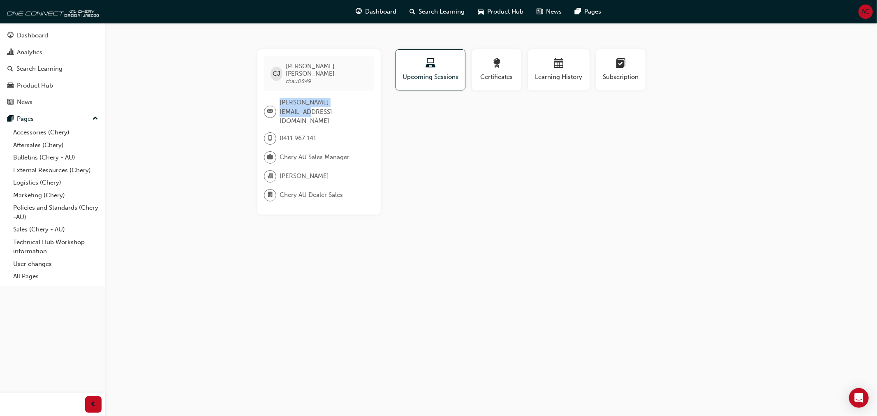
drag, startPoint x: 358, startPoint y: 97, endPoint x: 281, endPoint y: 97, distance: 77.3
click at [281, 98] on div "chris@echucakia.com.au" at bounding box center [316, 112] width 104 height 28
copy span "chris@echucakia.com.au"
click at [322, 77] on span "Chris Johns chau0849" at bounding box center [327, 74] width 82 height 22
drag, startPoint x: 322, startPoint y: 77, endPoint x: 291, endPoint y: 77, distance: 30.9
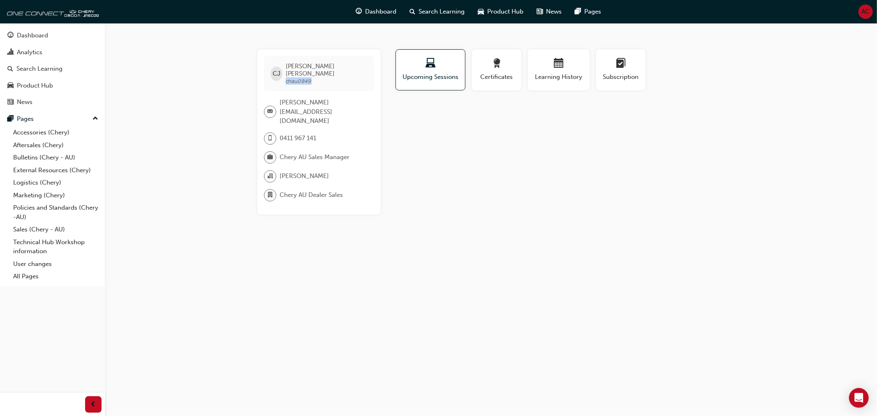
click at [291, 77] on span "Chris Johns chau0849" at bounding box center [327, 74] width 82 height 22
copy span "chau0849"
drag, startPoint x: 358, startPoint y: 94, endPoint x: 280, endPoint y: 100, distance: 78.4
click at [280, 100] on div "chris@echucakia.com.au" at bounding box center [316, 112] width 104 height 28
copy span "chris@echucakia.com.au"
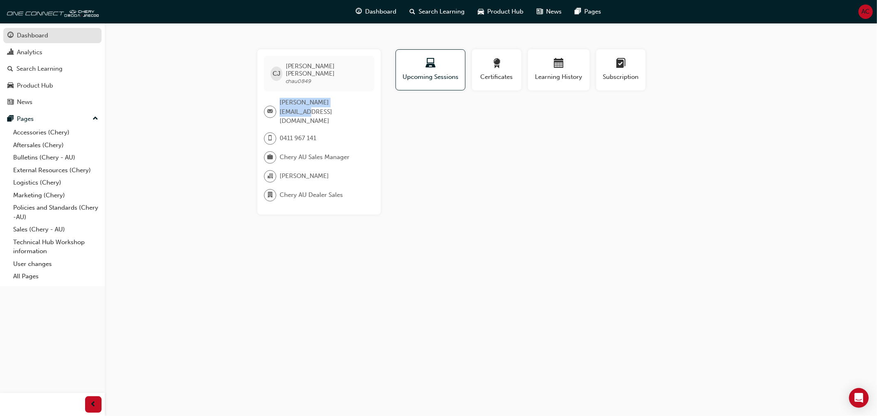
click at [37, 31] on div "Dashboard" at bounding box center [32, 35] width 31 height 9
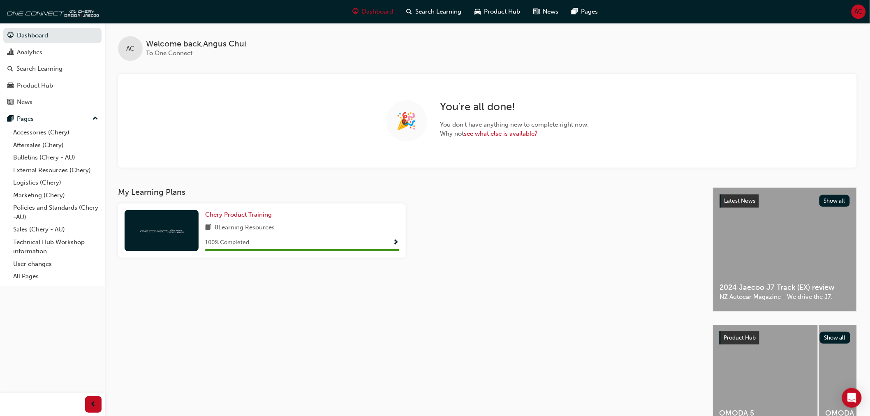
click at [865, 12] on div "AC" at bounding box center [859, 12] width 14 height 14
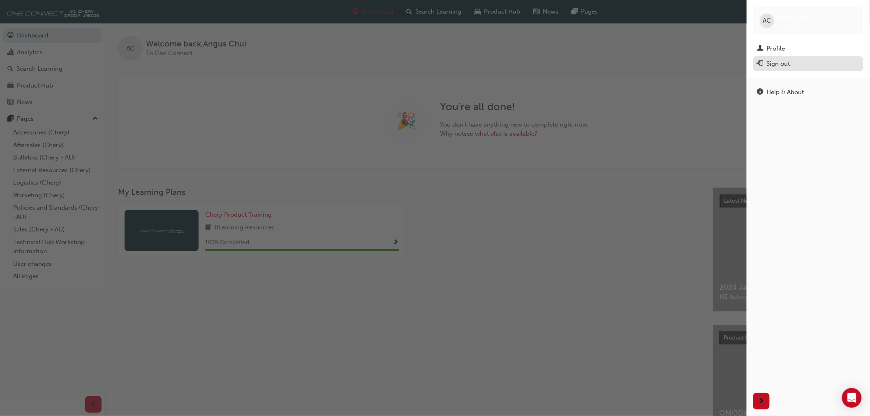
click at [787, 67] on div "Sign out" at bounding box center [778, 63] width 23 height 9
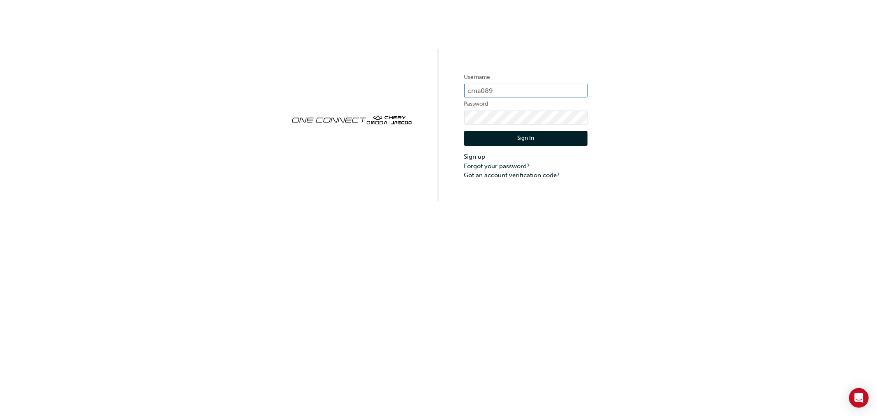
click at [508, 89] on input "cma089" at bounding box center [525, 91] width 123 height 14
drag, startPoint x: 508, startPoint y: 89, endPoint x: 381, endPoint y: 77, distance: 126.9
click at [381, 77] on div "Username cma089 Password Sign In Sign up Forgot your password? Got an account v…" at bounding box center [438, 101] width 877 height 202
type input "chau0849"
click at [548, 268] on div "Username chau0849 Password Sign In Sign up Forgot your password? Got an account…" at bounding box center [438, 208] width 877 height 416
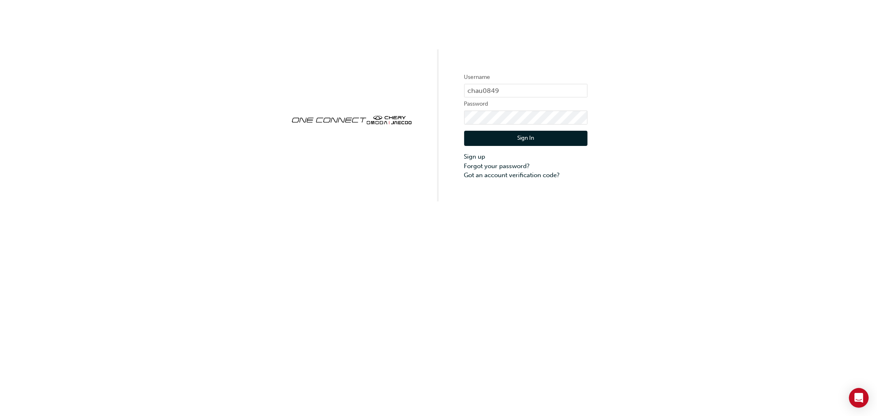
click at [518, 142] on button "Sign In" at bounding box center [525, 139] width 123 height 16
